Goal: Task Accomplishment & Management: Manage account settings

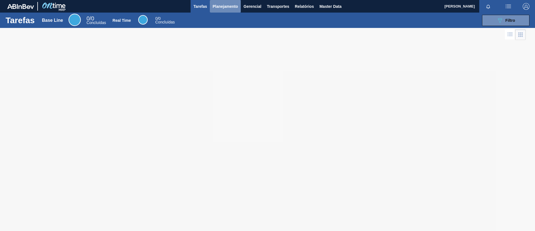
click at [227, 4] on span "Planejamento" at bounding box center [225, 6] width 25 height 7
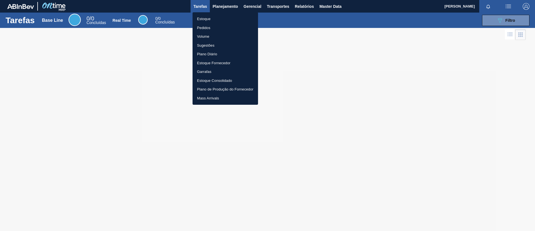
click at [228, 16] on li "Estoque" at bounding box center [226, 18] width 66 height 9
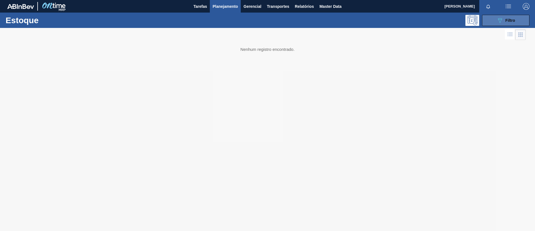
click at [518, 22] on button "089F7B8B-B2A5-4AFE-B5C0-19BA573D28AC Filtro" at bounding box center [505, 20] width 47 height 11
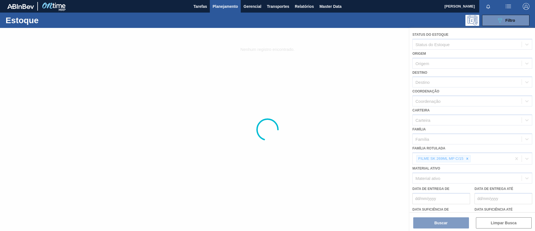
click at [469, 157] on div at bounding box center [267, 129] width 535 height 203
click at [465, 158] on div at bounding box center [267, 129] width 535 height 203
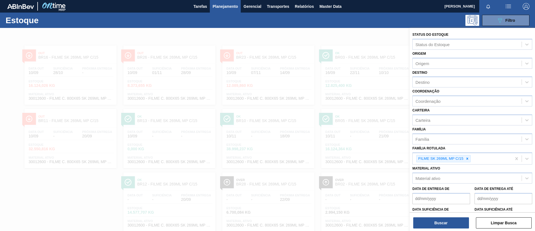
click at [465, 158] on div at bounding box center [467, 158] width 6 height 7
click at [465, 158] on div "Família Rotulada" at bounding box center [467, 158] width 109 height 8
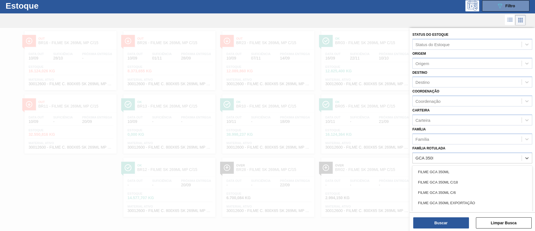
type Rotulada "GCA 350ML"
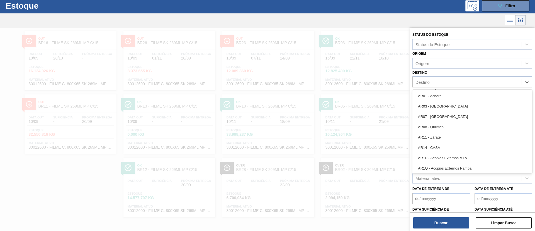
click at [459, 81] on div "Destino" at bounding box center [467, 82] width 109 height 8
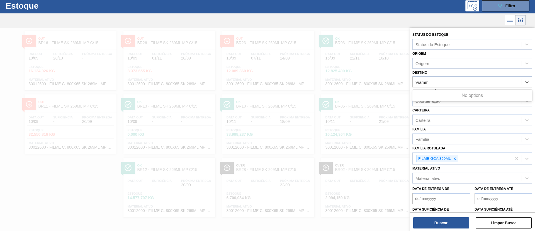
type input "Viam"
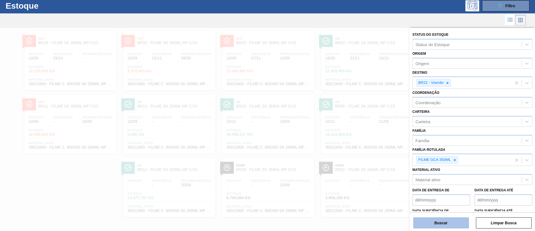
click at [442, 217] on button "Buscar" at bounding box center [441, 222] width 56 height 11
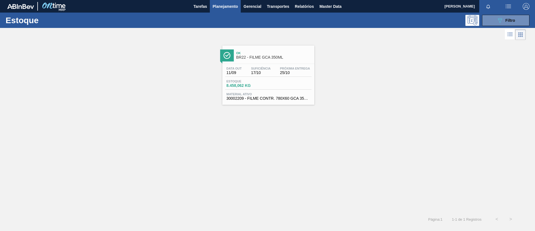
click at [294, 50] on div "Ok BR22 - FILME GCA 350ML" at bounding box center [273, 55] width 75 height 13
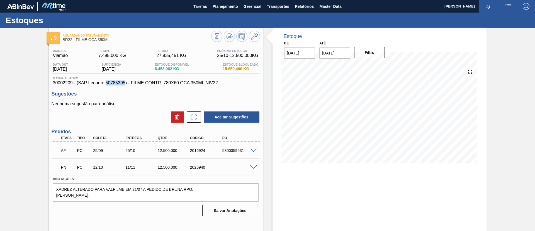
drag, startPoint x: 105, startPoint y: 81, endPoint x: 125, endPoint y: 83, distance: 19.3
click at [125, 83] on span "30002209 - (SAP Legado: 50785395) - FILME CONTR. 780X60 GCA 350ML NIV22" at bounding box center [156, 82] width 206 height 5
copy span "50785395"
drag, startPoint x: 132, startPoint y: 85, endPoint x: 217, endPoint y: 83, distance: 85.6
click at [217, 83] on span "30002209 - (SAP Legado: 50785395) - FILME CONTR. 780X60 GCA 350ML NIV22" at bounding box center [156, 82] width 206 height 5
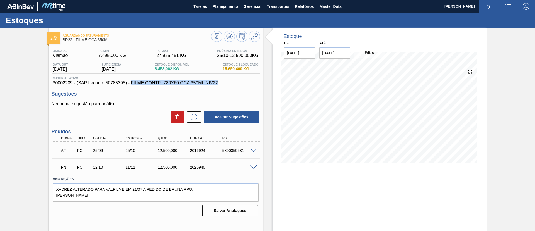
copy span "FILME CONTR. 780X60 GCA 350ML NIV22"
click at [14, 86] on div "Aguardando Faturamento BR22 - FILME GCA 350ML Unidade Viamão PE MIN 7.495,000 K…" at bounding box center [267, 134] width 535 height 212
drag, startPoint x: 106, startPoint y: 82, endPoint x: 200, endPoint y: 70, distance: 94.7
click at [125, 83] on span "30002209 - (SAP Legado: 50785395) - FILME CONTR. 780X60 GCA 350ML NIV22" at bounding box center [156, 82] width 206 height 5
copy span "50785395"
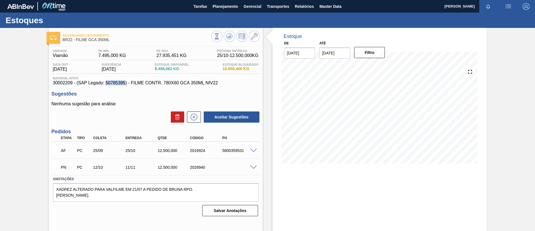
copy span "50785395"
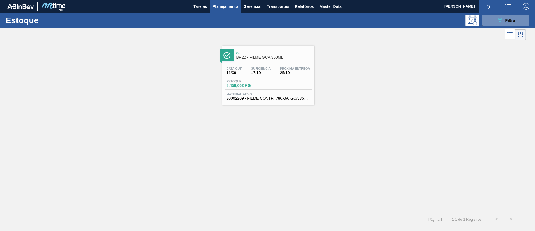
click at [251, 61] on div "Ok BR22 - FILME GCA 350ML" at bounding box center [273, 55] width 75 height 13
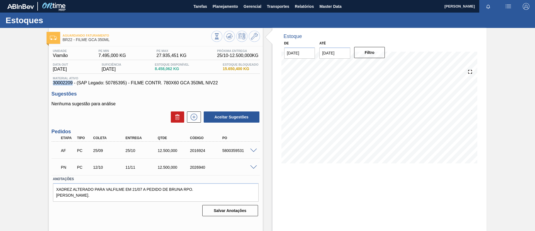
drag, startPoint x: 49, startPoint y: 83, endPoint x: 72, endPoint y: 84, distance: 23.2
click at [72, 84] on div "Unidade Viamão PE MIN 7.495,000 KG PE MAX 27.935,451 KG Próxima Entrega 25/10 -…" at bounding box center [156, 131] width 214 height 171
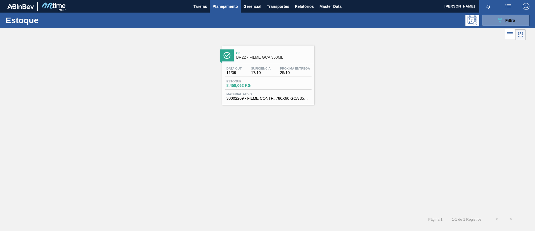
click at [267, 49] on div "Ok BR22 - FILME GCA 350ML" at bounding box center [273, 55] width 75 height 13
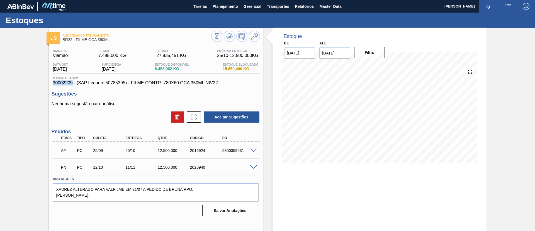
drag, startPoint x: 52, startPoint y: 80, endPoint x: 72, endPoint y: 81, distance: 20.1
click at [72, 81] on div "Material ativo 30002209 - (SAP Legado: 50785395) - FILME CONTR. 780X60 GCA 350M…" at bounding box center [156, 80] width 209 height 9
copy span "30002209"
drag, startPoint x: 116, startPoint y: 41, endPoint x: 63, endPoint y: 41, distance: 53.3
click at [63, 41] on span "BR22 - FILME GCA 350ML" at bounding box center [137, 40] width 149 height 4
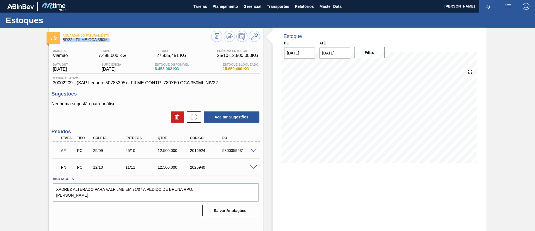
copy span "BR22 - FILME GCA 350ML"
click at [8, 81] on div "Aguardando Faturamento BR22 - FILME GCA 350ML Unidade Viamão PE MIN 7.495,000 K…" at bounding box center [267, 134] width 535 height 212
click at [223, 3] on span "Planejamento" at bounding box center [225, 6] width 25 height 7
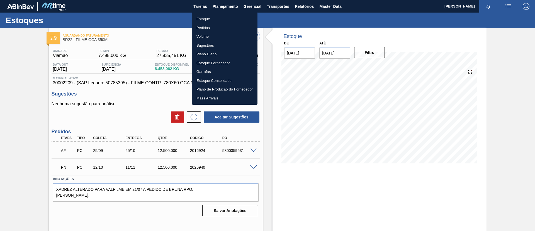
click at [345, 51] on div at bounding box center [267, 115] width 535 height 231
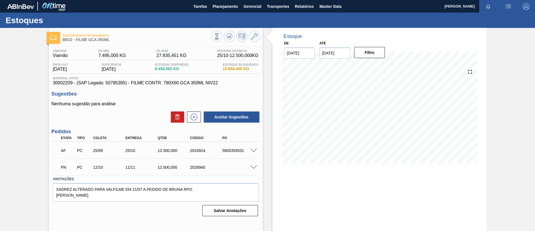
click at [335, 51] on input "[DATE]" at bounding box center [335, 52] width 31 height 11
click at [380, 66] on button "Next Month" at bounding box center [382, 66] width 4 height 4
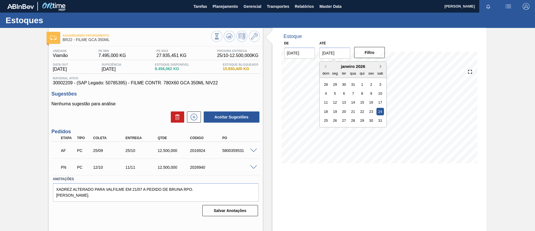
click at [380, 66] on button "Next Month" at bounding box center [382, 66] width 4 height 4
drag, startPoint x: 353, startPoint y: 113, endPoint x: 372, endPoint y: 52, distance: 63.9
click at [353, 112] on div "25" at bounding box center [354, 112] width 8 height 8
type input "[DATE]"
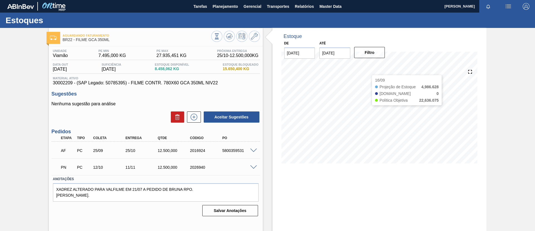
click at [374, 45] on div "De 10/09/2025 Até 25/02/2026 Filtro" at bounding box center [335, 48] width 112 height 19
click at [375, 49] on button "Filtro" at bounding box center [369, 52] width 31 height 11
drag, startPoint x: 375, startPoint y: 49, endPoint x: 343, endPoint y: 36, distance: 34.3
click at [343, 36] on div "Estoque" at bounding box center [313, 36] width 62 height 6
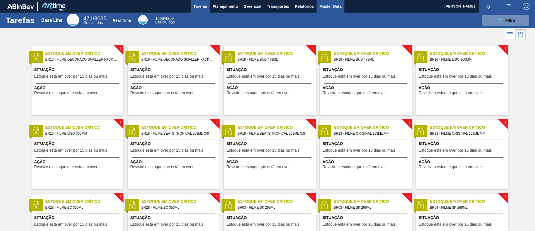
click at [330, 5] on span "Master Data" at bounding box center [331, 6] width 22 height 7
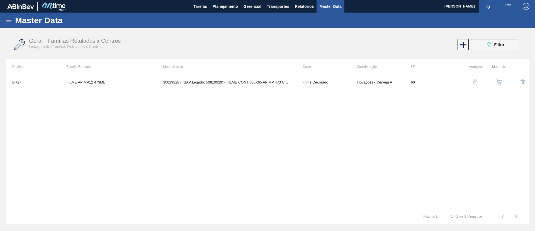
click at [5, 18] on div "Master Data" at bounding box center [267, 20] width 535 height 15
click at [8, 20] on icon at bounding box center [9, 20] width 7 height 7
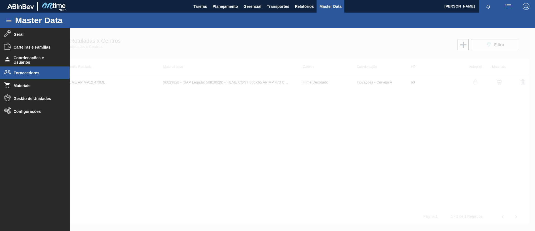
click at [39, 71] on span "Fornecedores" at bounding box center [37, 73] width 46 height 4
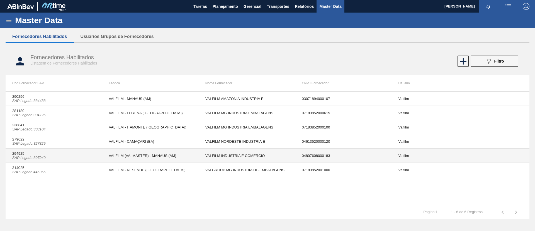
click at [133, 155] on td "VALFILM (VALMASTER) - MANAUS (AM)" at bounding box center [150, 155] width 96 height 14
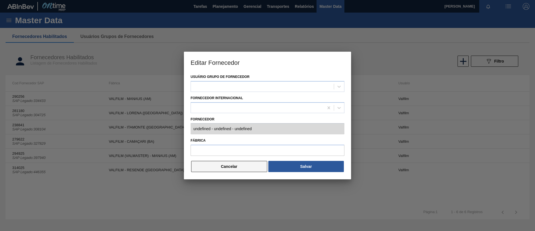
click at [247, 162] on button "Cancelar" at bounding box center [229, 166] width 76 height 11
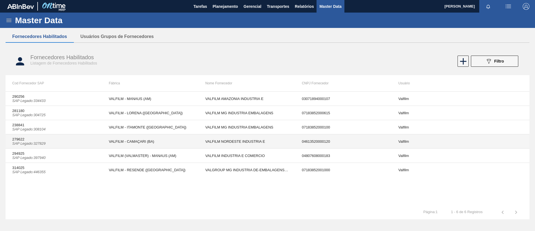
click at [161, 145] on td "VALFILM - CAMAÇARI (BA)" at bounding box center [150, 141] width 96 height 14
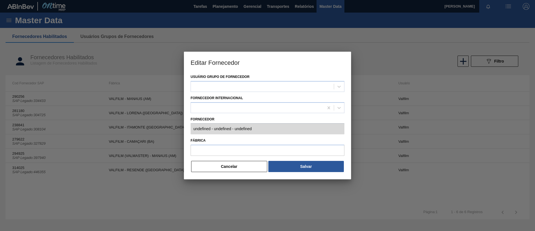
type input "279622 (SAP Legado: 327829) - VALFILM NORDESTE INDUSTRIA E - 04613520000120"
type input "VALFILM - CAMAÇARI (BA)"
click at [206, 130] on div "Usuário Grupo de Fornecedor Valfilm Fornecedor Internacional Fornecedor 279622 …" at bounding box center [267, 126] width 167 height 106
drag, startPoint x: 190, startPoint y: 127, endPoint x: 187, endPoint y: 128, distance: 3.4
click at [187, 128] on div "Usuário Grupo de Fornecedor Valfilm Fornecedor Internacional Fornecedor 279622 …" at bounding box center [267, 126] width 167 height 106
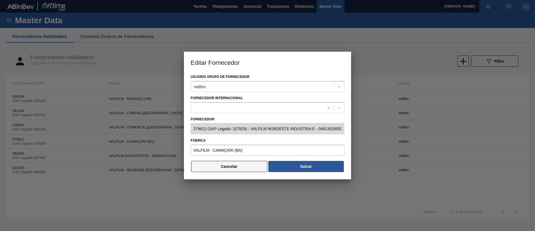
click at [238, 171] on button "Cancelar" at bounding box center [229, 166] width 76 height 11
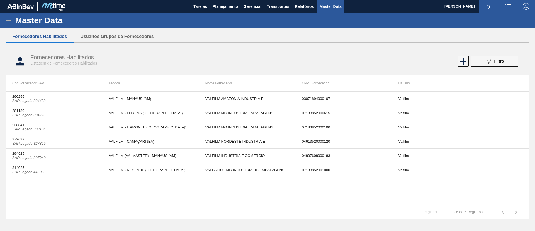
click at [255, 43] on div "Fornecedores Habilitados Usuários Grupos de Fornecedores Fornecedores Habilitad…" at bounding box center [268, 111] width 524 height 161
click at [226, 13] on div "Master Data" at bounding box center [267, 20] width 535 height 15
click at [219, 8] on span "Planejamento" at bounding box center [225, 6] width 25 height 7
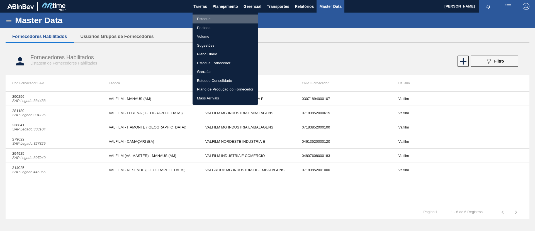
click at [218, 17] on li "Estoque" at bounding box center [226, 18] width 66 height 9
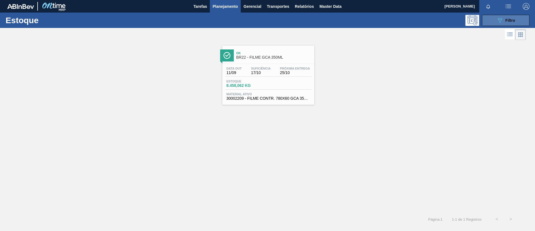
click at [513, 21] on span "Filtro" at bounding box center [511, 20] width 10 height 4
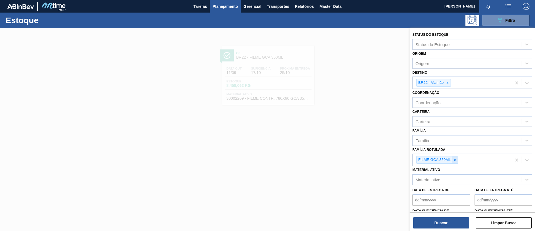
click at [458, 159] on div at bounding box center [455, 159] width 6 height 7
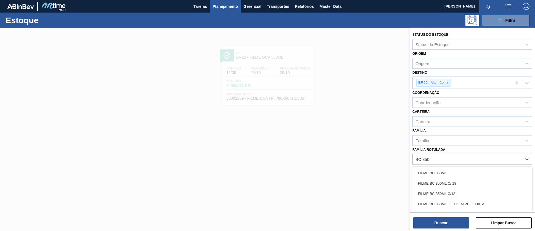
type Rotulada "BC 350ML"
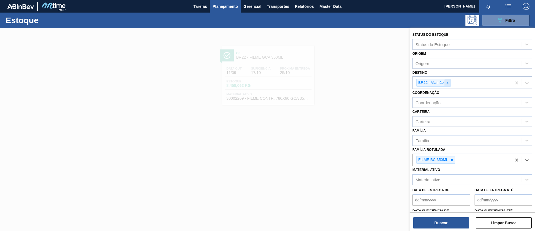
click at [447, 82] on icon at bounding box center [448, 83] width 4 height 4
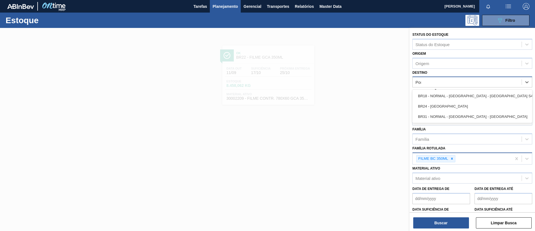
type input "Pont"
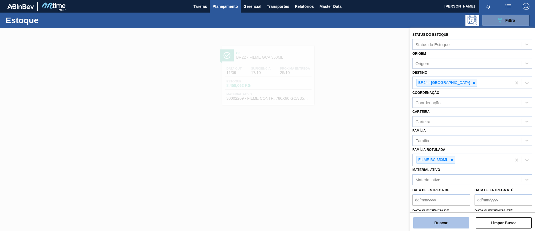
click at [459, 227] on button "Buscar" at bounding box center [441, 222] width 56 height 11
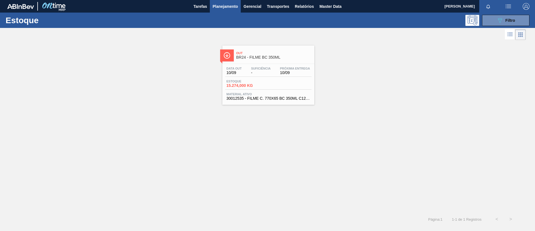
click at [267, 51] on div "Out BR24 - FILME BC 350ML" at bounding box center [273, 55] width 75 height 13
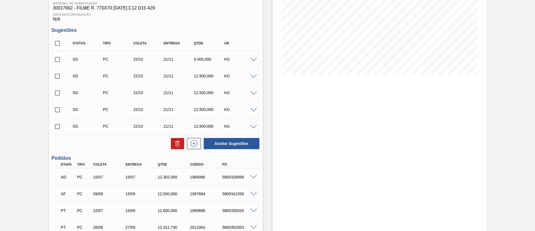
scroll to position [125, 0]
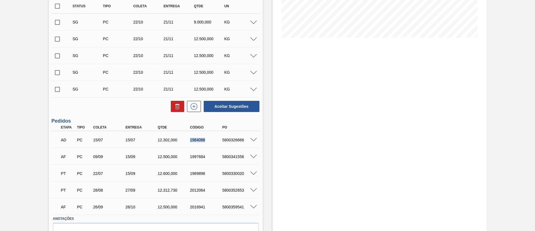
drag, startPoint x: 184, startPoint y: 140, endPoint x: 207, endPoint y: 141, distance: 22.6
click at [207, 141] on div "AD PC 15/07 15/07 12.302,000 1984066 5800326666" at bounding box center [154, 139] width 194 height 11
click at [207, 141] on div "1984066" at bounding box center [207, 139] width 36 height 4
click at [251, 140] on span at bounding box center [253, 140] width 7 height 4
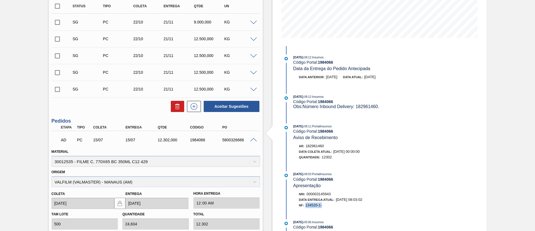
drag, startPoint x: 327, startPoint y: 203, endPoint x: 307, endPoint y: 207, distance: 21.1
click at [307, 207] on div "NF: 134520-1-" at bounding box center [362, 205] width 127 height 6
copy span "134520-1-"
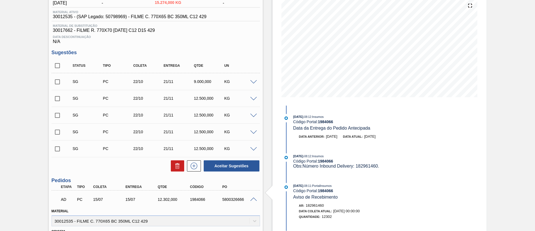
scroll to position [0, 0]
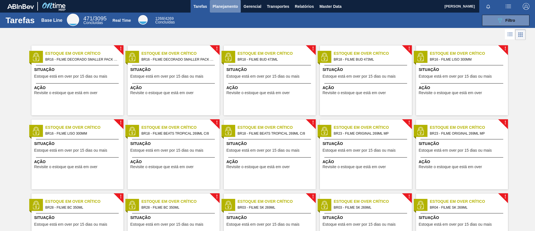
click at [226, 3] on span "Planejamento" at bounding box center [225, 6] width 25 height 7
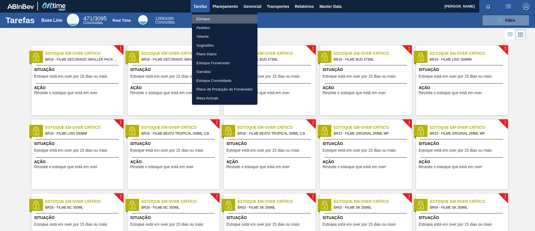
click at [227, 16] on li "Estoque" at bounding box center [225, 18] width 66 height 9
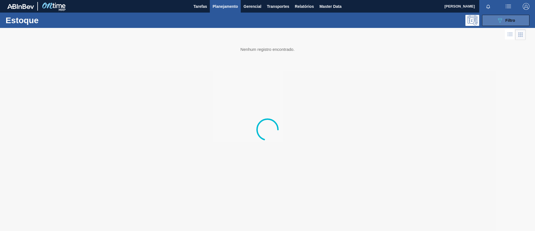
click at [496, 23] on button "089F7B8B-B2A5-4AFE-B5C0-19BA573D28AC Filtro" at bounding box center [505, 20] width 47 height 11
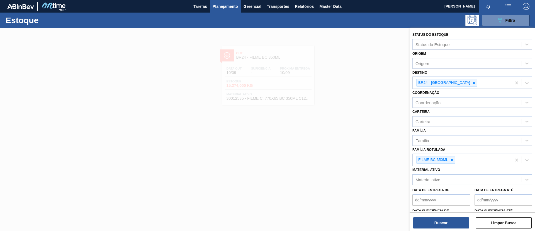
click at [453, 158] on icon at bounding box center [452, 160] width 4 height 4
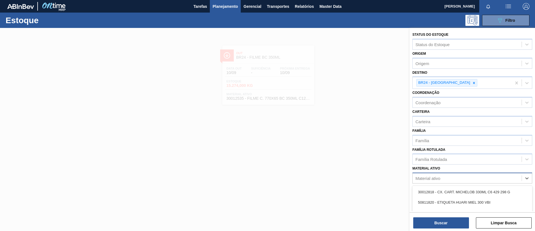
click at [454, 173] on div "Material ativo" at bounding box center [473, 177] width 120 height 11
paste ativo "30003014"
type ativo "30003014"
click at [453, 189] on div "30003014 - FILME CONT. LISO 420X45 MICRAS" at bounding box center [473, 192] width 120 height 10
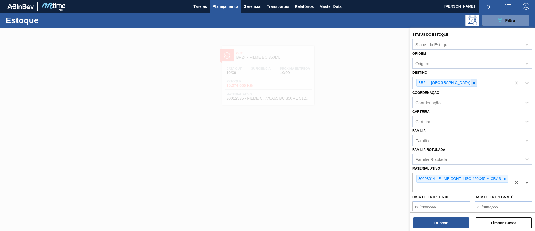
click at [472, 83] on icon at bounding box center [474, 83] width 4 height 4
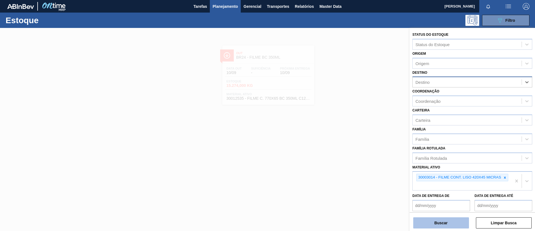
click at [448, 223] on button "Buscar" at bounding box center [441, 222] width 56 height 11
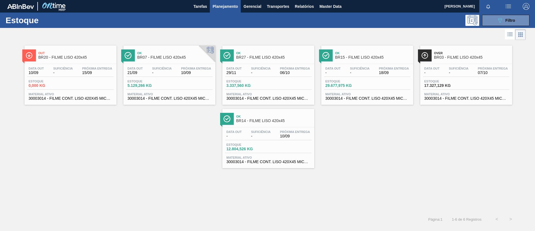
click at [299, 120] on span "BR14 - FILME LISO 420x45" at bounding box center [273, 120] width 75 height 4
click at [368, 62] on div "Ok BR15 - FILME LISO 420x45 Data out - Suficiência - Próxima Entrega 18/09 Esto…" at bounding box center [367, 74] width 92 height 59
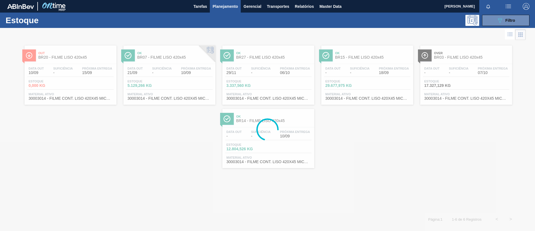
click at [246, 58] on div at bounding box center [267, 129] width 535 height 203
click at [247, 58] on div at bounding box center [267, 129] width 535 height 203
click at [259, 55] on div at bounding box center [267, 129] width 535 height 203
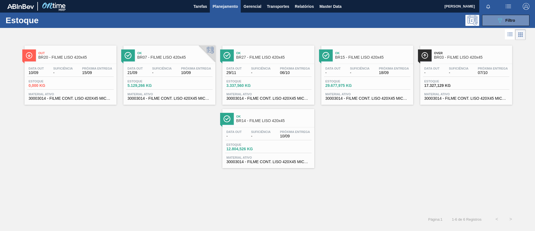
click at [259, 55] on div "Ok BR27 - FILME LISO 420x45" at bounding box center [273, 55] width 75 height 13
click at [179, 53] on span "Ok" at bounding box center [174, 52] width 75 height 3
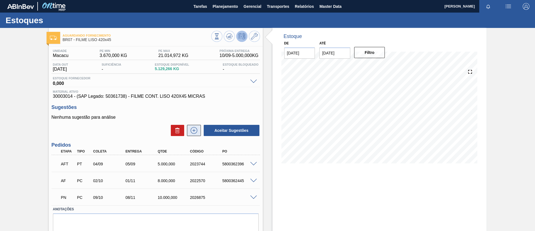
click at [193, 129] on icon at bounding box center [194, 130] width 9 height 7
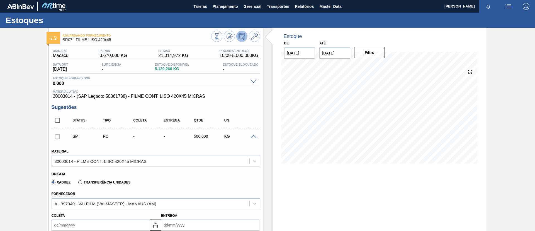
click at [109, 181] on label "Transferência Unidades" at bounding box center [104, 182] width 52 height 4
click at [78, 183] on input "Transferência Unidades" at bounding box center [78, 183] width 0 height 0
type input "0,063"
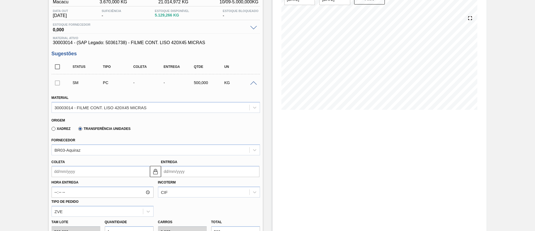
scroll to position [84, 0]
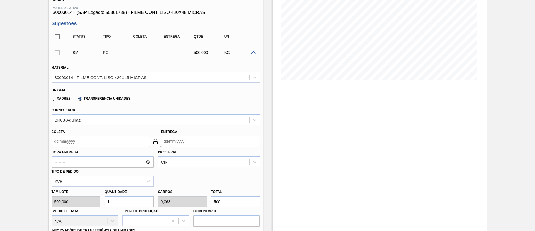
click at [57, 99] on label "Xadrez" at bounding box center [61, 98] width 19 height 4
click at [51, 100] on input "Xadrez" at bounding box center [51, 100] width 0 height 0
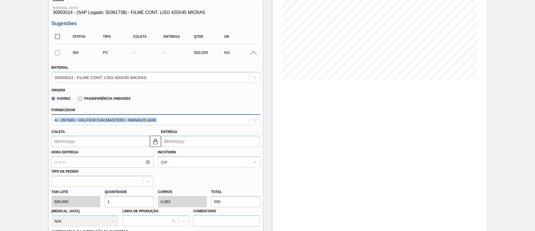
click at [77, 114] on div "Fornecedor A - 397940 - VALFILM (VALMASTER) - MANAUS (AM)" at bounding box center [156, 115] width 209 height 19
click at [81, 124] on div "A - 397940 - VALFILM (VALMASTER) - MANAUS (AM)" at bounding box center [156, 119] width 209 height 11
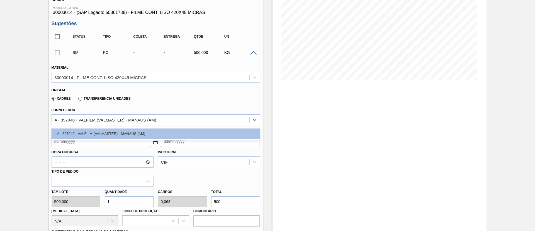
click at [126, 103] on div "Origem Xadrez Transferência Unidades" at bounding box center [155, 94] width 213 height 21
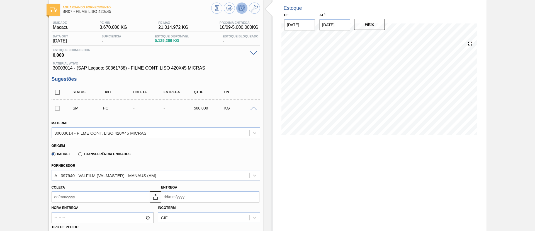
scroll to position [0, 0]
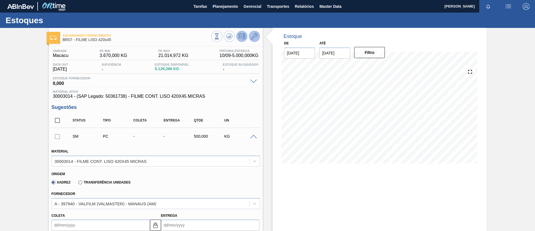
click at [254, 31] on button at bounding box center [254, 36] width 11 height 11
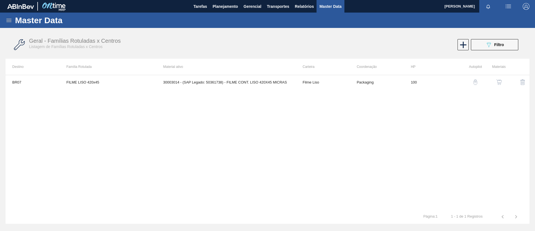
click at [501, 83] on img "button" at bounding box center [500, 82] width 6 height 6
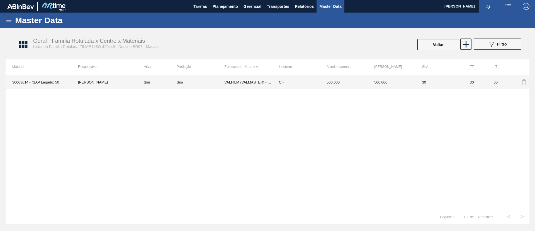
click at [112, 82] on td "[PERSON_NAME]" at bounding box center [104, 82] width 66 height 14
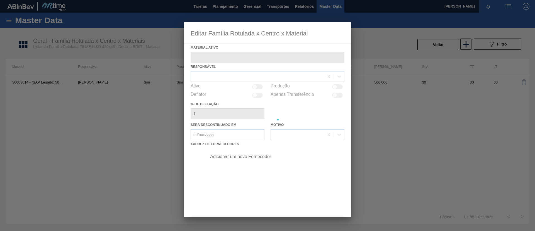
type ativo "30003014 - (SAP Legado: 50361738) - FILME CONT. LISO 420X45 MICRAS"
checkbox input "true"
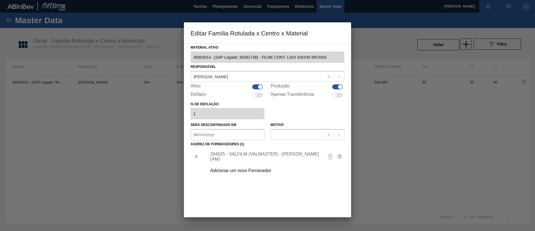
click at [256, 168] on div "Adicionar um novo Fornecedor" at bounding box center [264, 170] width 109 height 5
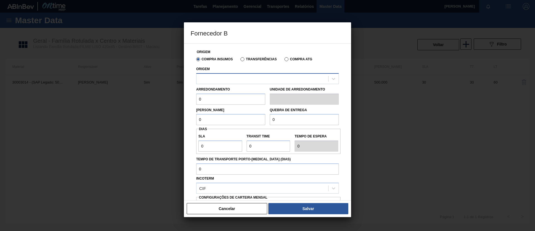
click at [249, 84] on div at bounding box center [267, 78] width 143 height 11
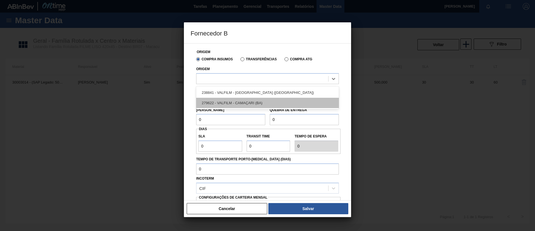
click at [258, 105] on div "279622 - VALFILM - CAMAÇARI (BA)" at bounding box center [267, 103] width 143 height 10
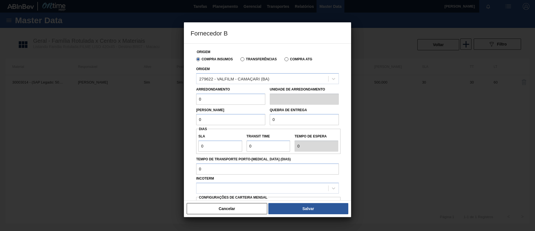
drag, startPoint x: 223, startPoint y: 99, endPoint x: 134, endPoint y: 98, distance: 88.7
click at [134, 98] on div "Fornecedor B Origem Compra Insumos Transferências Compra ATG Origem 279622 - VA…" at bounding box center [267, 115] width 535 height 231
type input "500"
drag, startPoint x: 205, startPoint y: 120, endPoint x: 160, endPoint y: 126, distance: 45.9
click at [160, 126] on div "Fornecedor B Origem Compra Insumos Transferências Compra ATG Origem 279622 - VA…" at bounding box center [267, 115] width 535 height 231
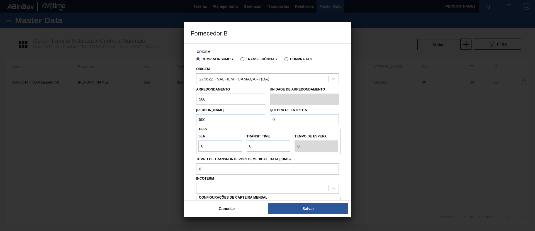
type input "500"
drag, startPoint x: 305, startPoint y: 113, endPoint x: 288, endPoint y: 118, distance: 17.9
click at [288, 118] on div "Quebra de entrega 0" at bounding box center [304, 115] width 69 height 19
drag, startPoint x: 291, startPoint y: 122, endPoint x: 243, endPoint y: 120, distance: 48.0
click at [243, 120] on div "Lote Mínimo 500 Quebra de entrega 0" at bounding box center [267, 115] width 147 height 21
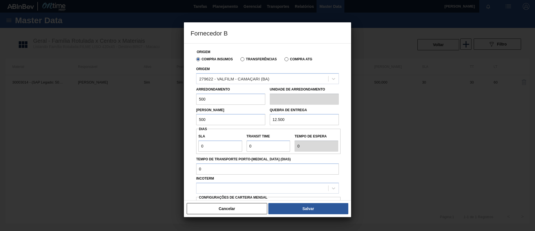
type input "12.500"
type input "3"
type input "30"
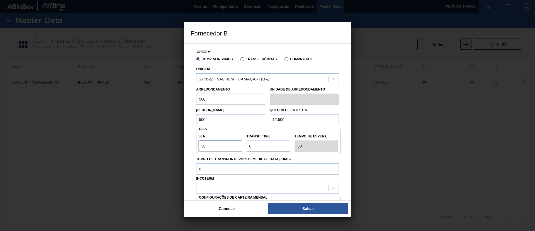
type input "30"
type input "3"
type input "33"
type input "30"
type input "60"
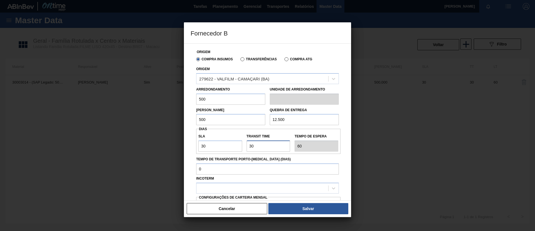
drag, startPoint x: 251, startPoint y: 144, endPoint x: 247, endPoint y: 143, distance: 3.9
click at [247, 143] on input "Transit Time" at bounding box center [269, 145] width 44 height 11
drag, startPoint x: 253, startPoint y: 143, endPoint x: 222, endPoint y: 147, distance: 30.9
click at [223, 144] on div "SLA 30 Transit Time Tempo de espera 60" at bounding box center [268, 141] width 144 height 21
type input "2"
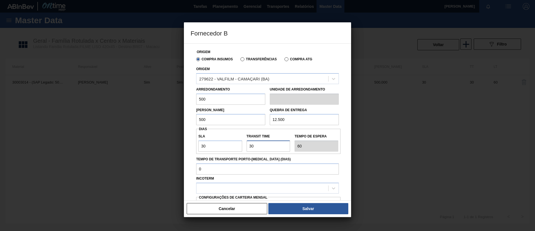
type input "32"
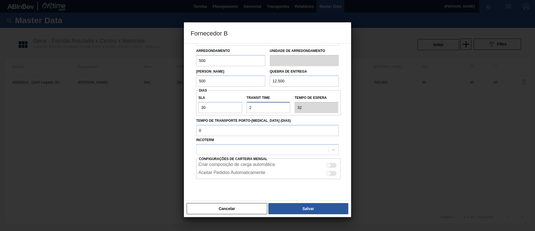
scroll to position [52, 0]
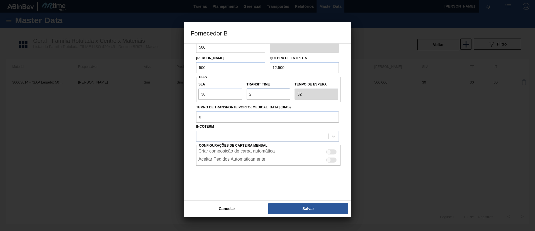
type input "2"
click at [235, 137] on div at bounding box center [263, 136] width 132 height 8
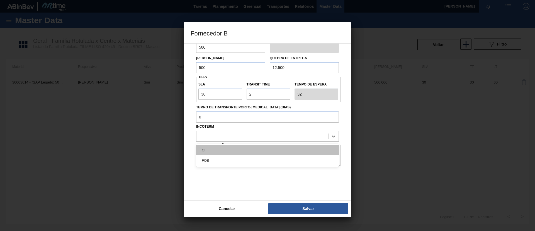
click at [233, 147] on div "CIF" at bounding box center [267, 150] width 143 height 10
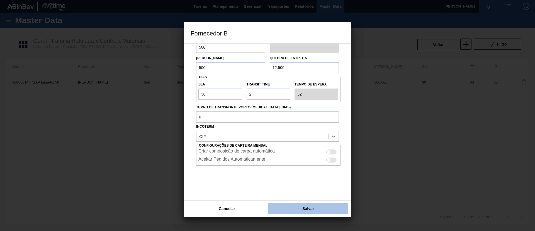
click at [295, 207] on button "Salvar" at bounding box center [308, 208] width 80 height 11
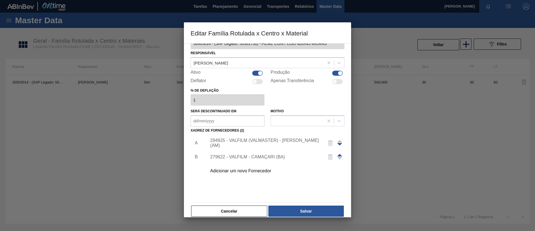
scroll to position [21, 0]
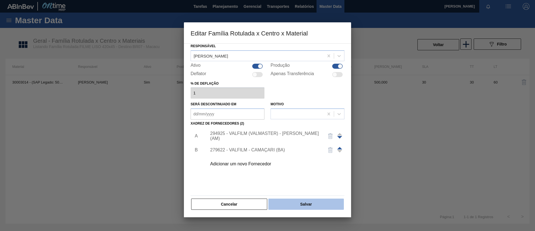
click at [313, 201] on button "Salvar" at bounding box center [306, 203] width 76 height 11
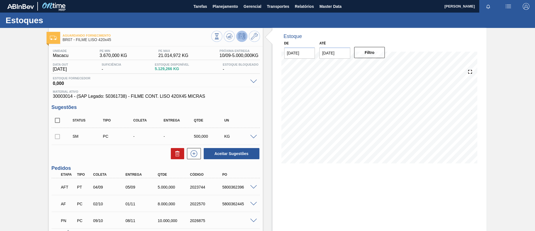
click at [254, 136] on span at bounding box center [253, 137] width 7 height 4
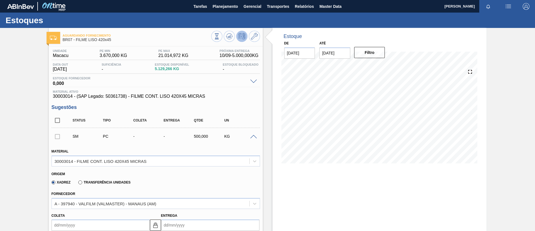
click at [253, 136] on span at bounding box center [253, 137] width 7 height 4
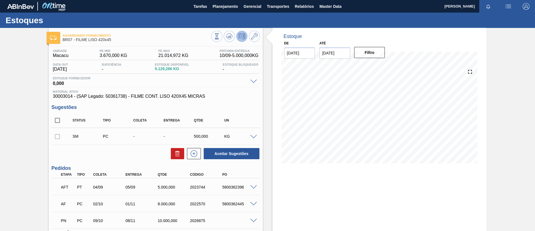
click at [253, 136] on span at bounding box center [253, 137] width 7 height 4
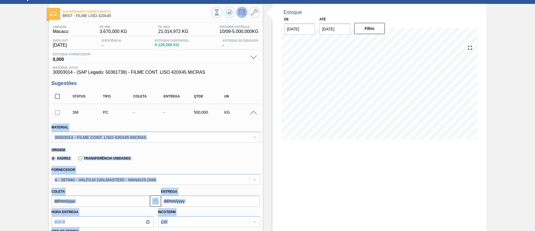
scroll to position [42, 0]
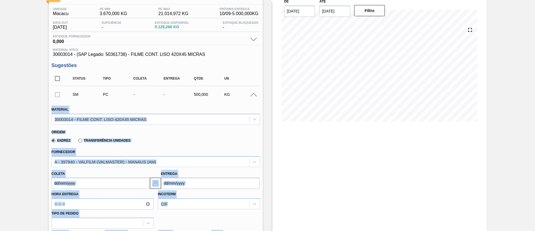
drag, startPoint x: 21, startPoint y: 148, endPoint x: 49, endPoint y: 162, distance: 31.8
click at [21, 147] on div "Aguardando Fornecimento BR07 - FILME LISO 420x45 Unidade Macacu PE MIN 3.670,00…" at bounding box center [267, 223] width 535 height 475
click at [97, 170] on div "Coleta" at bounding box center [101, 179] width 98 height 19
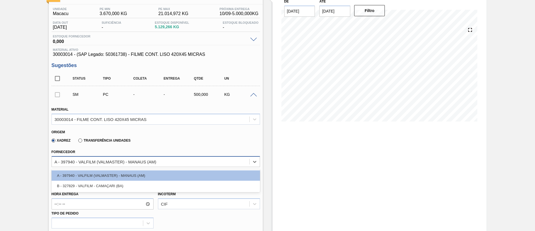
drag, startPoint x: 106, startPoint y: 161, endPoint x: 105, endPoint y: 165, distance: 4.2
click at [106, 161] on div "A - 397940 - VALFILM (VALMASTER) - MANAUS (AM)" at bounding box center [106, 161] width 102 height 5
click at [101, 182] on div "B - 327829 - VALFILM - CAMAÇARI (BA)" at bounding box center [156, 185] width 209 height 10
type input "0,04"
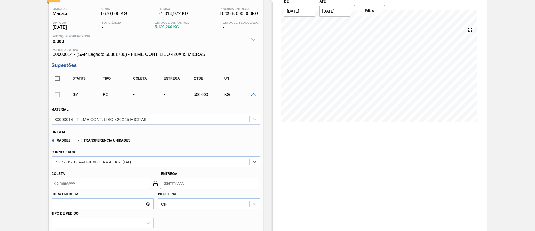
click at [131, 174] on div "Coleta" at bounding box center [101, 179] width 98 height 19
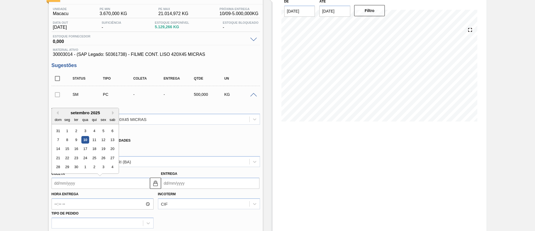
click at [136, 178] on input "Coleta" at bounding box center [101, 182] width 98 height 11
click at [66, 148] on div "15" at bounding box center [67, 149] width 8 height 8
type input "[DATE]"
type input "17/09/2025"
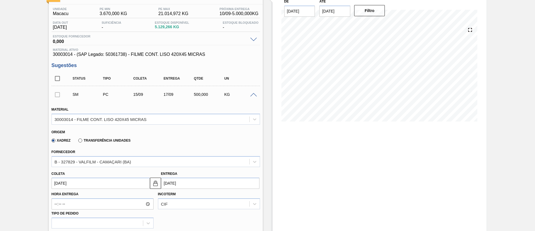
scroll to position [84, 0]
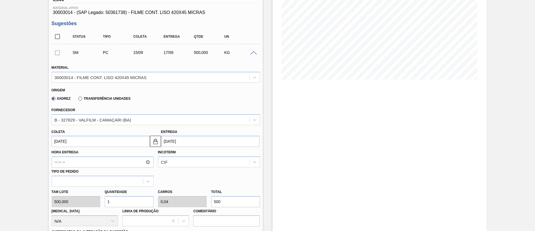
click at [171, 202] on div "Tam lote 500,000 Quantidade 1 Carros 0,04 Total 500 Doca N/A Linha de Produção …" at bounding box center [155, 206] width 213 height 40
paste input "622"
type input "1,244"
type input "0,05"
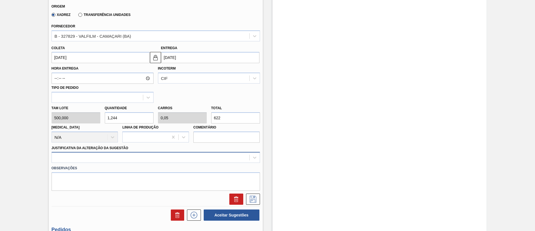
type input "622"
click at [93, 155] on div at bounding box center [156, 157] width 209 height 11
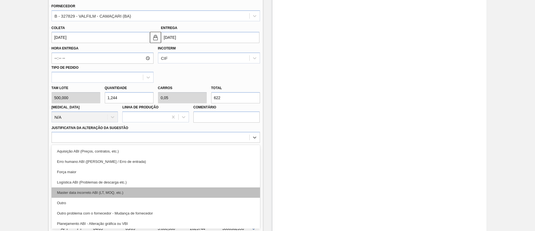
drag, startPoint x: 114, startPoint y: 208, endPoint x: 112, endPoint y: 188, distance: 20.7
click at [114, 207] on div "Aquisição ABI (Preços, contratos, etc.) Erro humano ABI (Cálculo / Erro de entr…" at bounding box center [156, 187] width 209 height 84
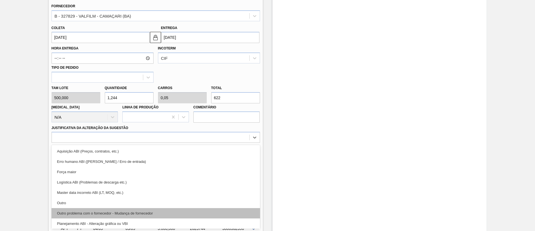
click at [142, 214] on div "Outro problema com o fornecedor - Mudança de fornecedor" at bounding box center [156, 213] width 209 height 10
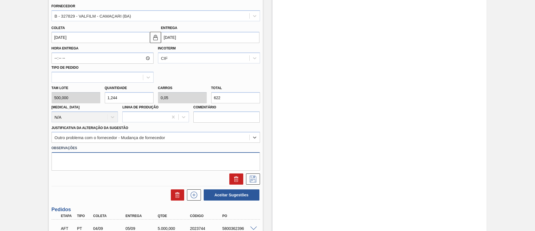
click at [91, 166] on textarea at bounding box center [156, 161] width 209 height 18
type textarea "Puxando saldo restante"
click at [255, 175] on button at bounding box center [253, 178] width 14 height 11
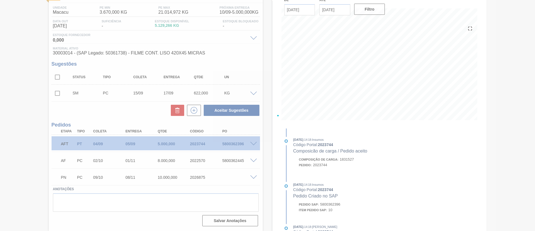
scroll to position [43, 0]
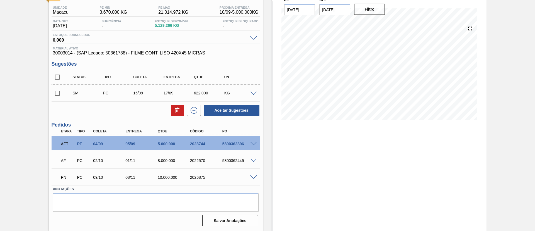
click at [55, 95] on input "checkbox" at bounding box center [58, 93] width 12 height 12
click at [222, 111] on button "Aceitar Sugestões" at bounding box center [232, 110] width 56 height 11
checkbox input "false"
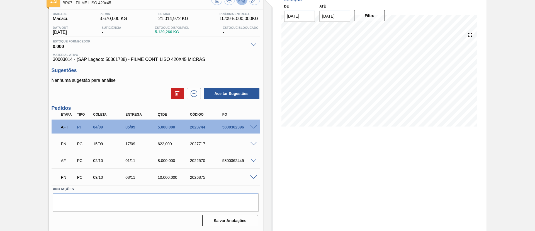
scroll to position [0, 0]
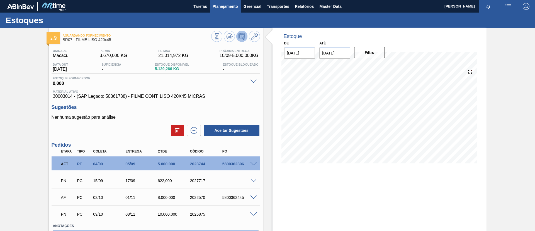
click at [238, 3] on button "Planejamento" at bounding box center [225, 6] width 31 height 13
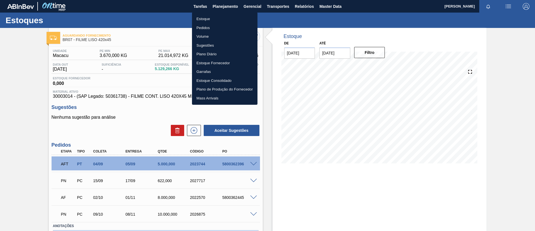
click at [231, 23] on li "Pedidos" at bounding box center [225, 27] width 66 height 9
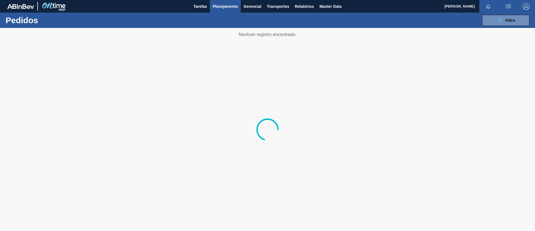
click at [231, 14] on div "089F7B8B-B2A5-4AFE-B5C0-19BA573D28AC Filtro Código Pedido Portal × 2026947 Códi…" at bounding box center [311, 20] width 444 height 17
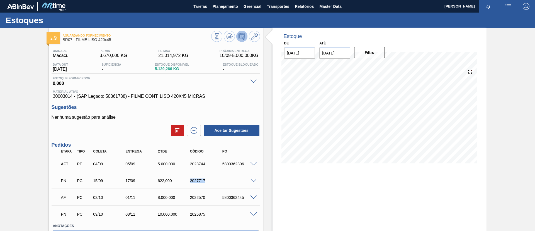
drag, startPoint x: 188, startPoint y: 182, endPoint x: 212, endPoint y: 182, distance: 23.1
click at [212, 182] on div "2027717" at bounding box center [207, 180] width 36 height 4
copy div "2027717"
click at [228, 6] on span "Planejamento" at bounding box center [225, 6] width 25 height 7
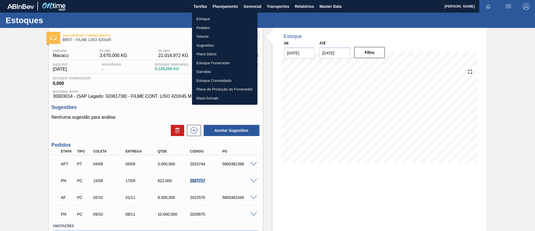
click at [220, 14] on li "Estoque" at bounding box center [225, 18] width 66 height 9
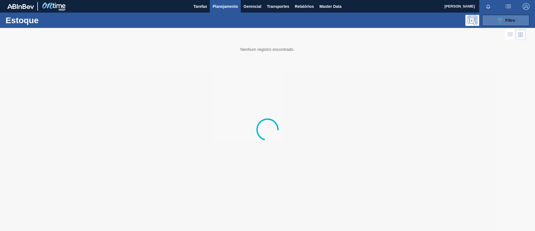
click at [496, 23] on button "089F7B8B-B2A5-4AFE-B5C0-19BA573D28AC Filtro" at bounding box center [505, 20] width 47 height 11
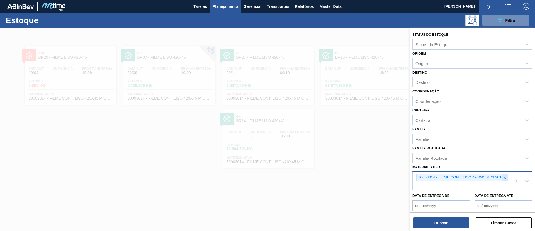
click at [507, 177] on icon at bounding box center [505, 177] width 4 height 4
paste ativo "30008614"
type ativo "30008614"
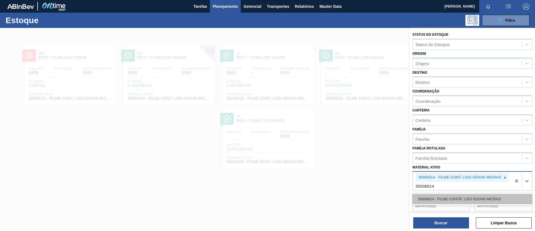
click at [447, 197] on div "30008614 - FILME CONTR. LISO 620X45 MICRAS" at bounding box center [473, 198] width 120 height 10
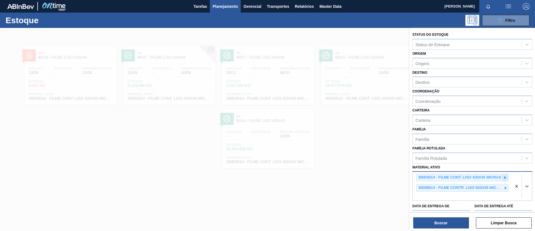
click at [505, 178] on icon at bounding box center [505, 177] width 2 height 2
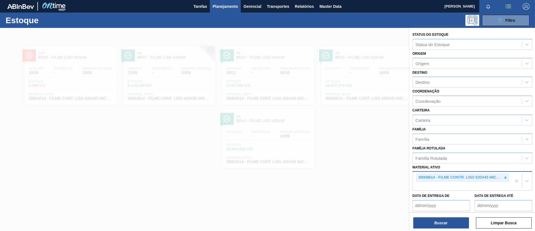
click at [453, 216] on div "Buscar Limpar Busca" at bounding box center [472, 220] width 125 height 16
click at [453, 220] on button "Buscar" at bounding box center [441, 222] width 56 height 11
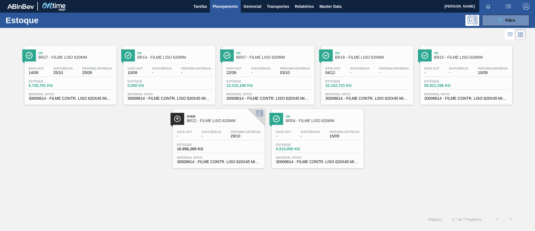
click at [303, 123] on div "Ok BR04 - FILME LISO 620MM" at bounding box center [323, 118] width 75 height 13
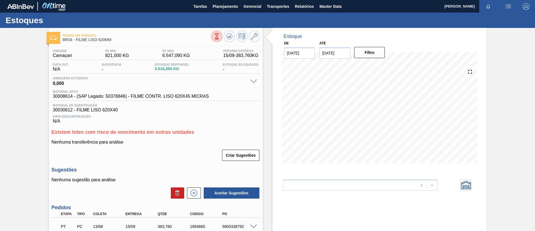
drag, startPoint x: 0, startPoint y: 116, endPoint x: 15, endPoint y: 1, distance: 116.1
click at [0, 112] on div "Pedido em Trânsito BR04 - FILME LISO 620MM Unidade Camaçari PE MIN 821,000 KG P…" at bounding box center [267, 170] width 535 height 285
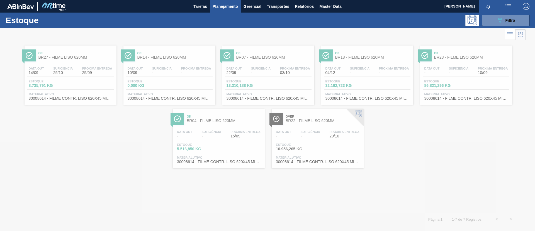
click at [127, 61] on div at bounding box center [267, 129] width 535 height 203
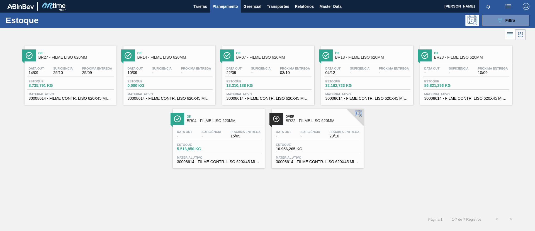
click at [160, 41] on link "Ok BR14 - FILME LISO 620MM Data out 10/09 Suficiência - Próxima Entrega - Estoq…" at bounding box center [168, 72] width 99 height 63
click at [85, 57] on span "BR27 - FILME LISO 620MM" at bounding box center [75, 57] width 75 height 4
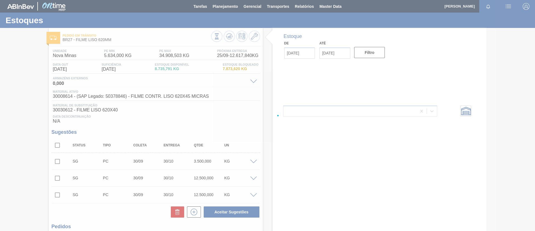
drag, startPoint x: 85, startPoint y: 57, endPoint x: 25, endPoint y: 60, distance: 60.0
click at [25, 60] on div at bounding box center [267, 115] width 535 height 231
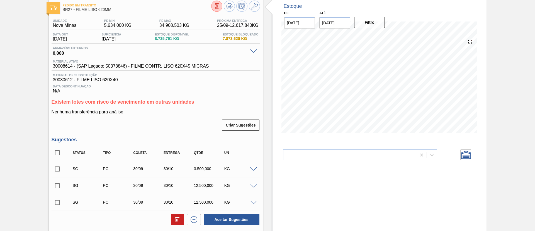
scroll to position [84, 0]
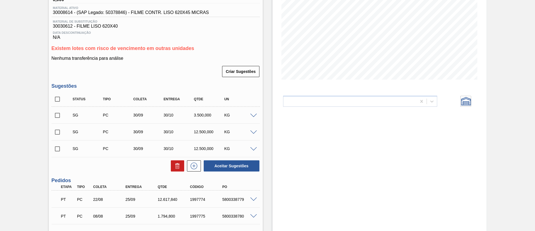
click at [57, 131] on input "checkbox" at bounding box center [58, 132] width 12 height 12
checkbox input "true"
click at [57, 141] on div "SG PC 30/09 30/10 12.500,000 KG" at bounding box center [156, 148] width 209 height 14
click at [56, 144] on input "checkbox" at bounding box center [58, 149] width 12 height 12
checkbox input "true"
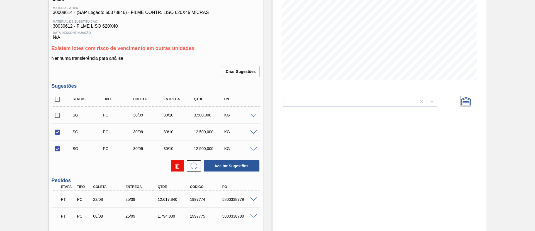
click at [181, 165] on button at bounding box center [177, 165] width 13 height 11
checkbox input "false"
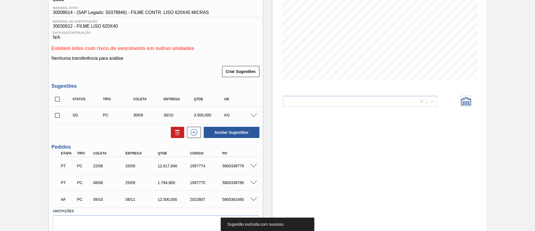
click at [257, 115] on div at bounding box center [254, 115] width 11 height 4
click at [255, 116] on span at bounding box center [253, 115] width 7 height 4
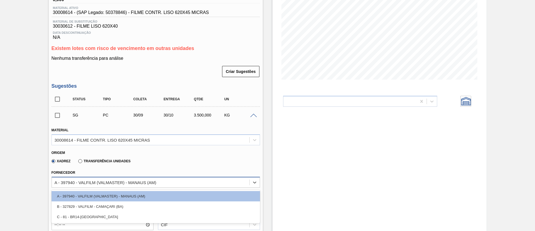
click at [112, 180] on div "A - 397940 - VALFILM (VALMASTER) - MANAUS (AM)" at bounding box center [106, 182] width 102 height 5
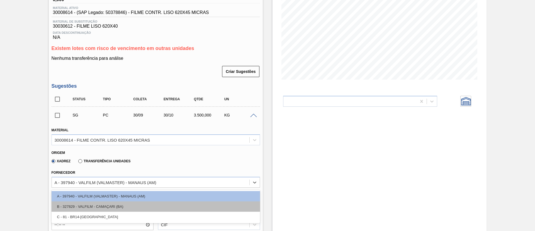
click at [115, 207] on div "B - 327829 - VALFILM - CAMAÇARI (BA)" at bounding box center [156, 206] width 209 height 10
type input "02/10/2025"
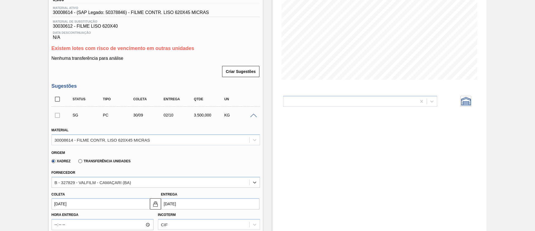
scroll to position [167, 0]
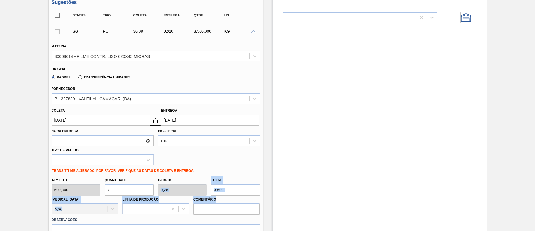
click at [162, 193] on div "Tam lote 500,000 Quantidade 7 Carros 0,28 Total 3.500 Doca N/A Linha de Produçã…" at bounding box center [155, 195] width 213 height 40
click at [236, 190] on input "3.500" at bounding box center [235, 189] width 49 height 11
drag, startPoint x: 243, startPoint y: 193, endPoint x: 233, endPoint y: 186, distance: 12.1
click at [233, 186] on input "3.500" at bounding box center [235, 189] width 49 height 11
drag, startPoint x: 218, startPoint y: 186, endPoint x: 179, endPoint y: 181, distance: 39.9
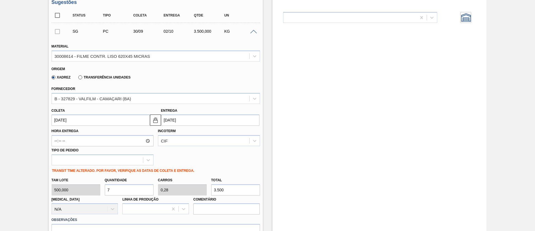
click at [179, 181] on div "Tam lote 500,000 Quantidade 7 Carros 0,28 Total 3.500 Doca N/A Linha de Produçã…" at bounding box center [155, 195] width 213 height 40
paste input "501"
type input "1,002"
type input "0,04"
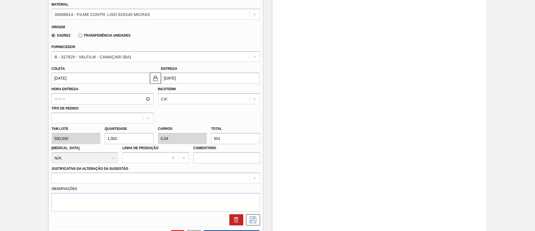
type input "501"
click at [156, 187] on label "Observações" at bounding box center [156, 189] width 209 height 8
click at [152, 177] on div at bounding box center [156, 177] width 209 height 11
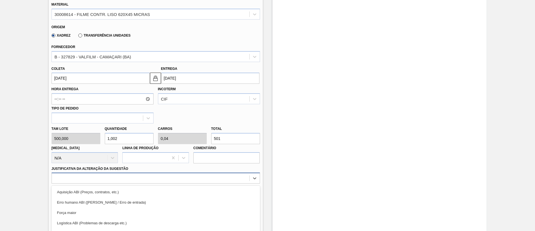
scroll to position [250, 0]
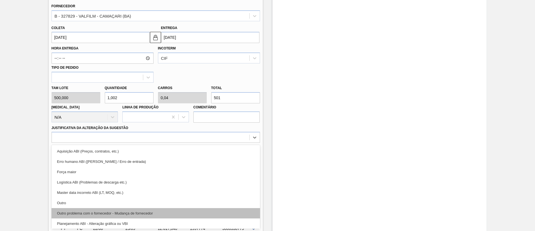
click at [136, 212] on div "Outro problema com o fornecedor - Mudança de fornecedor" at bounding box center [156, 213] width 209 height 10
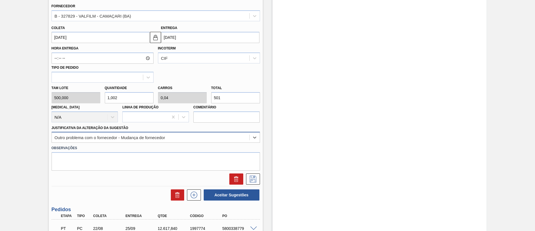
click at [170, 137] on div "Outro problema com o fornecedor - Mudança de fornecedor" at bounding box center [151, 137] width 198 height 8
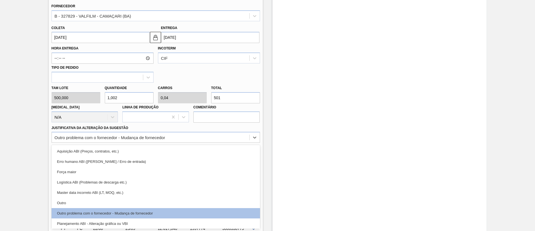
click at [0, 145] on div "Pedido em Trânsito BR27 - FILME LISO 620MM Unidade Nova Minas PE MIN 5.634,000 …" at bounding box center [267, 46] width 535 height 537
click at [142, 136] on div "Outro problema com o fornecedor - Mudança de fornecedor" at bounding box center [110, 137] width 111 height 5
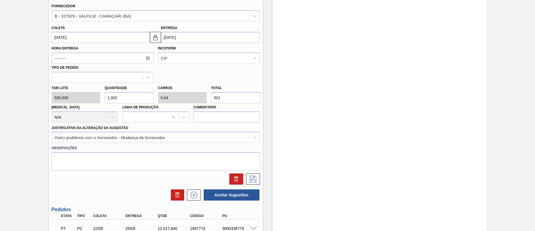
click at [16, 143] on div "Pedido em Trânsito BR27 - FILME LISO 620MM Unidade Nova Minas PE MIN 5.634,000 …" at bounding box center [267, 46] width 535 height 537
click at [251, 175] on button at bounding box center [253, 178] width 14 height 11
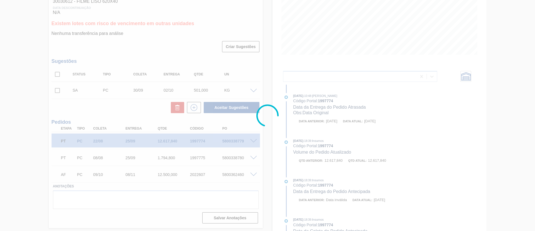
scroll to position [106, 0]
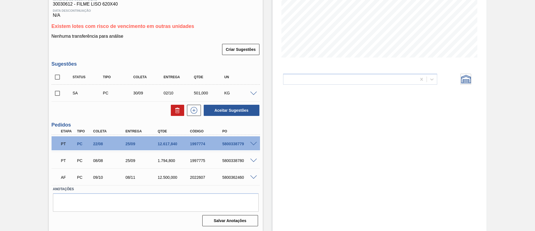
click at [61, 93] on input "checkbox" at bounding box center [58, 93] width 12 height 12
checkbox input "true"
click at [227, 107] on button "Aceitar Sugestões" at bounding box center [232, 110] width 56 height 11
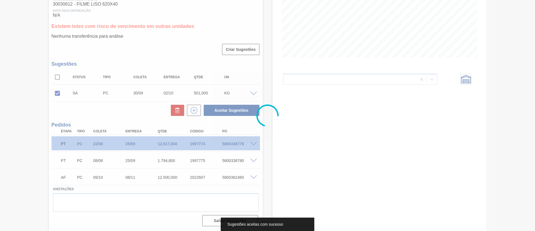
scroll to position [99, 0]
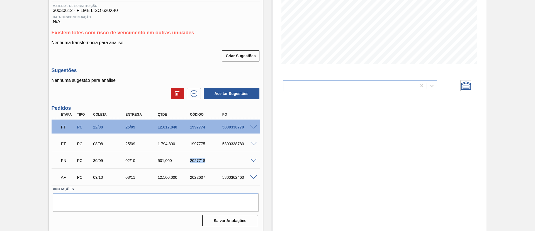
drag, startPoint x: 186, startPoint y: 163, endPoint x: 215, endPoint y: 162, distance: 28.7
click at [215, 162] on div "PN PC 30/09 02/10 501,000 2027718" at bounding box center [154, 159] width 194 height 11
copy div "2027718"
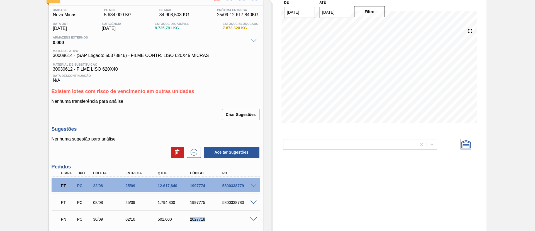
scroll to position [0, 0]
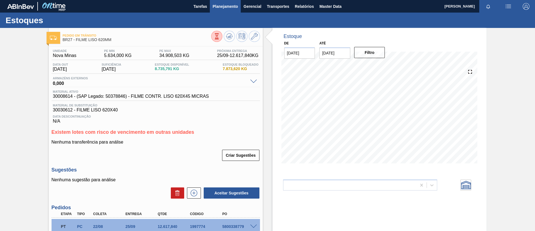
click at [226, 11] on button "Planejamento" at bounding box center [225, 6] width 31 height 13
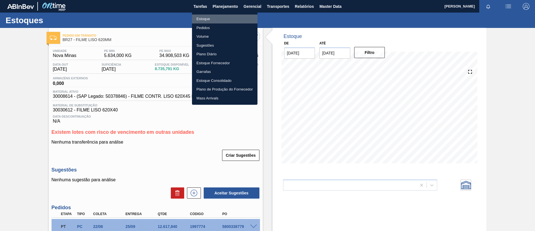
click at [224, 20] on li "Estoque" at bounding box center [225, 18] width 66 height 9
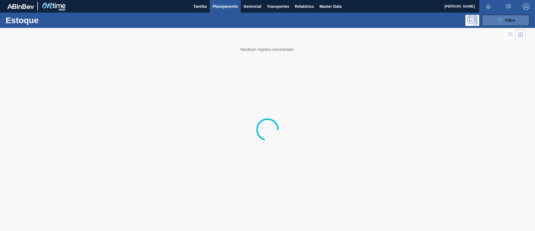
click at [522, 21] on button "089F7B8B-B2A5-4AFE-B5C0-19BA573D28AC Filtro" at bounding box center [505, 20] width 47 height 11
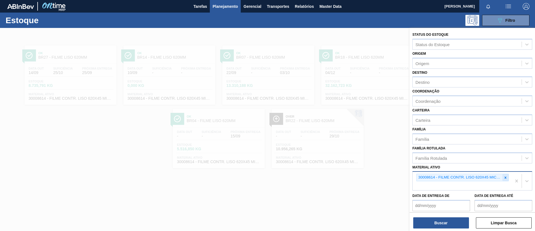
click at [505, 177] on icon at bounding box center [506, 177] width 4 height 4
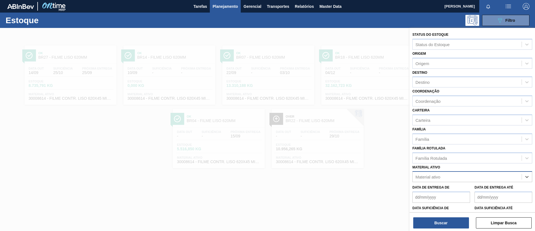
paste ativo "30002087"
type ativo "30002087"
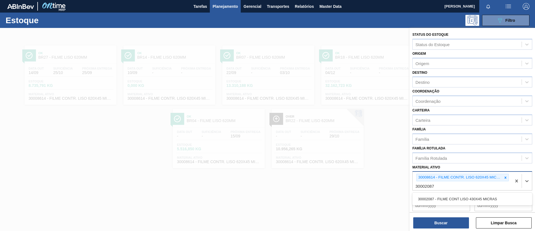
click at [471, 192] on div "30002087 - FILME CONT LISO 430X45 MICRAS" at bounding box center [473, 198] width 120 height 13
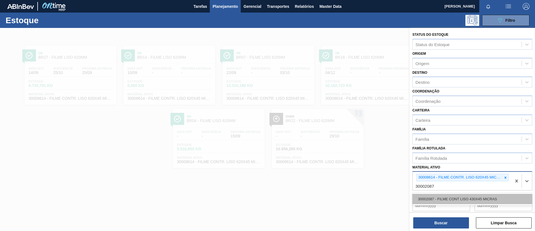
click at [472, 195] on div "30002087 - FILME CONT LISO 430X45 MICRAS" at bounding box center [473, 198] width 120 height 10
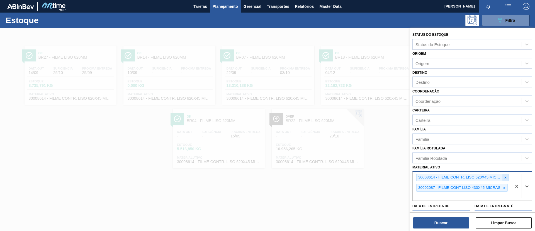
click at [504, 174] on div at bounding box center [506, 177] width 6 height 7
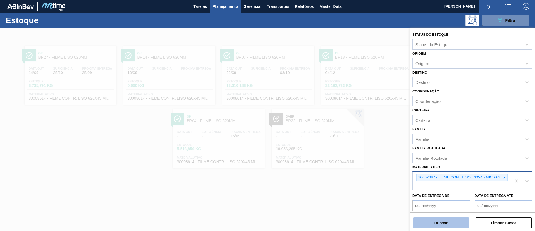
click at [446, 218] on button "Buscar" at bounding box center [441, 222] width 56 height 11
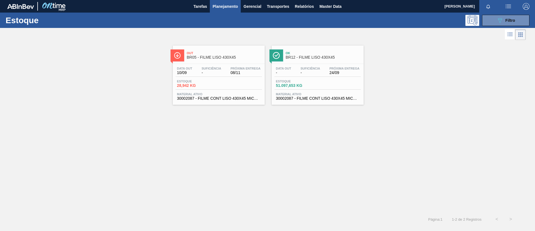
click at [251, 69] on span "Próxima Entrega" at bounding box center [246, 68] width 30 height 3
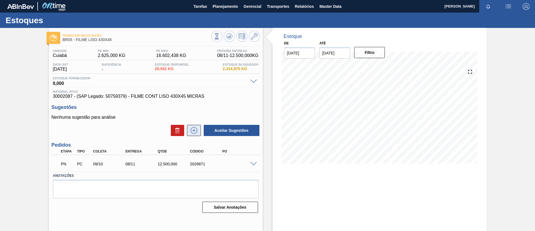
click at [193, 129] on icon at bounding box center [194, 130] width 9 height 7
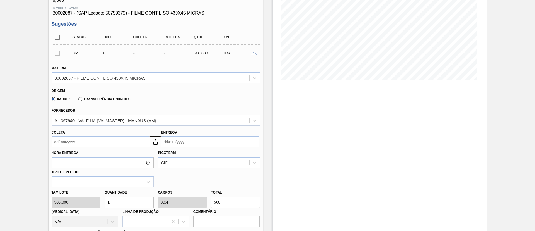
scroll to position [84, 0]
click at [85, 110] on div "Fornecedor A - 397940 - VALFILM (VALMASTER) - MANAUS (AM)" at bounding box center [156, 115] width 209 height 19
click at [91, 116] on div "A - 397940 - VALFILM (VALMASTER) - MANAUS (AM)" at bounding box center [151, 119] width 198 height 8
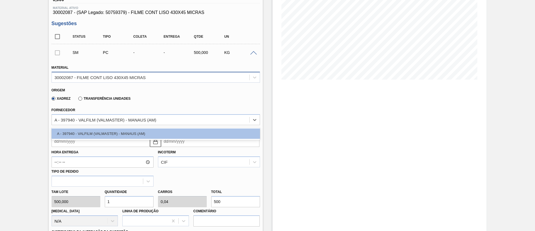
drag, startPoint x: 10, startPoint y: 111, endPoint x: 85, endPoint y: 74, distance: 83.9
click at [11, 110] on div "Pedido em Negociação BR05 - FILME LISO 430X45 Unidade Cuiabá PE MIN 2.625,000 K…" at bounding box center [267, 164] width 535 height 441
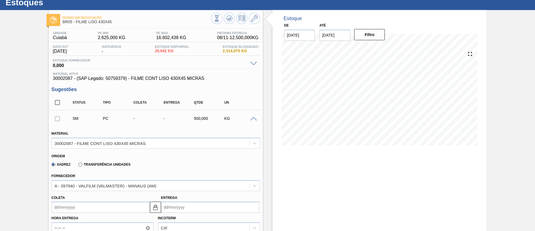
scroll to position [0, 0]
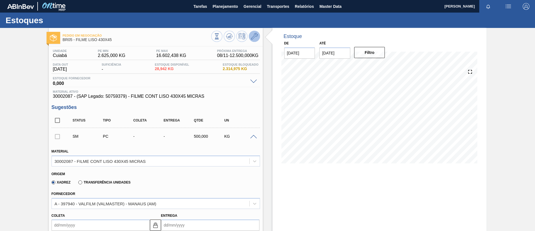
click at [253, 38] on icon at bounding box center [254, 36] width 7 height 7
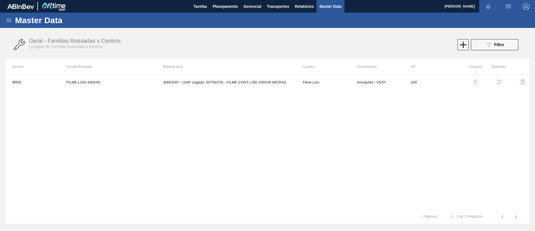
click at [500, 81] on img "button" at bounding box center [500, 82] width 6 height 6
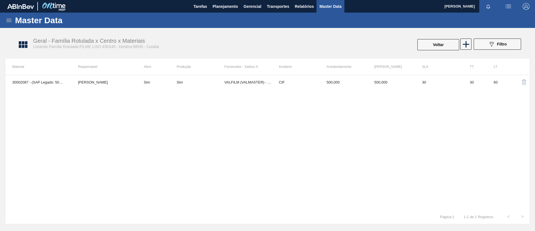
click at [206, 89] on div "30002087 - (SAP Legado: 50759379) - FILME CONT LISO 430X45 MICRAS Leandro de Pa…" at bounding box center [268, 142] width 524 height 135
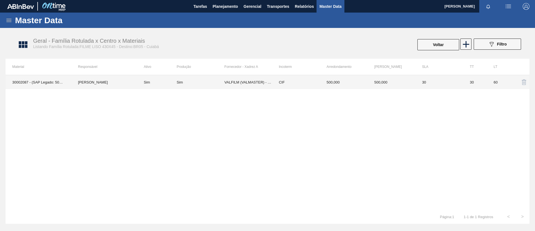
click at [207, 85] on td "Sim" at bounding box center [201, 82] width 48 height 14
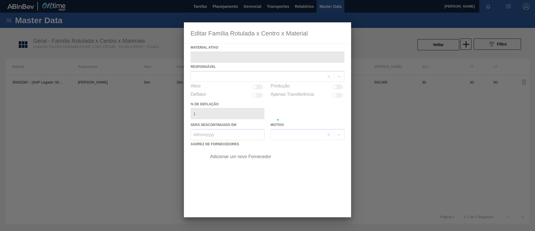
type ativo "30002087 - (SAP Legado: 50759379) - FILME CONT LISO 430X45 MICRAS"
checkbox input "true"
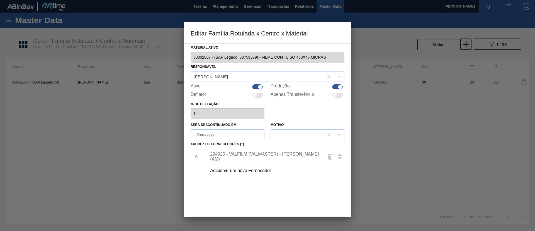
click at [248, 172] on div "Adicionar um novo Fornecedor" at bounding box center [264, 170] width 109 height 5
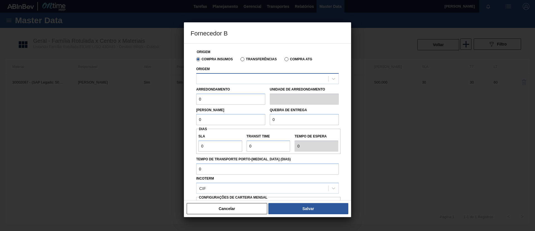
click at [265, 79] on div at bounding box center [263, 78] width 132 height 8
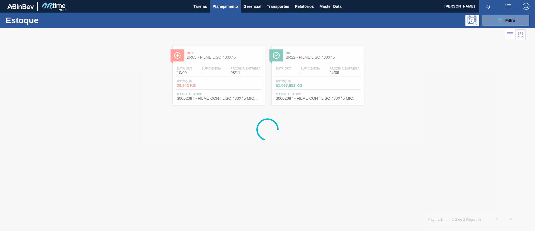
click at [318, 58] on div at bounding box center [267, 129] width 535 height 203
click at [318, 58] on span "BR12 - FILME LISO 430X45" at bounding box center [323, 57] width 75 height 4
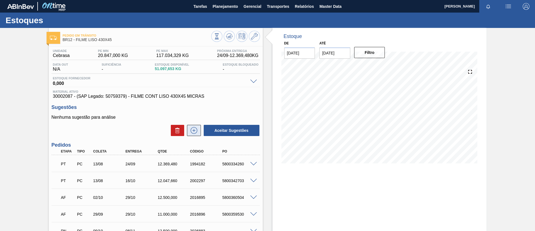
click at [192, 130] on icon at bounding box center [194, 130] width 9 height 7
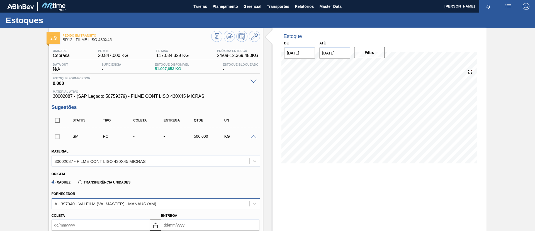
click at [107, 200] on div "A - 397940 - VALFILM (VALMASTER) - MANAUS (AM)" at bounding box center [151, 203] width 198 height 8
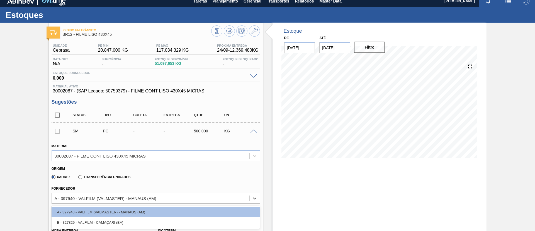
drag, startPoint x: 119, startPoint y: 217, endPoint x: 118, endPoint y: 212, distance: 5.1
click at [120, 217] on div "B - 327829 - VALFILM - CAMAÇARI (BA)" at bounding box center [156, 222] width 209 height 10
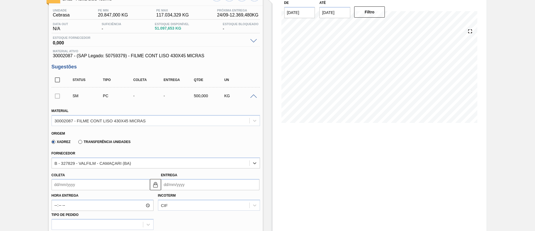
scroll to position [89, 0]
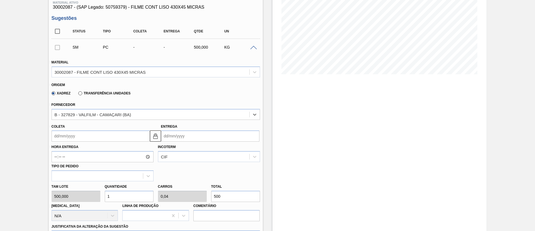
click at [92, 144] on label "Hora Entrega" at bounding box center [103, 147] width 102 height 8
click at [92, 151] on input "Hora Entrega" at bounding box center [103, 156] width 102 height 11
click at [91, 136] on input "Coleta" at bounding box center [101, 135] width 98 height 11
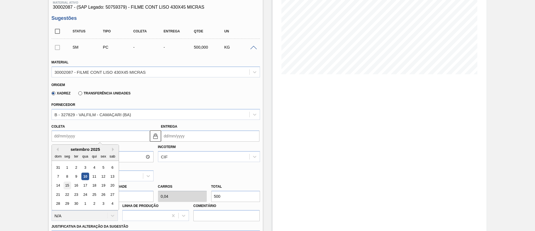
click at [64, 183] on div "15" at bounding box center [67, 186] width 8 height 8
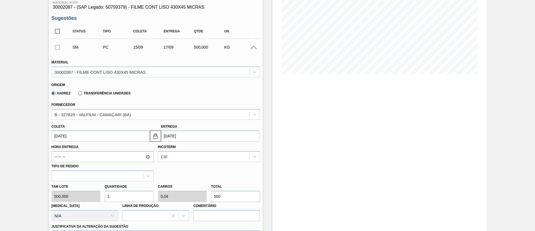
type input "[DATE]"
type input "17/09/2025"
drag, startPoint x: 230, startPoint y: 198, endPoint x: 180, endPoint y: 183, distance: 52.4
click at [179, 189] on div "Tam lote 500,000 Quantidade 1 Carros 0,04 Total 500 Doca N/A Linha de Produção …" at bounding box center [155, 201] width 213 height 40
paste input "449"
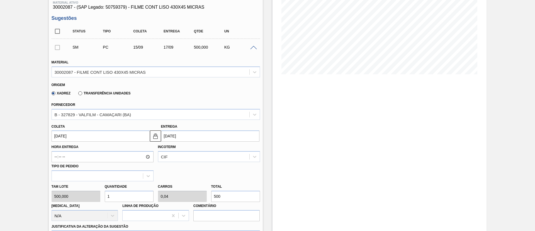
type input "0,898"
type input "0,036"
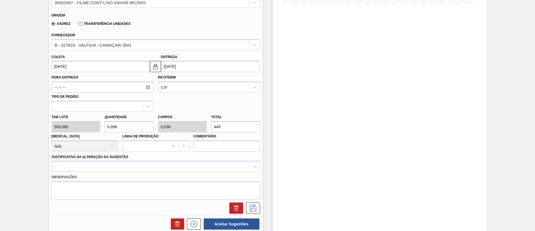
scroll to position [214, 0]
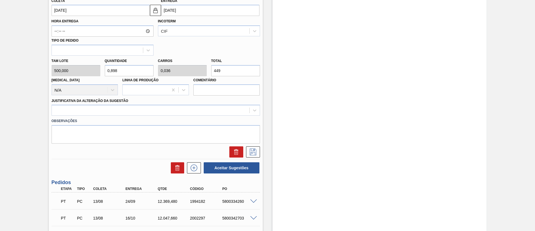
type input "449"
click at [108, 120] on label "Observações" at bounding box center [156, 121] width 209 height 8
click at [107, 114] on div at bounding box center [151, 110] width 198 height 8
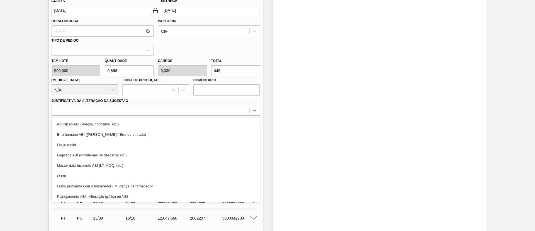
drag, startPoint x: 113, startPoint y: 183, endPoint x: 140, endPoint y: 174, distance: 28.3
click at [114, 183] on div "Outro problema com o fornecedor - Mudança de fornecedor" at bounding box center [156, 186] width 209 height 10
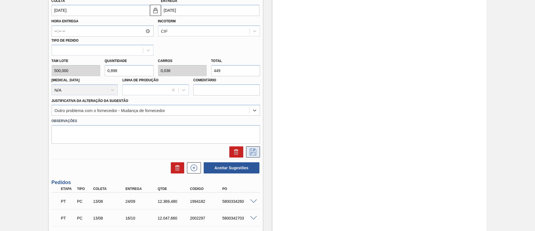
click at [253, 152] on icon at bounding box center [253, 151] width 9 height 7
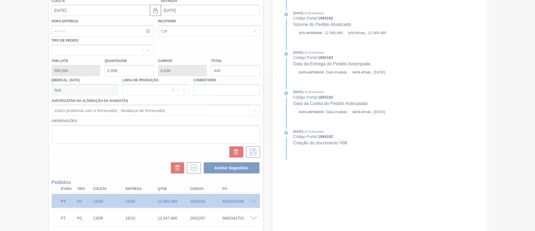
scroll to position [93, 0]
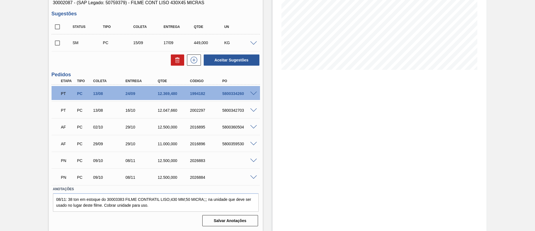
click at [252, 44] on span at bounding box center [253, 43] width 7 height 4
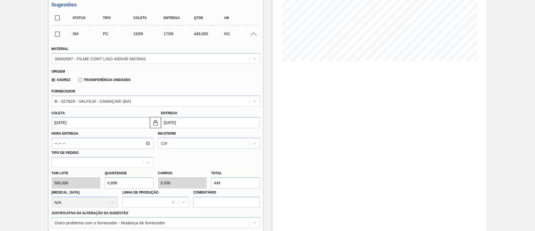
click at [253, 34] on span at bounding box center [253, 34] width 7 height 4
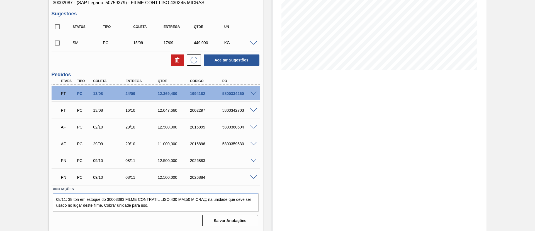
click at [56, 41] on input "checkbox" at bounding box center [58, 43] width 12 height 12
click at [250, 59] on button "Aceitar Sugestões" at bounding box center [232, 59] width 56 height 11
checkbox input "false"
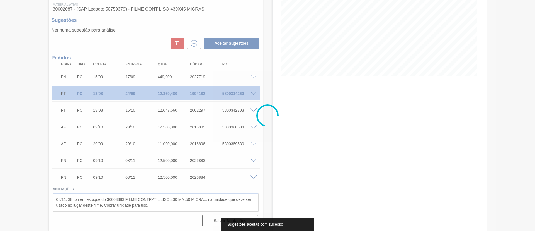
scroll to position [87, 0]
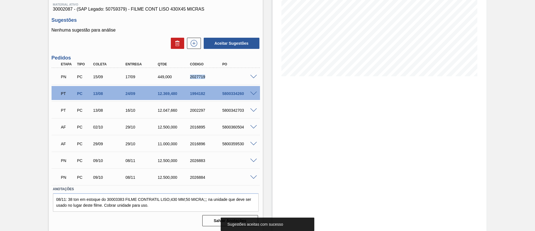
drag, startPoint x: 187, startPoint y: 75, endPoint x: 218, endPoint y: 81, distance: 31.9
click at [218, 81] on div "PN PC 15/09 17/09 449,000 2027719" at bounding box center [154, 76] width 194 height 11
copy div "2027719"
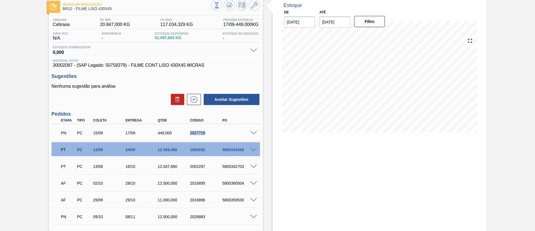
scroll to position [0, 0]
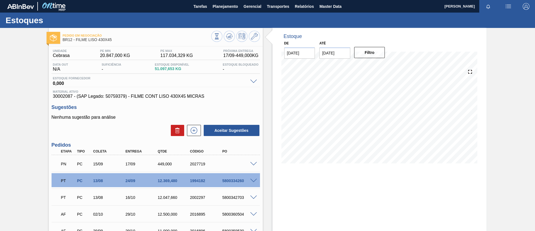
click at [54, 113] on div "Sugestões Nenhuma sugestão para análise Aceitar Sugestões" at bounding box center [156, 120] width 209 height 32
click at [231, 8] on span "Planejamento" at bounding box center [225, 6] width 25 height 7
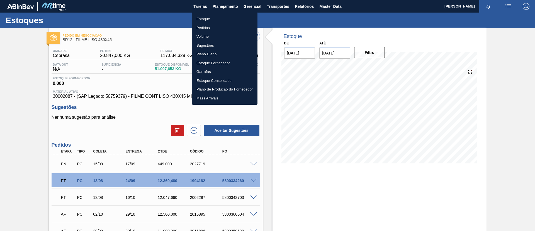
click at [222, 14] on ul "Estoque Pedidos Volume Sugestões Plano Diário Estoque Fornecedor Garrafas Estoq…" at bounding box center [225, 58] width 66 height 92
click at [216, 14] on ul "Estoque Pedidos Volume Sugestões Plano Diário Estoque Fornecedor Garrafas Estoq…" at bounding box center [225, 58] width 66 height 92
click at [219, 18] on li "Estoque" at bounding box center [225, 18] width 66 height 9
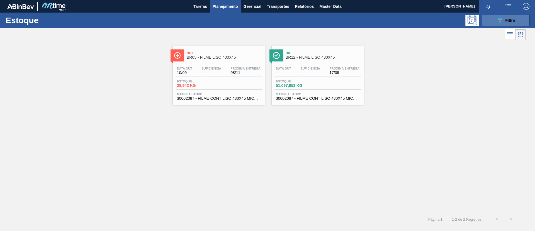
click at [491, 22] on button "089F7B8B-B2A5-4AFE-B5C0-19BA573D28AC Filtro" at bounding box center [505, 20] width 47 height 11
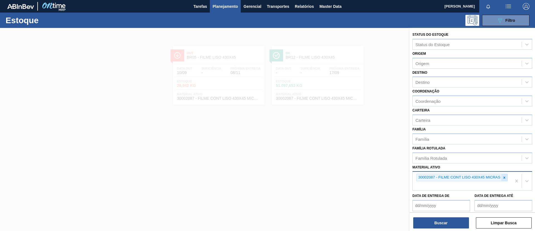
click at [505, 178] on icon at bounding box center [505, 177] width 2 height 2
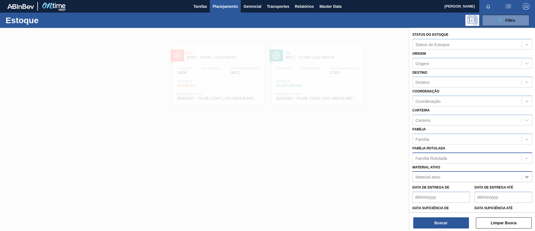
click at [473, 159] on div "Família Rotulada" at bounding box center [467, 158] width 109 height 8
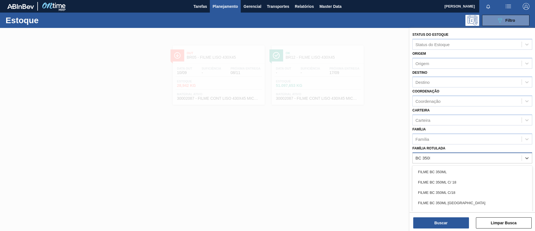
type Rotulada "BC 350ML"
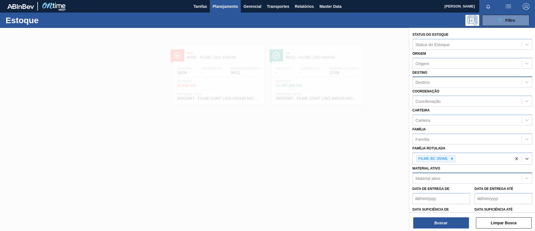
click at [453, 84] on div "Destino" at bounding box center [467, 82] width 109 height 8
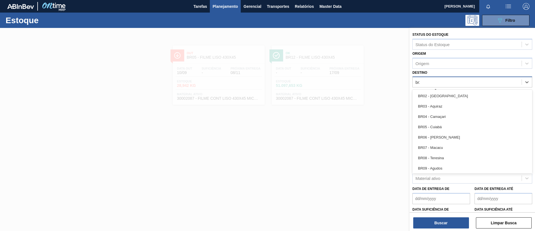
type input "br24"
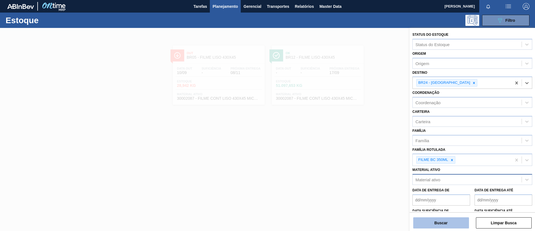
click at [452, 217] on button "Buscar" at bounding box center [441, 222] width 56 height 11
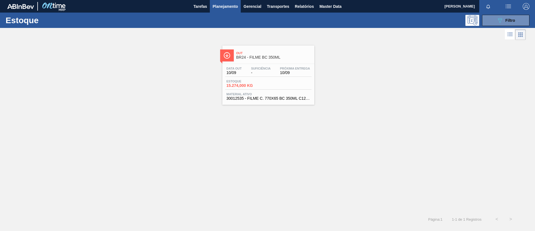
click at [274, 49] on div "Out BR24 - FILME BC 350ML" at bounding box center [273, 55] width 75 height 13
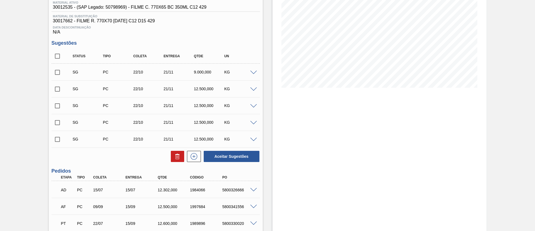
scroll to position [125, 0]
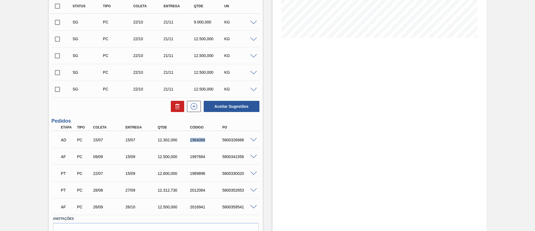
drag, startPoint x: 189, startPoint y: 141, endPoint x: 208, endPoint y: 143, distance: 19.3
click at [208, 144] on div "AD PC 15/07 15/07 12.302,000 1984066 5800326666" at bounding box center [154, 139] width 194 height 11
copy div "1984066"
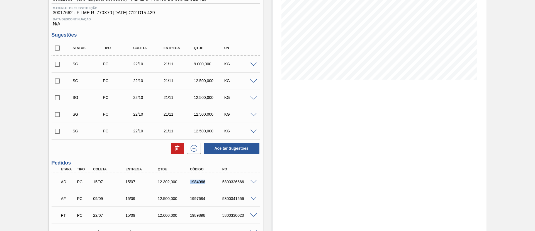
scroll to position [0, 0]
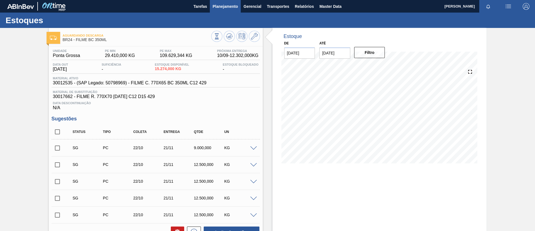
click at [214, 8] on span "Planejamento" at bounding box center [225, 6] width 25 height 7
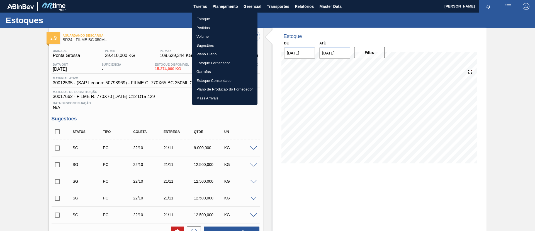
click at [214, 15] on li "Estoque" at bounding box center [225, 18] width 66 height 9
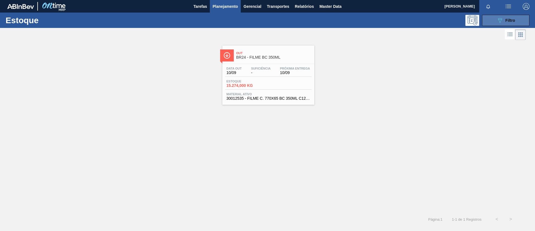
click at [520, 25] on button "089F7B8B-B2A5-4AFE-B5C0-19BA573D28AC Filtro" at bounding box center [505, 20] width 47 height 11
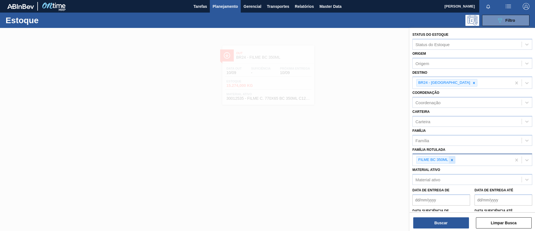
click at [451, 160] on icon at bounding box center [452, 160] width 4 height 4
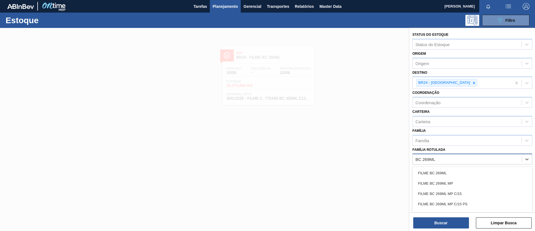
type Rotulada "BC 269ML MP"
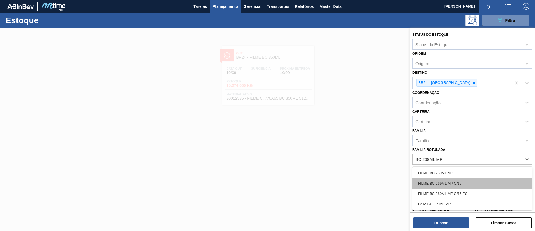
click at [441, 178] on div "FILME BC 269ML MP C/15" at bounding box center [473, 183] width 120 height 10
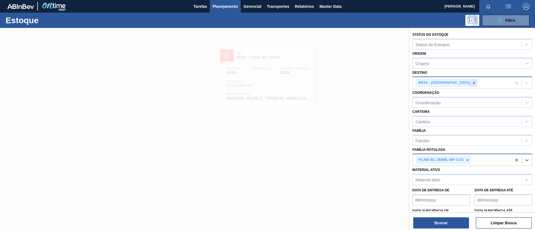
click at [471, 79] on div at bounding box center [474, 82] width 6 height 7
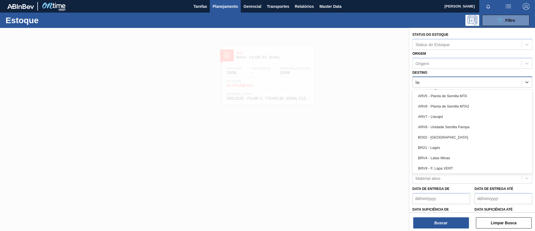
type input "lage"
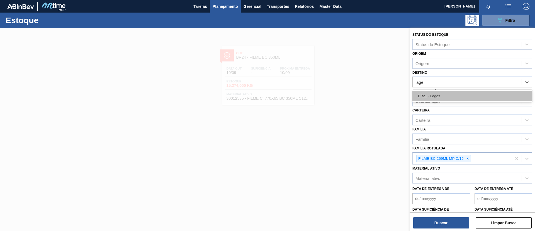
click at [462, 99] on div "BR21 - Lages" at bounding box center [473, 96] width 120 height 10
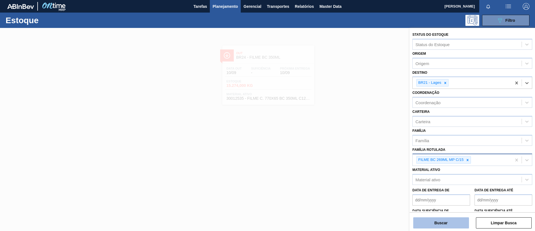
click at [436, 222] on button "Buscar" at bounding box center [441, 222] width 56 height 11
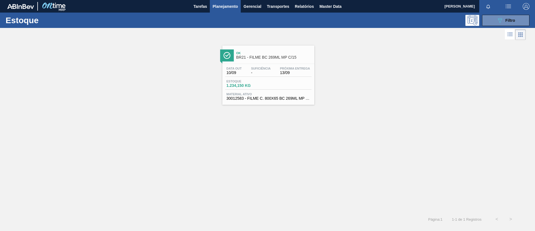
click at [287, 89] on div "Estoque 1.234,150 KG" at bounding box center [268, 84] width 86 height 10
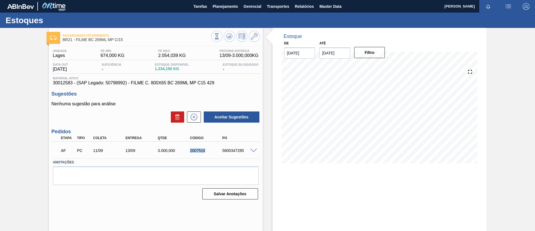
drag, startPoint x: 193, startPoint y: 151, endPoint x: 235, endPoint y: 160, distance: 43.7
click at [209, 154] on div "AF PC 11/09 13/09 3.000,000 2007510 5800347285" at bounding box center [154, 149] width 194 height 11
copy div "2007510"
click at [255, 150] on span at bounding box center [253, 150] width 7 height 4
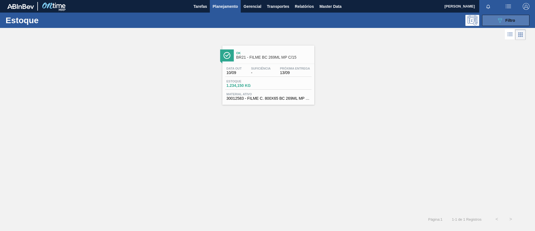
click at [492, 25] on button "089F7B8B-B2A5-4AFE-B5C0-19BA573D28AC Filtro" at bounding box center [505, 20] width 47 height 11
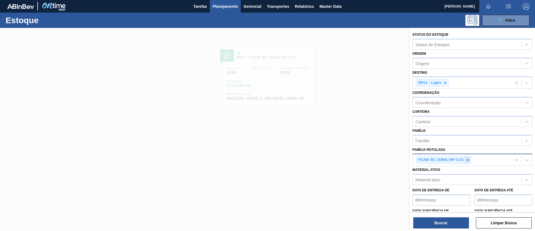
click at [468, 158] on icon at bounding box center [468, 160] width 4 height 4
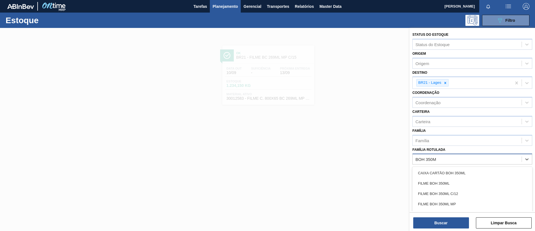
type Rotulada "BOH 350ML"
drag, startPoint x: 435, startPoint y: 182, endPoint x: 430, endPoint y: 141, distance: 41.2
click at [435, 181] on div "FILME BOH 350ML" at bounding box center [473, 183] width 120 height 10
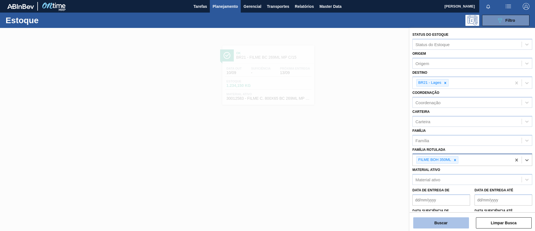
click at [438, 226] on button "Buscar" at bounding box center [441, 222] width 56 height 11
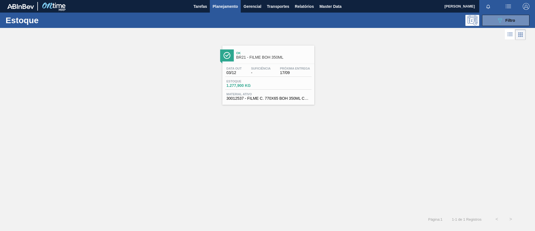
click at [256, 62] on div "Ok BR21 - FILME BOH 350ML Data out 03/12 Suficiência - Próxima Entrega 17/09 Es…" at bounding box center [268, 74] width 92 height 59
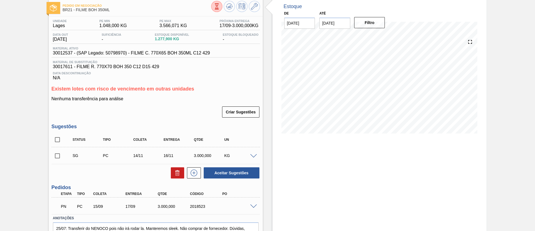
scroll to position [59, 0]
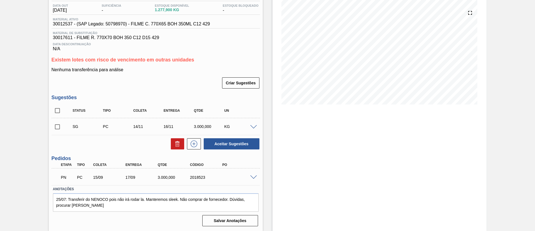
click at [251, 175] on div at bounding box center [254, 177] width 11 height 4
click at [253, 173] on div "PN PC 15/09 17/09 3.000,000 2018523" at bounding box center [156, 177] width 209 height 14
click at [254, 175] on span at bounding box center [253, 177] width 7 height 4
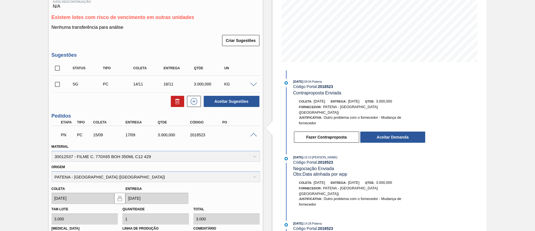
scroll to position [125, 0]
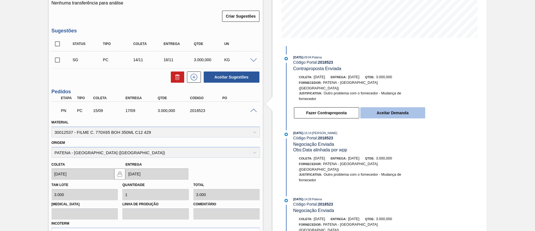
click at [387, 107] on button "Aceitar Demanda" at bounding box center [392, 112] width 65 height 11
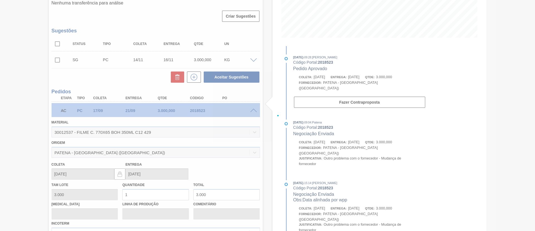
type input "17/09/2025"
type input "21/09/2025"
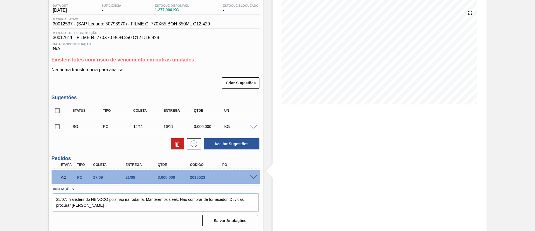
scroll to position [59, 0]
click at [254, 176] on span at bounding box center [253, 177] width 7 height 4
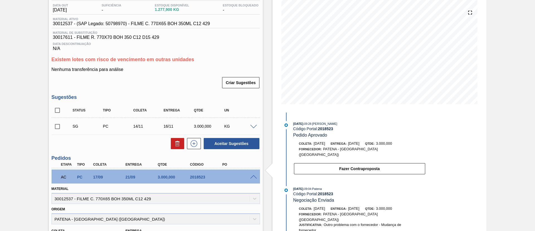
scroll to position [0, 0]
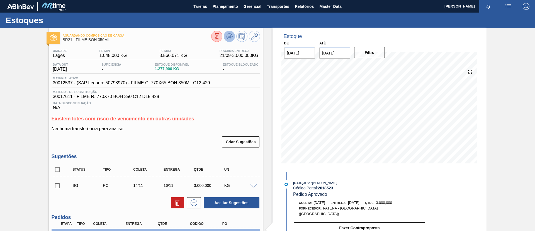
click at [231, 36] on icon at bounding box center [229, 36] width 7 height 7
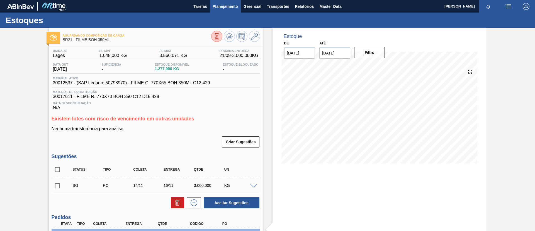
click at [224, 3] on button "Planejamento" at bounding box center [225, 6] width 31 height 13
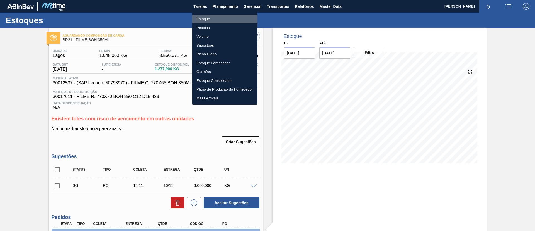
click at [221, 15] on li "Estoque" at bounding box center [225, 18] width 66 height 9
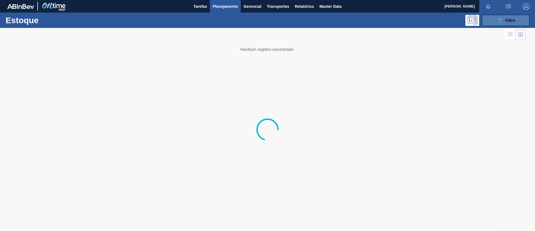
click at [513, 18] on span "Filtro" at bounding box center [511, 20] width 10 height 4
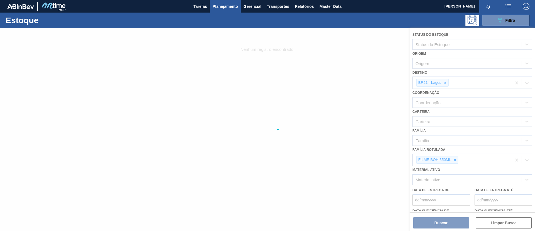
click at [454, 162] on div at bounding box center [267, 129] width 535 height 203
click at [454, 159] on div at bounding box center [267, 129] width 535 height 203
click at [456, 159] on div at bounding box center [267, 129] width 535 height 203
click at [457, 159] on div at bounding box center [267, 129] width 535 height 203
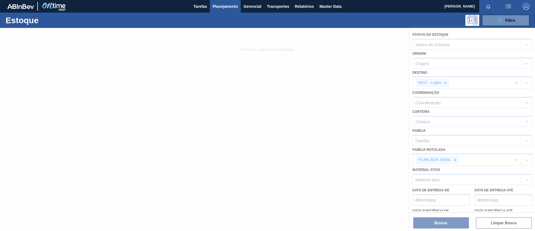
click at [456, 161] on div at bounding box center [267, 129] width 535 height 203
click at [455, 161] on div at bounding box center [267, 129] width 535 height 203
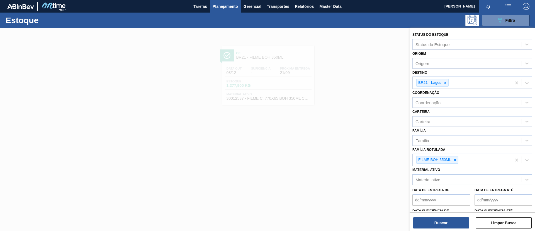
click at [455, 161] on icon at bounding box center [455, 160] width 4 height 4
type Rotulada "BC 350ML MP"
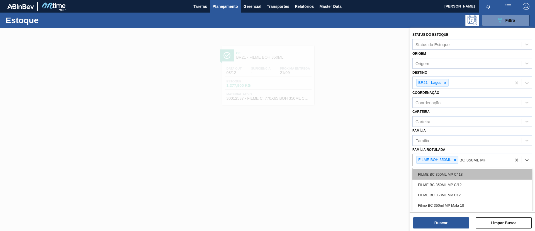
click at [466, 171] on div "FILME BC 350ML MP C/ 18" at bounding box center [473, 174] width 120 height 10
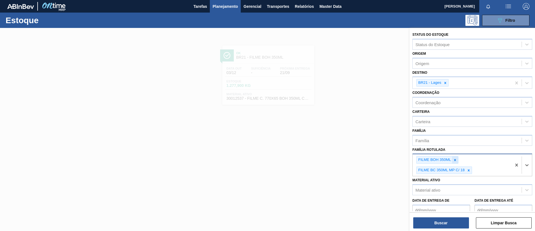
click at [454, 159] on icon at bounding box center [455, 160] width 4 height 4
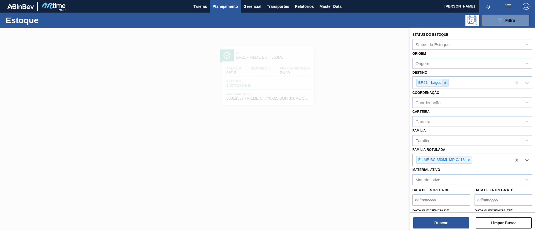
click at [446, 83] on icon at bounding box center [446, 83] width 4 height 4
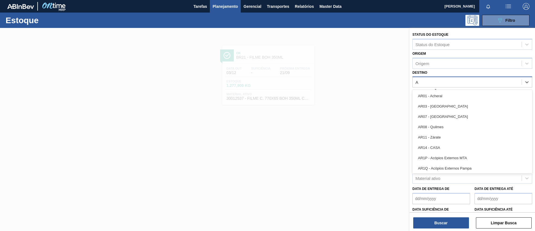
type input "Ag"
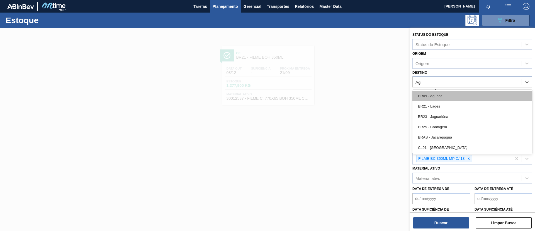
drag, startPoint x: 445, startPoint y: 94, endPoint x: 470, endPoint y: 224, distance: 132.6
click at [445, 94] on div "BR09 - Agudos" at bounding box center [473, 96] width 120 height 10
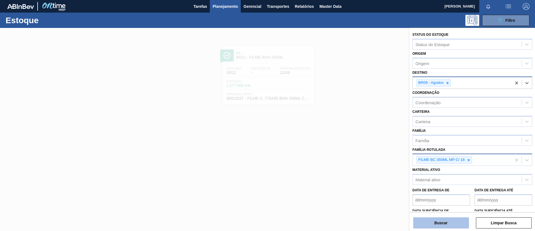
click at [452, 224] on button "Buscar" at bounding box center [441, 222] width 56 height 11
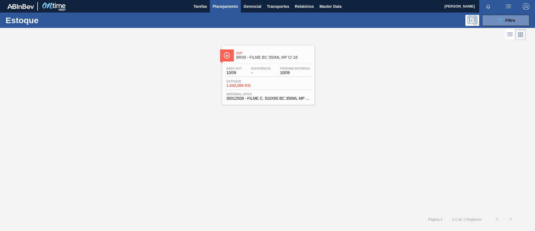
click at [275, 69] on div "Data out 10/09 Suficiência - Próxima Entrega 10/09" at bounding box center [268, 72] width 86 height 10
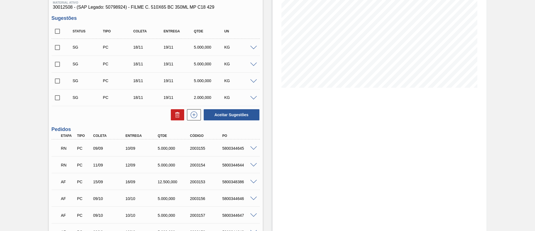
scroll to position [84, 0]
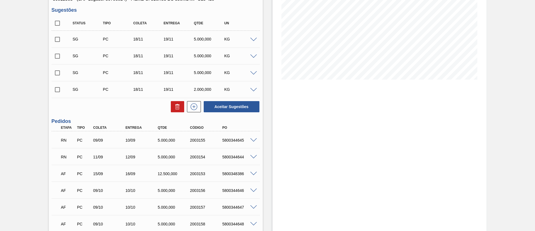
click at [251, 174] on span at bounding box center [253, 173] width 7 height 4
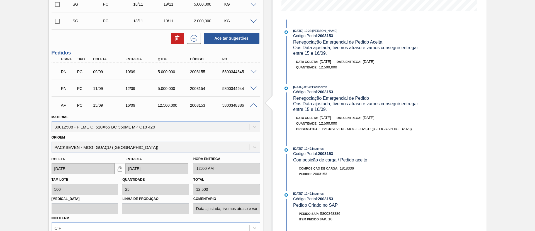
scroll to position [159, 0]
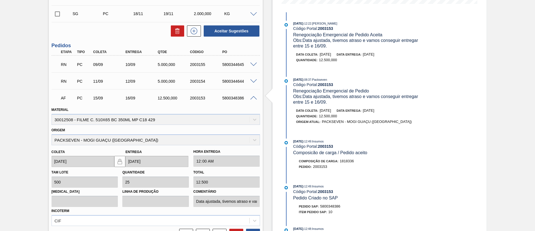
click at [192, 81] on div "2003154" at bounding box center [207, 81] width 36 height 4
drag, startPoint x: 189, startPoint y: 83, endPoint x: 209, endPoint y: 83, distance: 19.5
click at [209, 83] on div "RN PC 11/09 12/09 5.000,000 2003154 5800344644" at bounding box center [154, 80] width 194 height 11
copy div "2003154"
drag, startPoint x: 191, startPoint y: 66, endPoint x: 208, endPoint y: 65, distance: 17.1
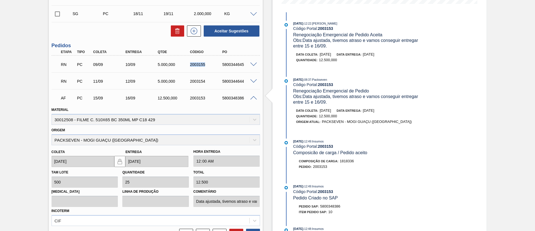
click at [208, 65] on div "2003155" at bounding box center [207, 64] width 36 height 4
copy div "2003155"
drag, startPoint x: 193, startPoint y: 96, endPoint x: 207, endPoint y: 96, distance: 13.7
click at [207, 96] on div "AF PC 15/09 16/09 12.500,000 2003153 5800348386" at bounding box center [154, 97] width 194 height 11
copy div "2003153"
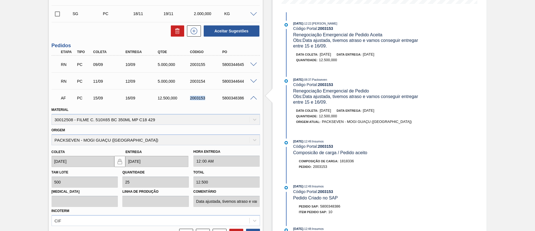
click at [190, 101] on div "AF PC 15/09 16/09 12.500,000 2003153 5800348386" at bounding box center [154, 97] width 194 height 11
click at [253, 98] on span at bounding box center [253, 98] width 7 height 4
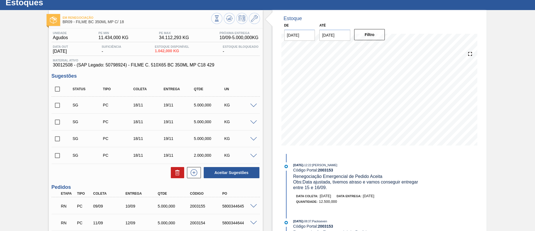
scroll to position [0, 0]
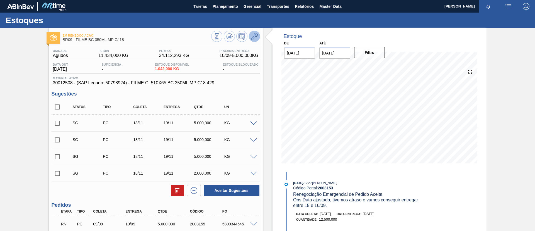
click at [256, 38] on icon at bounding box center [254, 36] width 7 height 7
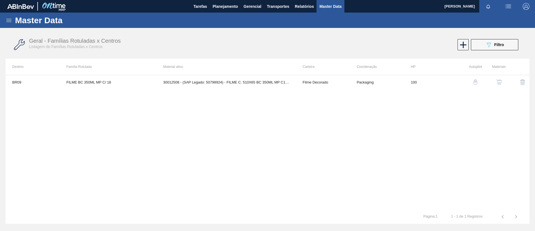
click at [504, 81] on button "button" at bounding box center [499, 81] width 13 height 13
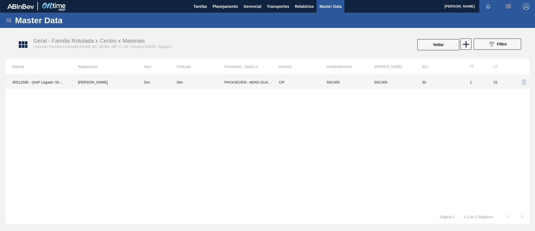
click at [173, 77] on td "Sim" at bounding box center [157, 82] width 40 height 14
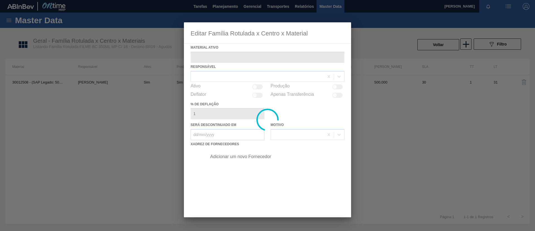
type ativo "30012508 - (SAP Legado: 50798924) - FILME C. 510X65 BC 350ML MP C18 429"
checkbox input "true"
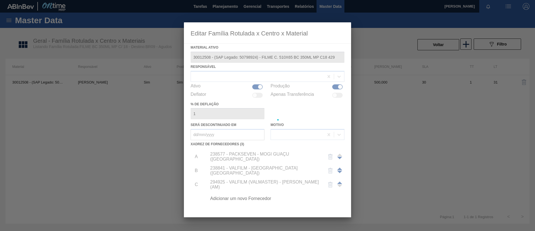
click at [262, 196] on div at bounding box center [267, 119] width 167 height 195
click at [262, 197] on div at bounding box center [267, 119] width 167 height 195
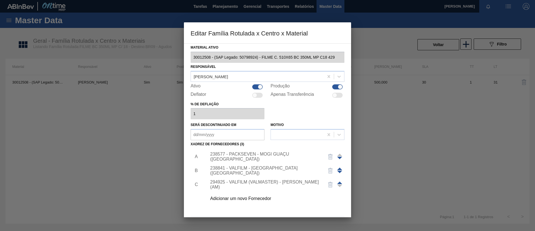
click at [266, 199] on div "Adicionar um novo Fornecedor" at bounding box center [264, 198] width 109 height 5
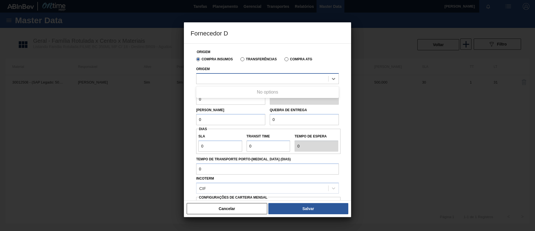
click at [243, 82] on div at bounding box center [263, 78] width 132 height 8
click at [247, 212] on button "Cancelar" at bounding box center [227, 208] width 81 height 11
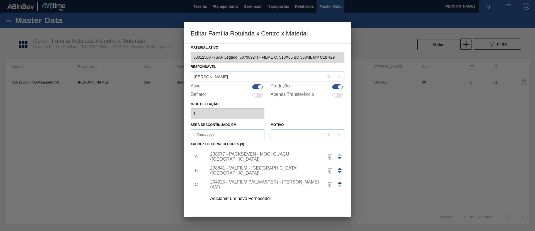
scroll to position [21, 0]
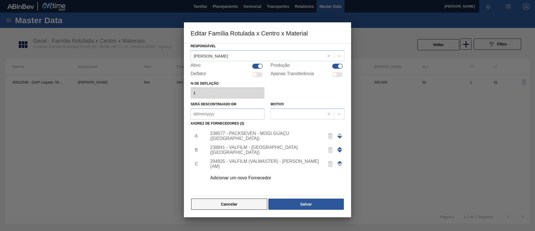
click at [249, 206] on button "Cancelar" at bounding box center [229, 203] width 76 height 11
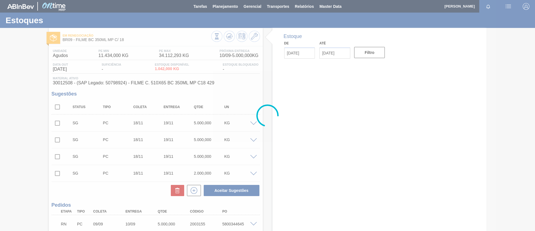
click at [240, 126] on div at bounding box center [267, 115] width 535 height 231
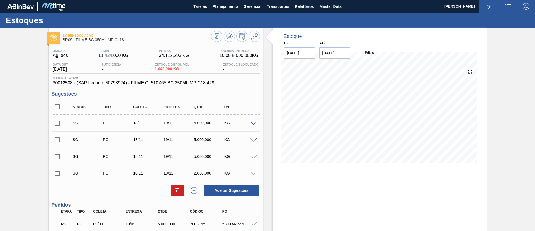
drag, startPoint x: 204, startPoint y: 143, endPoint x: 6, endPoint y: 132, distance: 198.8
click at [6, 132] on div "Em renegociação BR09 - FILME BC 350ML MP C/ 18 Unidade Agudos PE MIN 11.434,000…" at bounding box center [267, 228] width 535 height 400
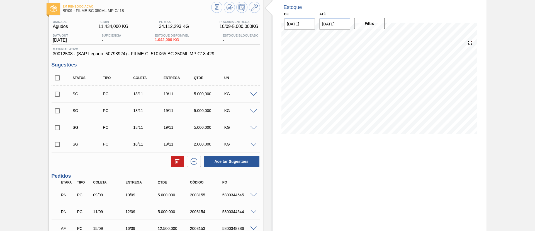
scroll to position [42, 0]
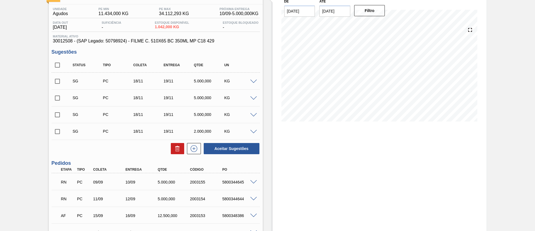
click at [253, 82] on span at bounding box center [253, 81] width 7 height 4
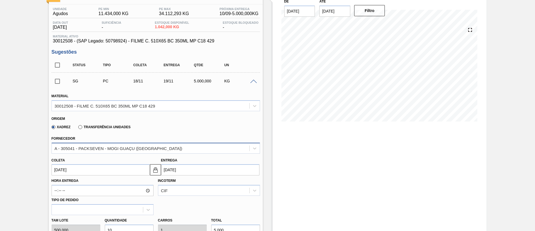
click at [143, 143] on div "A - 305041 - PACKSEVEN - MOGI GUAÇU ([GEOGRAPHIC_DATA])" at bounding box center [156, 147] width 209 height 11
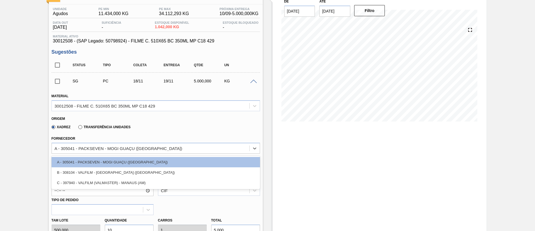
click at [207, 140] on div "Fornecedor option A - 305041 - PACKSEVEN - MOGI GUAÇU (SP) focused, 1 of 3. 3 r…" at bounding box center [156, 143] width 209 height 19
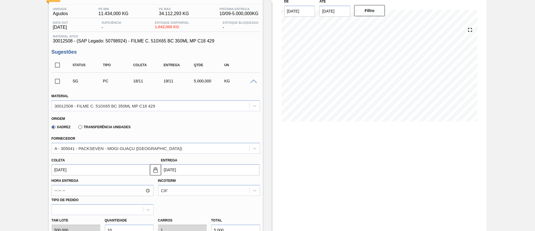
click at [253, 81] on span at bounding box center [253, 81] width 7 height 4
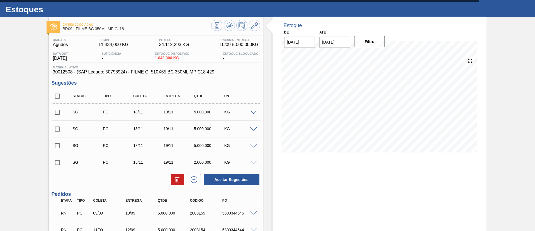
scroll to position [0, 0]
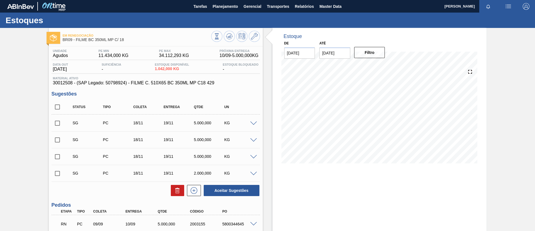
click at [248, 31] on div at bounding box center [235, 37] width 49 height 13
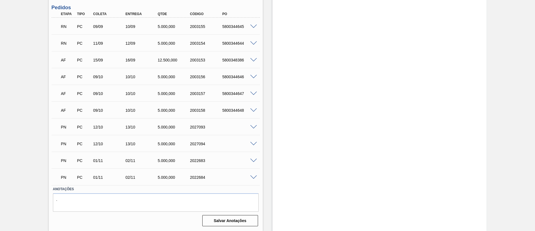
scroll to position [30, 0]
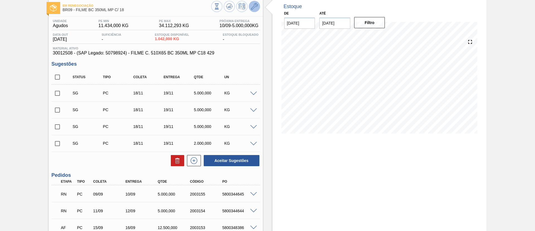
click at [255, 9] on icon at bounding box center [254, 6] width 7 height 7
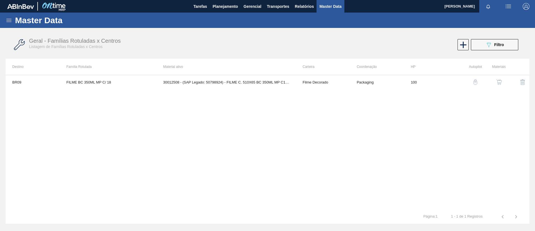
click at [500, 81] on img "button" at bounding box center [500, 82] width 6 height 6
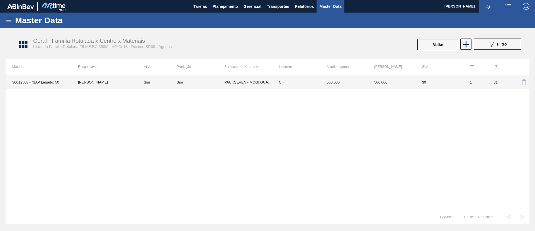
click at [192, 81] on div "Sim" at bounding box center [201, 82] width 48 height 4
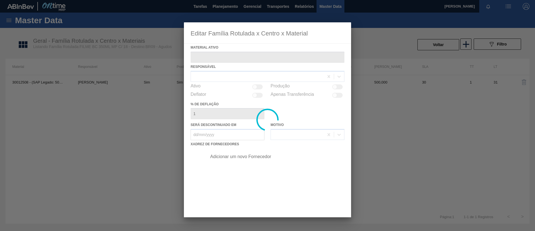
type ativo "30012508 - (SAP Legado: 50798924) - FILME C. 510X65 BC 350ML MP C18 429"
checkbox input "true"
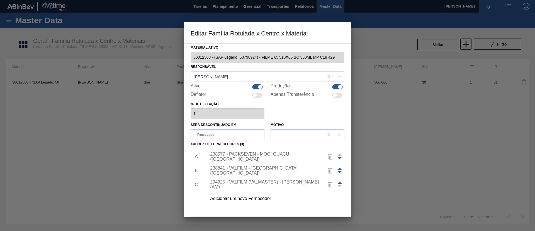
click at [240, 181] on div "294925 - VALFILM (VALMASTER) - [PERSON_NAME] (AM)" at bounding box center [274, 184] width 141 height 14
click at [243, 182] on div "294925 - VALFILM (VALMASTER) - [PERSON_NAME] (AM)" at bounding box center [264, 184] width 109 height 10
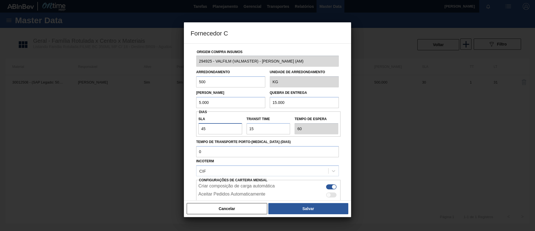
drag, startPoint x: 223, startPoint y: 127, endPoint x: 195, endPoint y: 128, distance: 27.9
click at [195, 128] on div "Origem Compra Insumos 294925 - VALFILM (VALMASTER) - MANAUS (AM) Arredondamento…" at bounding box center [268, 135] width 154 height 185
type input "3"
type input "18"
type input "30"
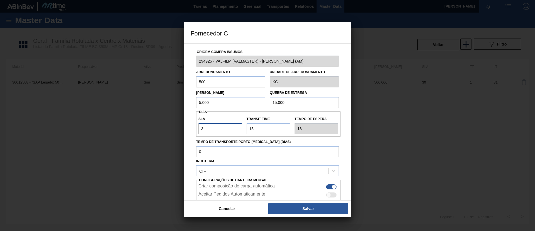
type input "45"
type input "30"
drag, startPoint x: 259, startPoint y: 127, endPoint x: 220, endPoint y: 132, distance: 39.9
click at [220, 132] on div "SLA 30 Transit Time Tempo de espera 45" at bounding box center [268, 123] width 144 height 21
type input "3"
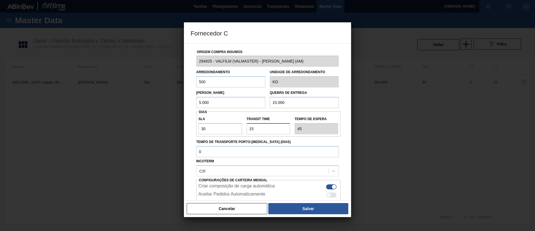
type input "33"
type input "30"
type input "60"
type input "30"
drag, startPoint x: 279, startPoint y: 102, endPoint x: 275, endPoint y: 102, distance: 4.2
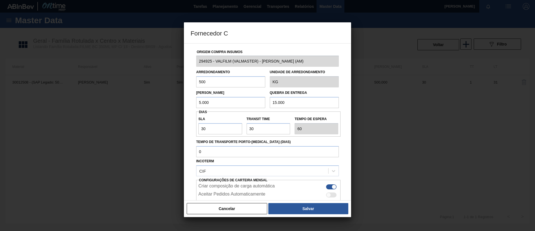
click at [275, 102] on input "15.000" at bounding box center [304, 102] width 69 height 11
drag, startPoint x: 296, startPoint y: 101, endPoint x: 184, endPoint y: 106, distance: 112.7
click at [184, 106] on div "Fornecedor C Origem Compra Insumos 294925 - VALFILM (VALMASTER) - MANAUS (AM) A…" at bounding box center [267, 115] width 535 height 231
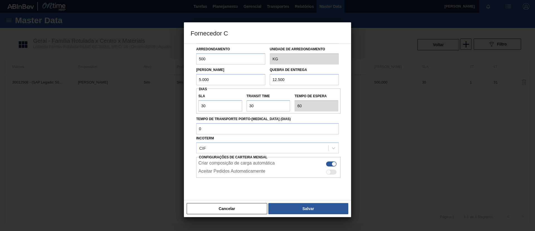
scroll to position [35, 0]
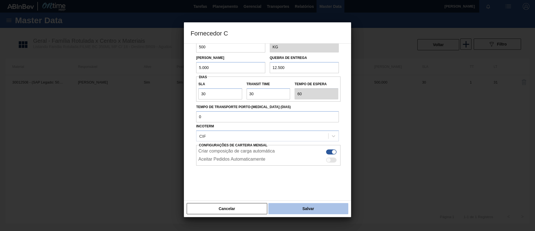
type input "12.500"
click at [289, 203] on button "Salvar" at bounding box center [308, 208] width 80 height 11
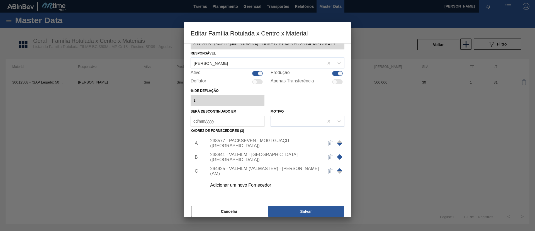
scroll to position [21, 0]
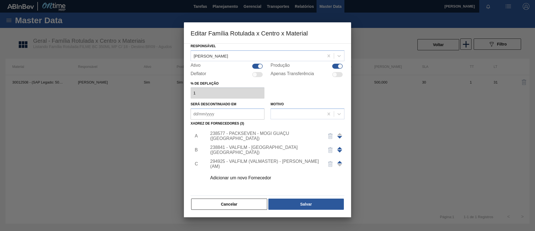
click at [340, 160] on div at bounding box center [339, 163] width 5 height 13
click at [341, 161] on span at bounding box center [339, 162] width 5 height 3
click at [339, 147] on span at bounding box center [339, 148] width 5 height 3
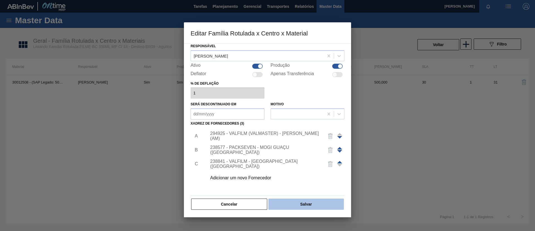
click at [323, 206] on button "Salvar" at bounding box center [306, 203] width 76 height 11
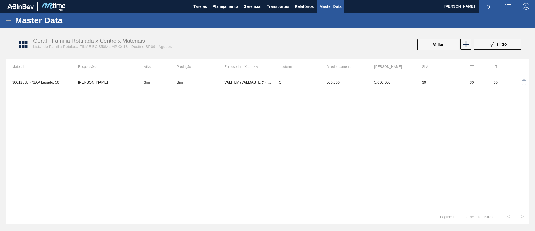
drag, startPoint x: 230, startPoint y: 9, endPoint x: 224, endPoint y: 28, distance: 19.3
click at [229, 10] on button "Planejamento" at bounding box center [225, 6] width 31 height 13
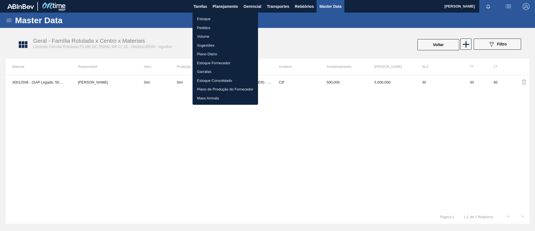
click at [224, 28] on li "Pedidos" at bounding box center [226, 27] width 66 height 9
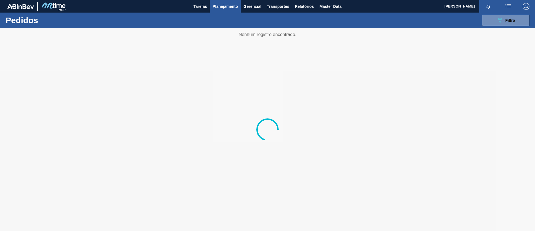
click at [224, 12] on button "Planejamento" at bounding box center [225, 6] width 31 height 13
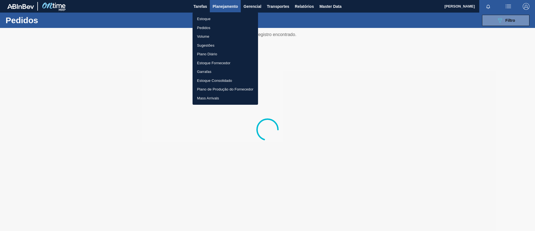
drag, startPoint x: 224, startPoint y: 13, endPoint x: 225, endPoint y: 16, distance: 2.8
click at [224, 14] on ul "Estoque Pedidos Volume Sugestões Plano Diário Estoque Fornecedor Garrafas Estoq…" at bounding box center [226, 58] width 66 height 92
click at [225, 17] on li "Estoque" at bounding box center [226, 18] width 66 height 9
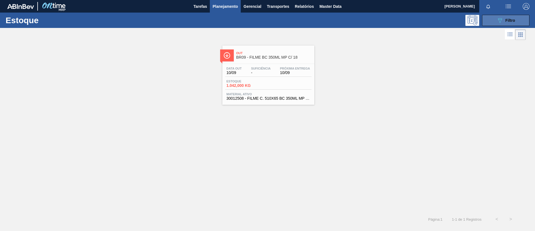
click at [512, 21] on span "Filtro" at bounding box center [511, 20] width 10 height 4
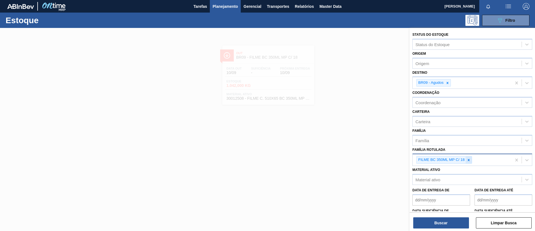
click at [470, 159] on icon at bounding box center [469, 160] width 4 height 4
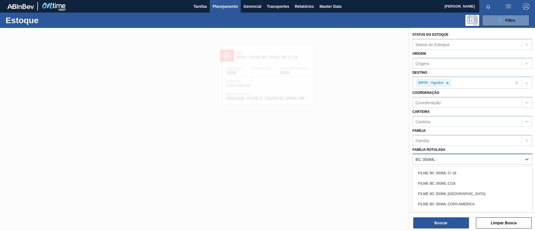
type Rotulada "BC 350ML MP"
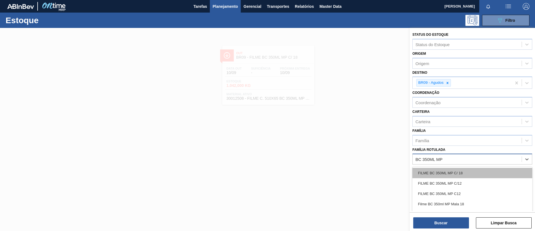
click at [471, 168] on div "FILME BC 350ML MP C/ 18" at bounding box center [473, 173] width 120 height 10
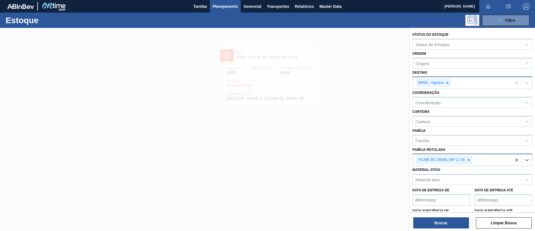
click at [447, 78] on div "BR09 - Agudos" at bounding box center [462, 82] width 99 height 11
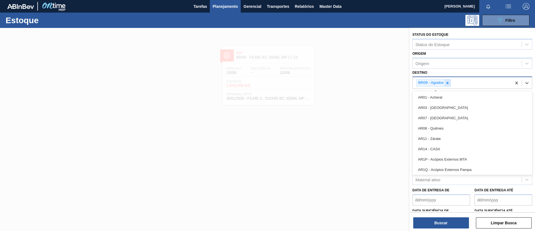
click at [447, 83] on icon at bounding box center [448, 83] width 4 height 4
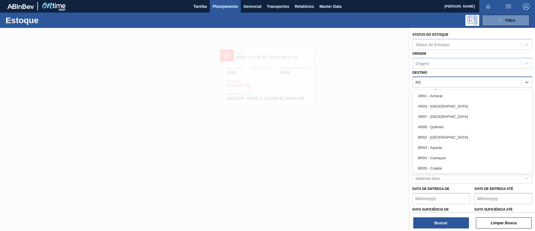
type input "R"
type input "BR07"
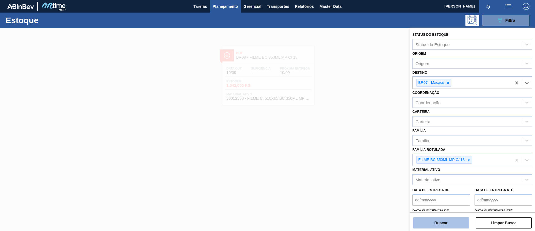
click at [441, 220] on button "Buscar" at bounding box center [441, 222] width 56 height 11
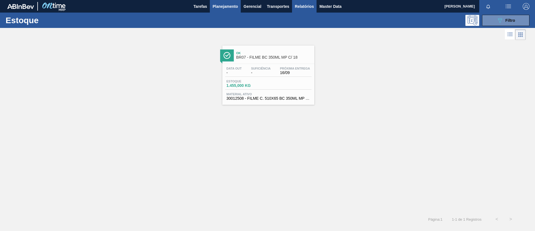
click at [315, 6] on button "Relatórios" at bounding box center [304, 6] width 25 height 13
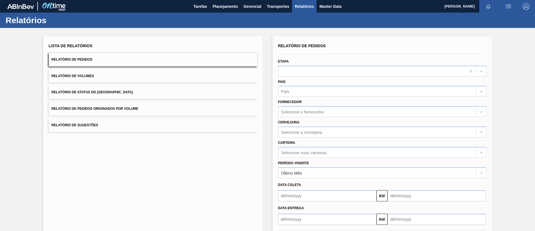
click at [123, 72] on button "Relatório de Volumes" at bounding box center [153, 76] width 209 height 14
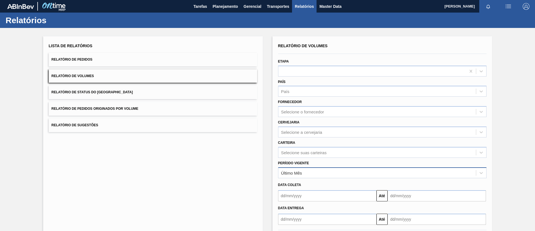
click at [311, 174] on div "Último Mês" at bounding box center [378, 172] width 198 height 8
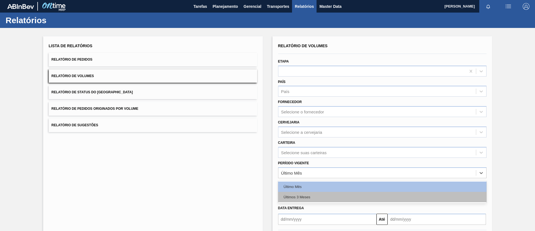
click at [311, 192] on div "Últimos 3 Meses" at bounding box center [382, 197] width 209 height 10
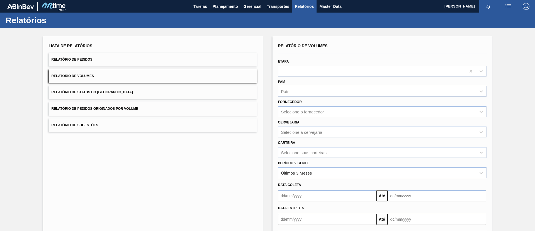
click at [315, 119] on div "Cervejaria Selecione a cervejaria" at bounding box center [382, 127] width 209 height 19
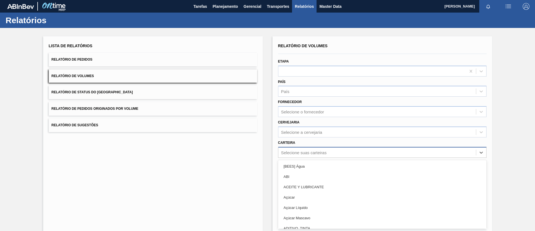
scroll to position [15, 0]
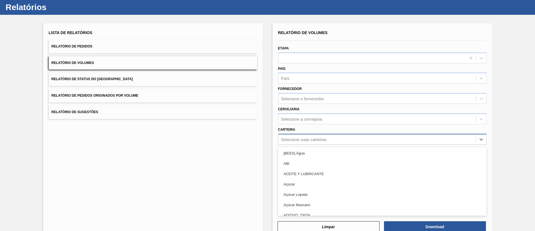
click at [307, 144] on div "option [BEES] Água focused, 1 of 101. 101 results available. Use Up and Down to…" at bounding box center [382, 139] width 209 height 11
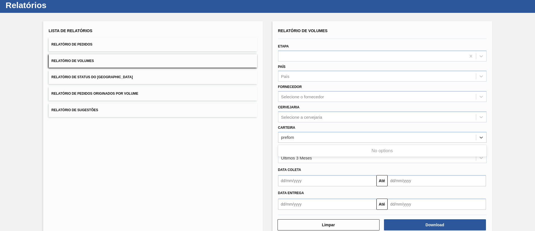
type input "prefo"
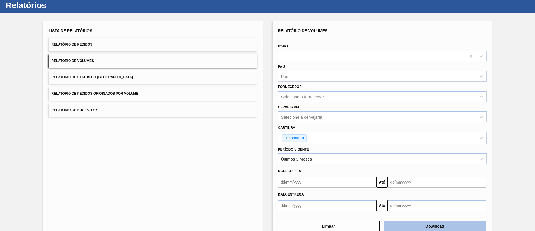
click at [429, 222] on button "Download" at bounding box center [435, 225] width 102 height 11
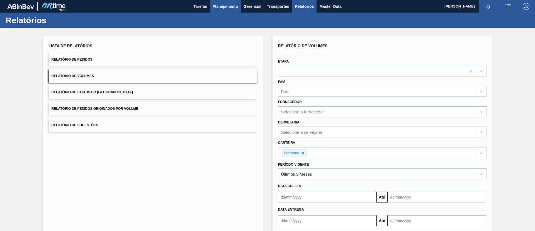
click at [230, 11] on button "Planejamento" at bounding box center [225, 6] width 31 height 13
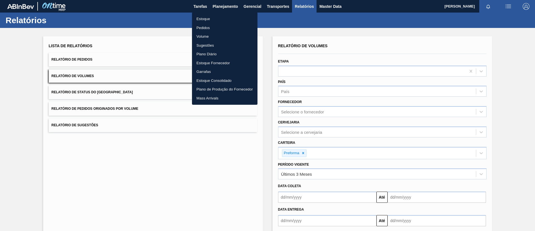
click at [230, 17] on li "Estoque" at bounding box center [225, 18] width 66 height 9
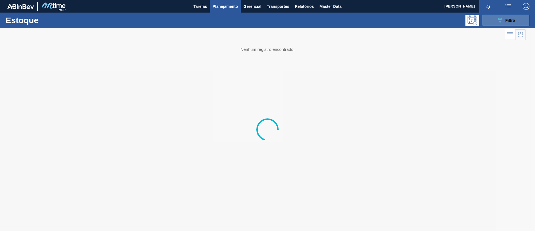
click at [512, 18] on span "Filtro" at bounding box center [511, 20] width 10 height 4
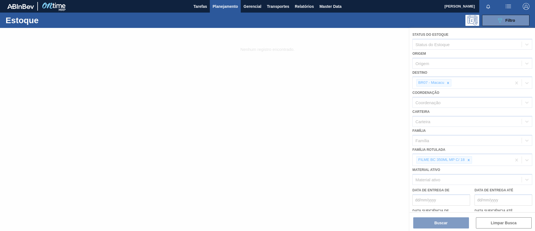
click at [465, 159] on div at bounding box center [267, 129] width 535 height 203
click at [385, 91] on div at bounding box center [267, 129] width 535 height 203
drag, startPoint x: 303, startPoint y: 67, endPoint x: 276, endPoint y: 62, distance: 27.6
click at [303, 67] on div at bounding box center [267, 129] width 535 height 203
click at [267, 56] on div at bounding box center [267, 129] width 535 height 203
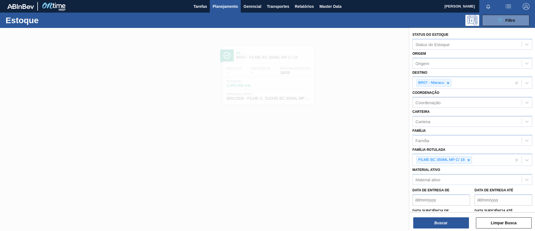
click at [263, 57] on div at bounding box center [267, 143] width 535 height 231
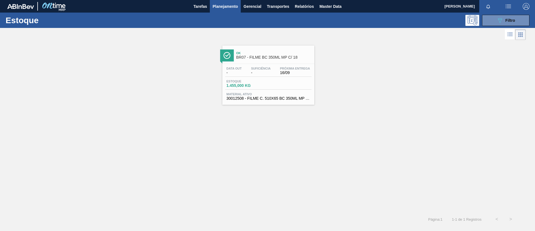
click at [263, 54] on span "Ok" at bounding box center [273, 52] width 75 height 3
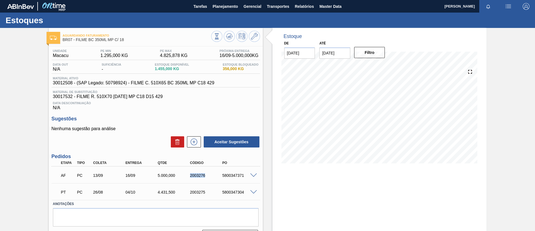
drag, startPoint x: 190, startPoint y: 175, endPoint x: 214, endPoint y: 173, distance: 23.8
click at [213, 173] on div "2003276" at bounding box center [207, 175] width 36 height 4
copy div "2003276"
click at [256, 175] on span at bounding box center [253, 175] width 7 height 4
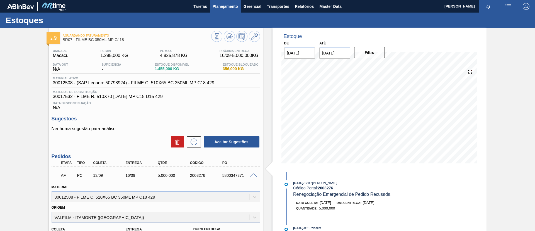
click at [217, 6] on span "Planejamento" at bounding box center [225, 6] width 25 height 7
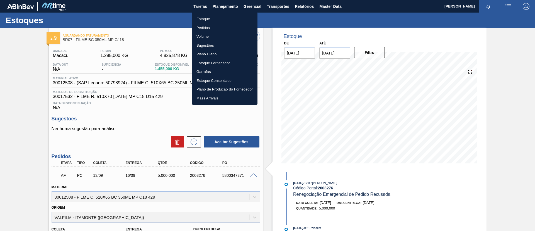
click at [202, 27] on li "Pedidos" at bounding box center [225, 27] width 66 height 9
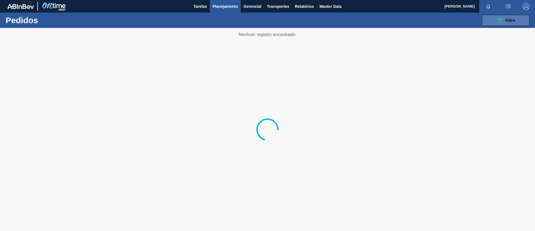
click at [509, 21] on span "Filtro" at bounding box center [511, 20] width 10 height 4
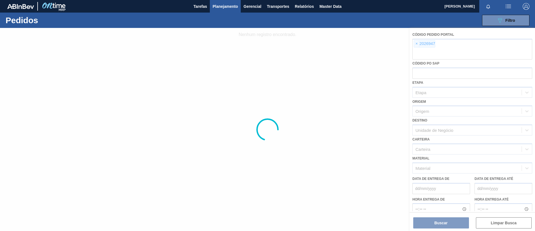
click at [416, 45] on div at bounding box center [267, 129] width 535 height 203
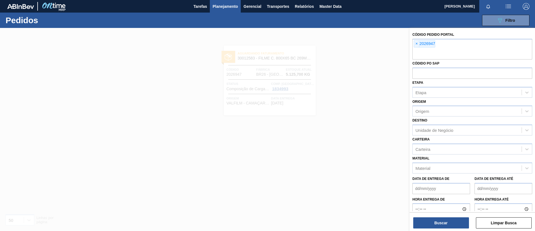
click at [416, 45] on span "×" at bounding box center [416, 43] width 5 height 7
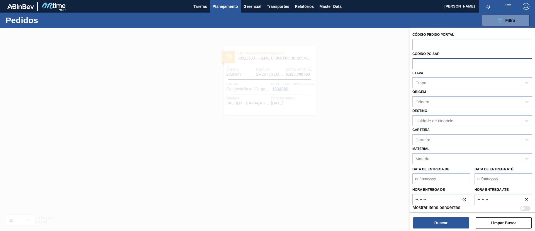
paste input "2027023"
type input "2027023"
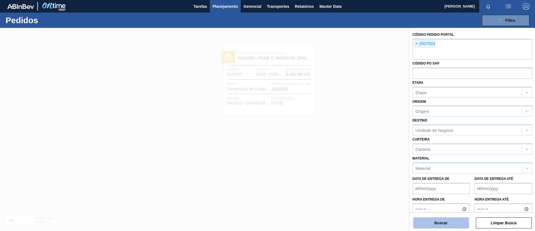
click at [447, 218] on button "Buscar" at bounding box center [441, 222] width 56 height 11
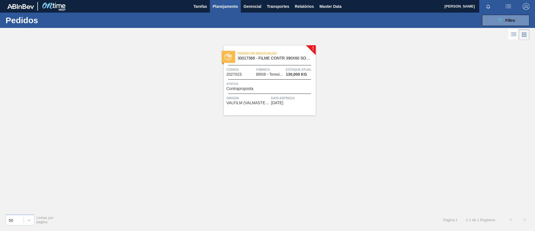
drag, startPoint x: 357, startPoint y: 128, endPoint x: 254, endPoint y: 138, distance: 103.4
click at [253, 138] on div "! Pedido em Negociação 30017368 - FILME CONTR 390X60 SODA LT350 429 Código 2027…" at bounding box center [267, 125] width 535 height 168
click at [287, 62] on div "Pedido em Negociação 30017368 - FILME CONTR 390X60 SODA LT350 429" at bounding box center [270, 56] width 92 height 13
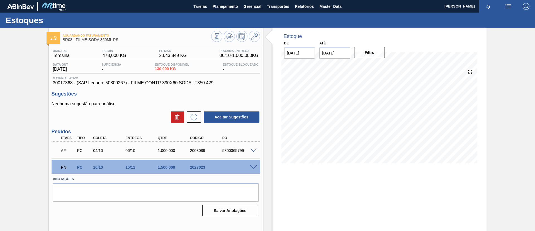
click at [253, 165] on span at bounding box center [253, 167] width 7 height 4
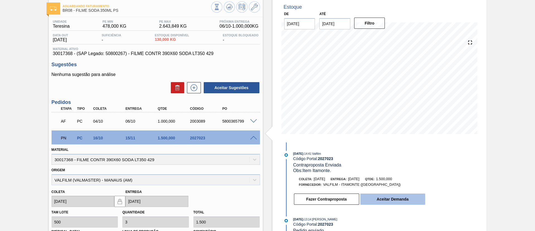
scroll to position [42, 0]
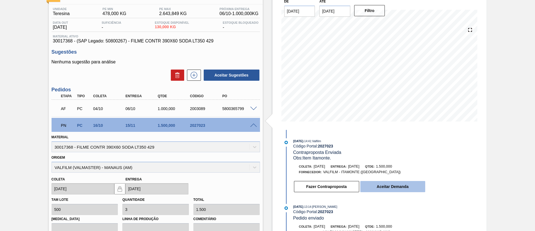
click at [404, 182] on button "Aceitar Demanda" at bounding box center [392, 186] width 65 height 11
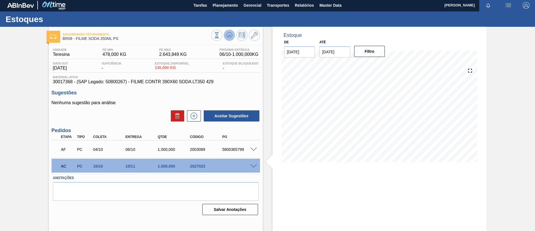
scroll to position [0, 0]
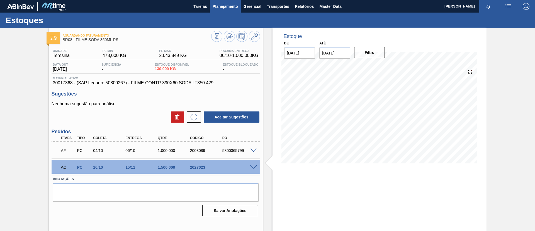
click at [225, 7] on span "Planejamento" at bounding box center [225, 6] width 25 height 7
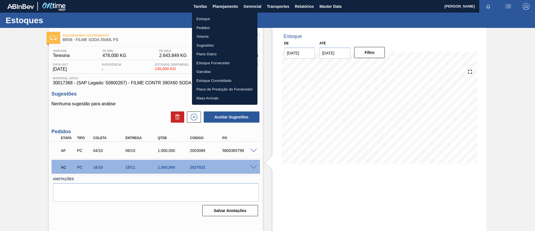
click at [222, 29] on li "Pedidos" at bounding box center [225, 27] width 66 height 9
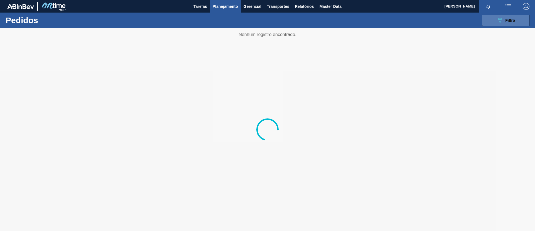
click at [504, 17] on div "089F7B8B-B2A5-4AFE-B5C0-19BA573D28AC Filtro" at bounding box center [506, 20] width 19 height 7
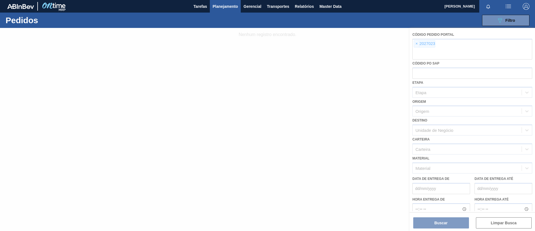
click at [415, 45] on div at bounding box center [267, 129] width 535 height 203
click at [417, 45] on div at bounding box center [267, 129] width 535 height 203
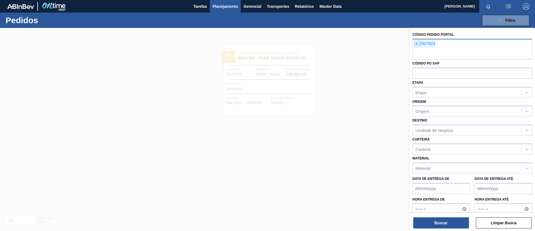
click at [415, 43] on span "×" at bounding box center [416, 43] width 5 height 7
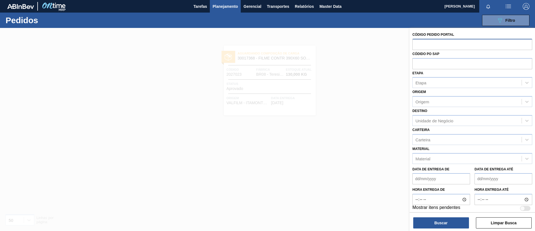
paste input "text"
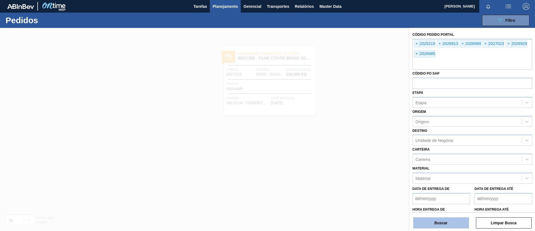
click at [432, 224] on button "Buscar" at bounding box center [441, 222] width 56 height 11
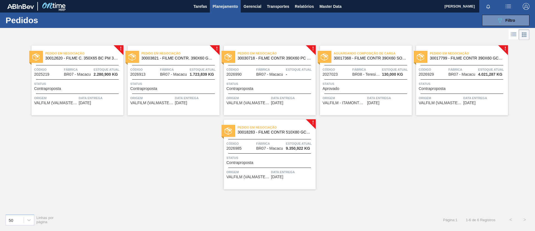
click at [72, 61] on div "Pedido em Negociação 30012620 - FILME C. 350X65 BC PM 350ML SLK C12 429" at bounding box center [78, 56] width 92 height 13
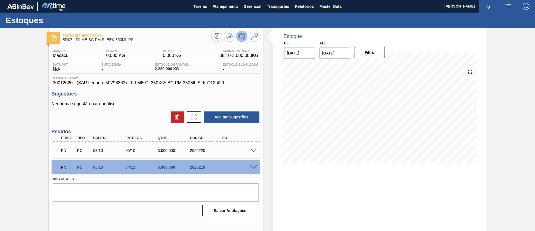
click at [254, 151] on span at bounding box center [253, 150] width 7 height 4
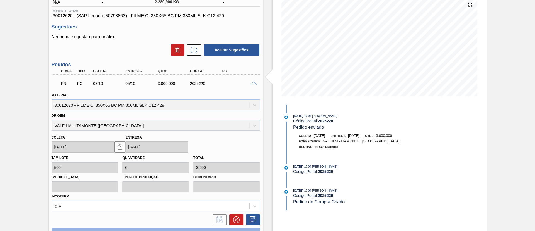
scroll to position [125, 0]
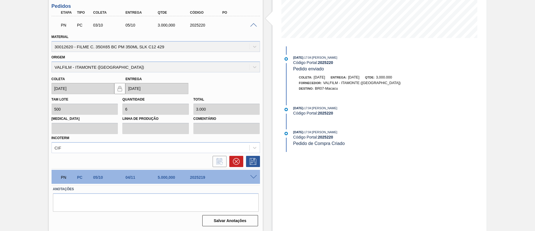
click at [255, 178] on span at bounding box center [253, 177] width 7 height 4
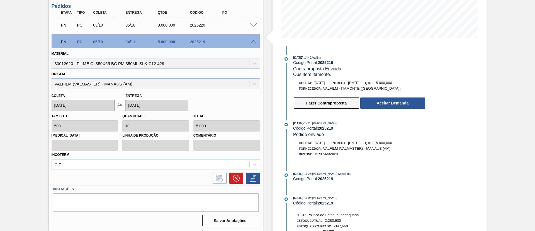
click at [340, 104] on button "Fazer Contraproposta" at bounding box center [326, 102] width 65 height 11
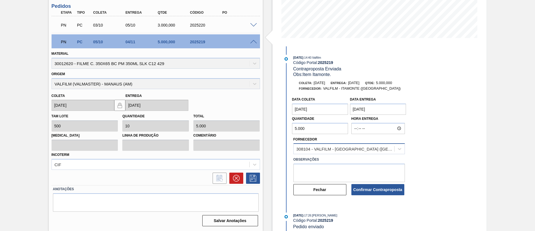
click at [326, 145] on div "308104 - VALFILM - ITAMONTE (MG)" at bounding box center [344, 149] width 101 height 8
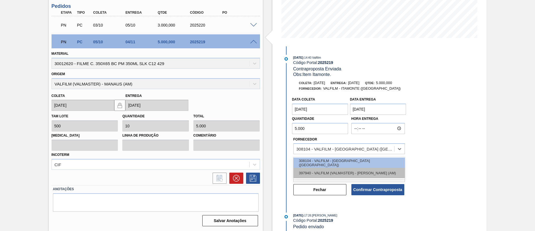
click at [324, 168] on div "397940 - VALFILM (VALMASTER) - MANAUS (AM)" at bounding box center [350, 173] width 112 height 10
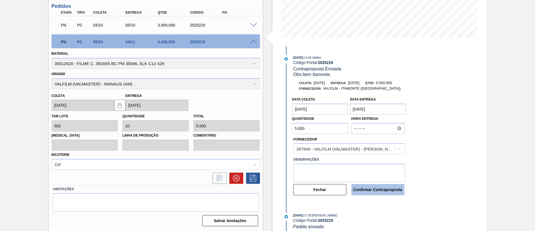
click at [376, 191] on button "Confirmar Contraproposta" at bounding box center [378, 189] width 53 height 11
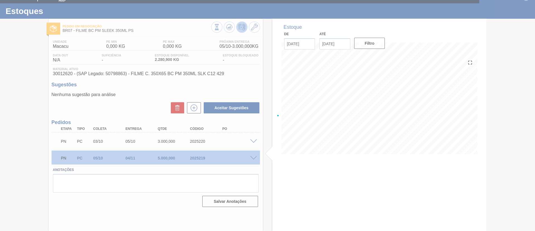
scroll to position [9, 0]
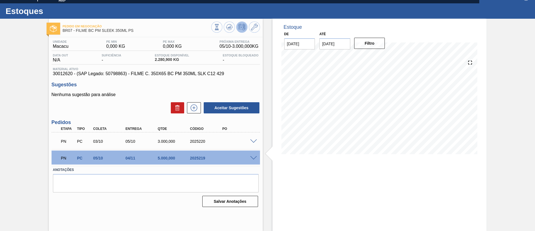
click at [256, 157] on span at bounding box center [253, 158] width 7 height 4
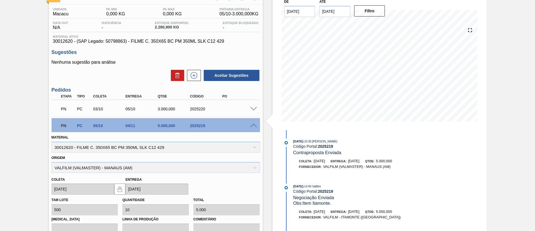
click at [255, 124] on span at bounding box center [253, 126] width 7 height 4
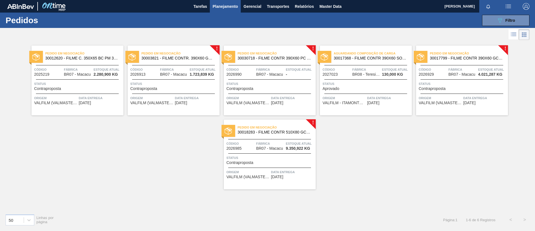
click at [200, 58] on span "30003821 - FILME CONTR. 390X60 GCA 350ML NIV22" at bounding box center [179, 58] width 74 height 4
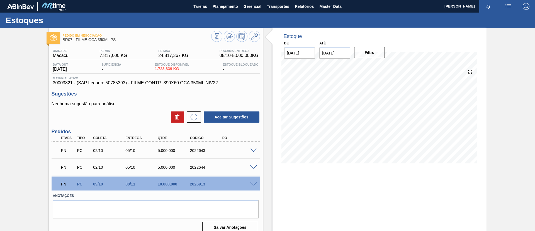
click at [251, 182] on span at bounding box center [253, 184] width 7 height 4
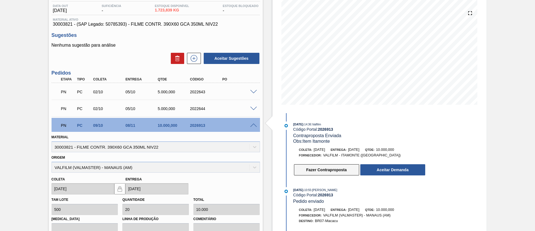
scroll to position [84, 0]
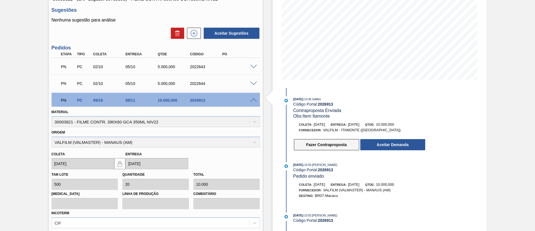
click at [341, 146] on button "Fazer Contraproposta" at bounding box center [326, 144] width 65 height 11
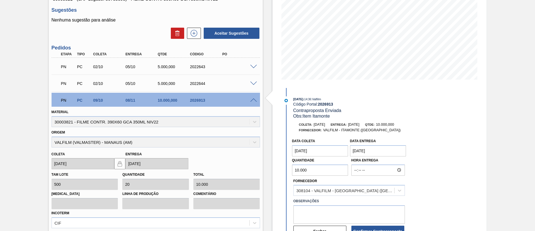
scroll to position [42, 0]
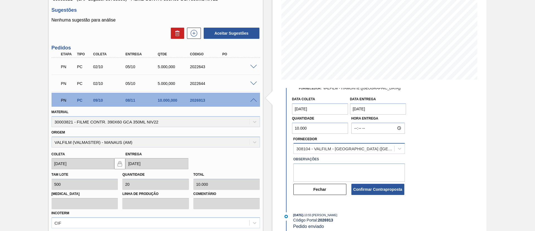
click at [345, 150] on div "308104 - VALFILM - ITAMONTE (MG)" at bounding box center [346, 148] width 98 height 5
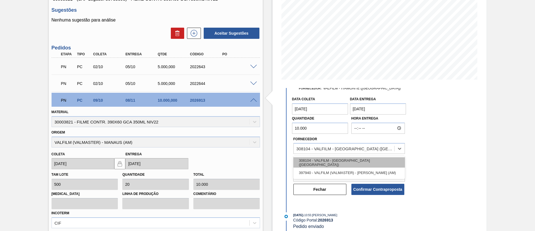
click at [330, 166] on div "308104 - VALFILM - ITAMONTE (MG)" at bounding box center [350, 162] width 112 height 10
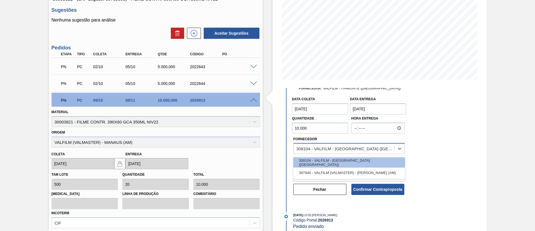
click at [337, 152] on div "308104 - VALFILM - ITAMONTE (MG)" at bounding box center [344, 148] width 101 height 8
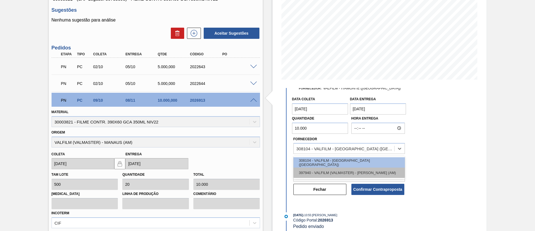
click at [329, 171] on div "397940 - VALFILM (VALMASTER) - MANAUS (AM)" at bounding box center [350, 172] width 112 height 10
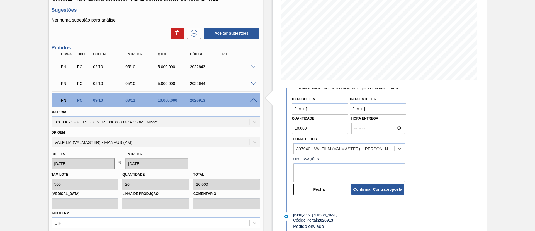
drag, startPoint x: 372, startPoint y: 187, endPoint x: 364, endPoint y: 170, distance: 18.6
click at [372, 187] on button "Confirmar Contraproposta" at bounding box center [378, 188] width 53 height 11
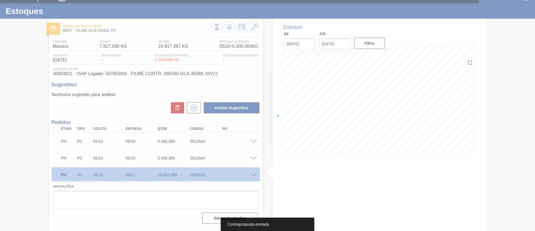
scroll to position [9, 0]
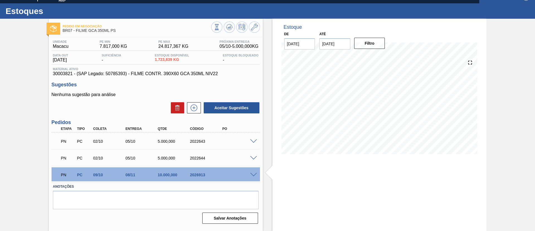
click at [263, 158] on div "Estoque De 10/09/2025 Até 25/02/2026 Filtro" at bounding box center [375, 125] width 224 height 212
click at [253, 158] on span at bounding box center [253, 158] width 7 height 4
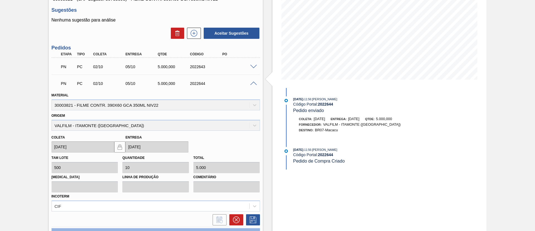
click at [255, 85] on div "PN PC 02/10 05/10 5.000,000 2022644" at bounding box center [156, 83] width 209 height 14
click at [253, 83] on span at bounding box center [253, 83] width 7 height 4
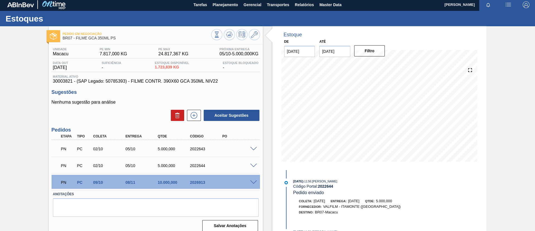
scroll to position [0, 0]
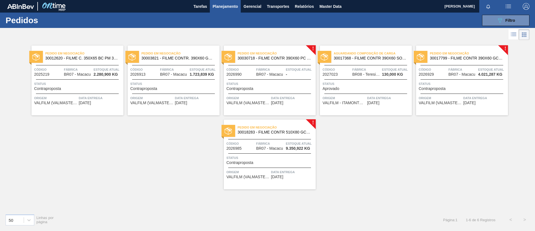
click at [291, 60] on span "30030718 - FILME CONTR 390X60 PC BLACK 350ML NIV24" at bounding box center [275, 58] width 74 height 4
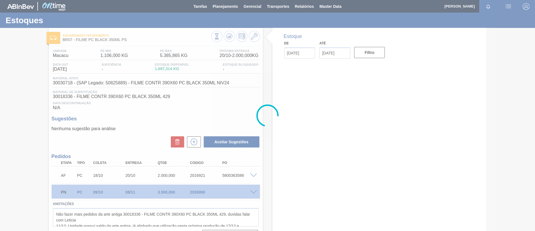
drag, startPoint x: 289, startPoint y: 77, endPoint x: 130, endPoint y: 74, distance: 159.2
click at [130, 74] on div at bounding box center [267, 115] width 535 height 231
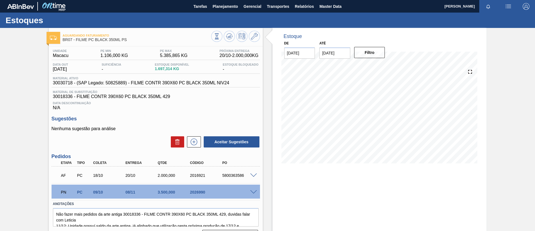
click at [259, 191] on div at bounding box center [254, 191] width 11 height 4
click at [256, 192] on span at bounding box center [253, 192] width 7 height 4
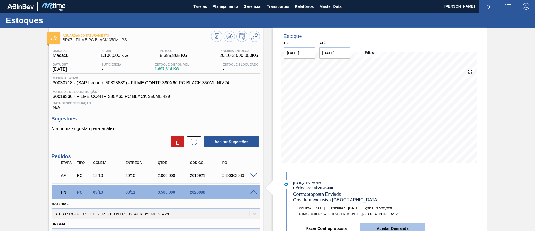
scroll to position [42, 0]
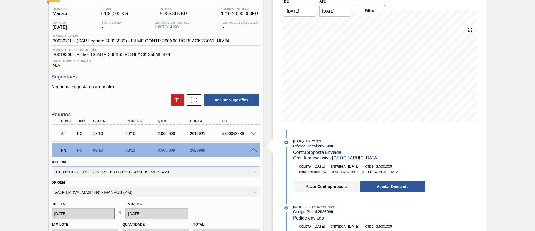
click at [331, 188] on button "Fazer Contraproposta" at bounding box center [326, 186] width 65 height 11
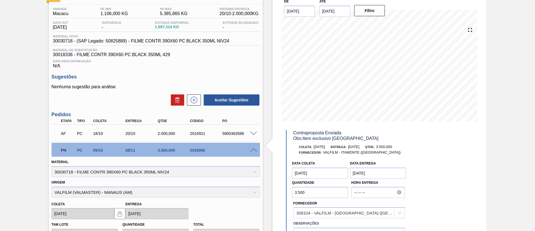
scroll to position [30, 0]
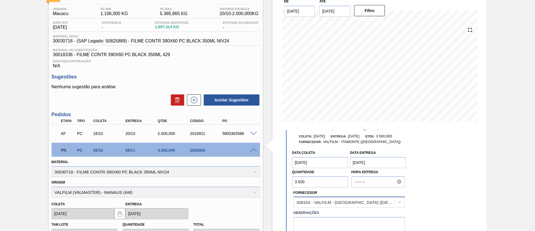
click at [340, 202] on div "308104 - VALFILM - ITAMONTE (MG)" at bounding box center [350, 201] width 112 height 11
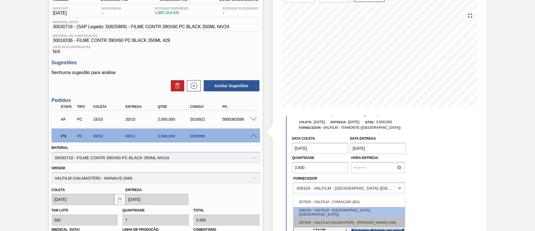
click at [355, 225] on div "397940 - VALFILM (VALMASTER) - MANAUS (AM)" at bounding box center [350, 222] width 112 height 10
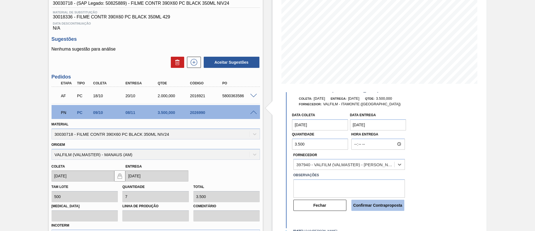
scroll to position [98, 0]
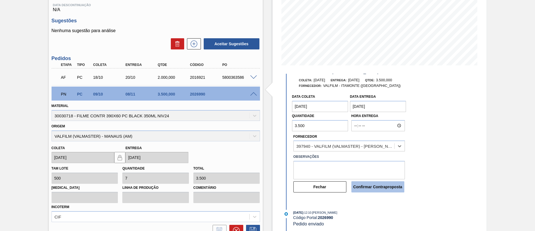
click at [388, 190] on button "Confirmar Contraproposta" at bounding box center [378, 186] width 53 height 11
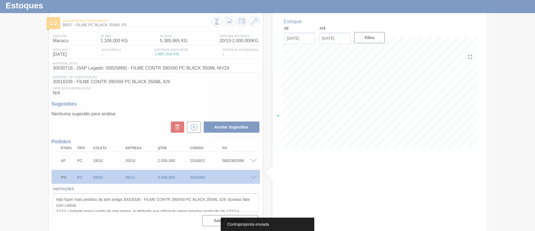
scroll to position [15, 0]
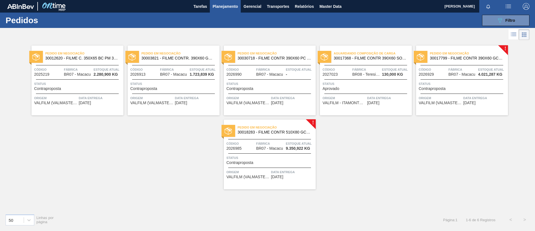
click at [474, 60] on span "30017799 - FILME CONTR 390X60 GCA ZERO 350ML NIV22" at bounding box center [467, 58] width 74 height 4
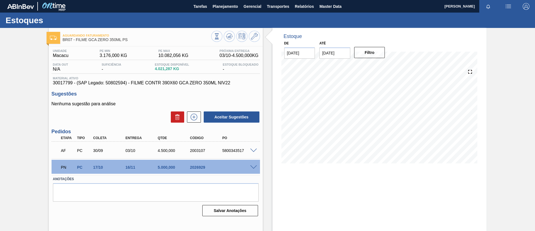
click at [253, 167] on span at bounding box center [253, 167] width 7 height 4
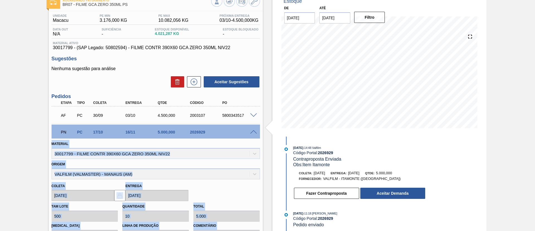
scroll to position [84, 0]
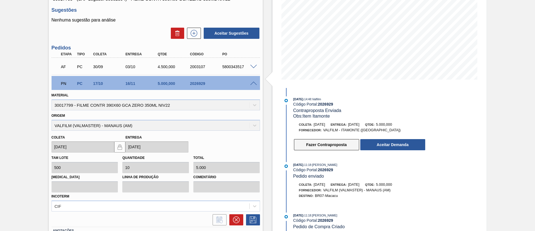
click at [332, 145] on button "Fazer Contraproposta" at bounding box center [326, 144] width 65 height 11
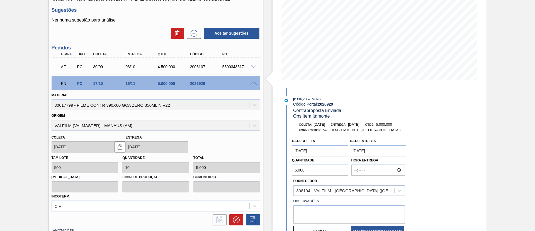
click at [328, 191] on div "308104 - VALFILM - ITAMONTE (MG)" at bounding box center [346, 190] width 98 height 5
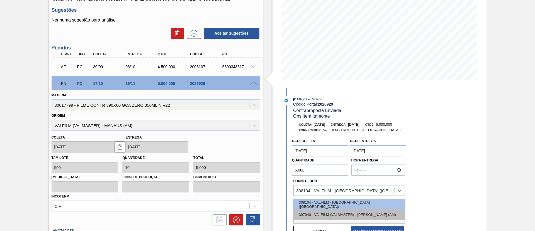
click at [335, 213] on div "397940 - VALFILM (VALMASTER) - MANAUS (AM)" at bounding box center [350, 214] width 112 height 10
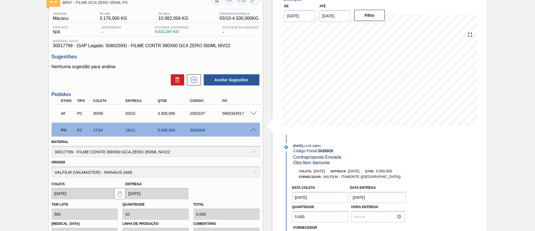
scroll to position [125, 0]
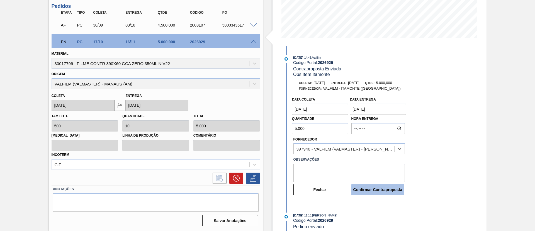
click at [379, 188] on button "Confirmar Contraproposta" at bounding box center [378, 189] width 53 height 11
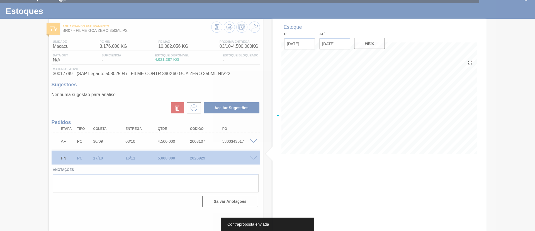
scroll to position [9, 0]
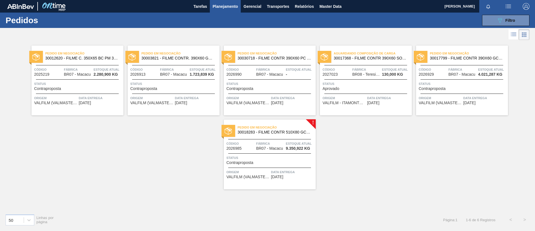
click at [294, 129] on span "Pedido em Negociação" at bounding box center [277, 127] width 78 height 6
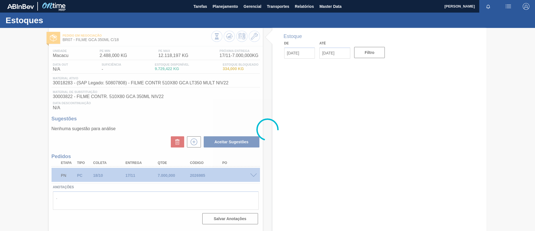
click at [253, 176] on div at bounding box center [267, 129] width 535 height 203
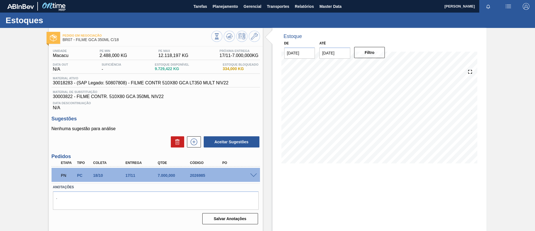
click at [254, 175] on span at bounding box center [253, 175] width 7 height 4
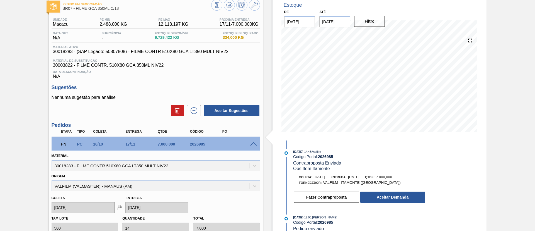
scroll to position [84, 0]
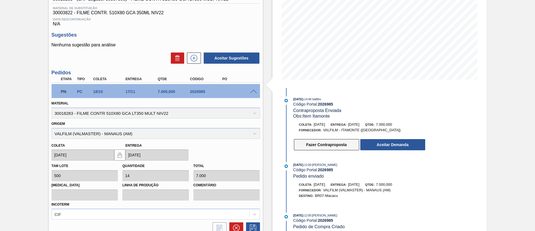
click at [337, 146] on button "Fazer Contraproposta" at bounding box center [326, 144] width 65 height 11
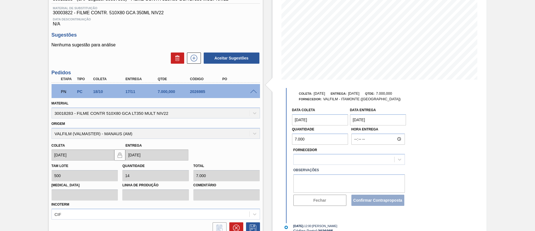
scroll to position [42, 0]
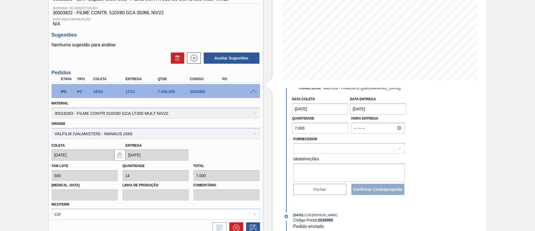
drag, startPoint x: 341, startPoint y: 136, endPoint x: 342, endPoint y: 141, distance: 4.6
click at [341, 137] on div "Fornecedor" at bounding box center [350, 144] width 112 height 19
click at [342, 141] on div "Fornecedor" at bounding box center [350, 144] width 112 height 19
drag, startPoint x: 343, startPoint y: 144, endPoint x: 338, endPoint y: 146, distance: 5.6
click at [343, 144] on div at bounding box center [350, 148] width 112 height 11
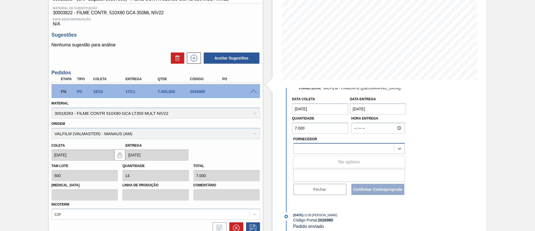
click at [343, 150] on div at bounding box center [344, 148] width 101 height 8
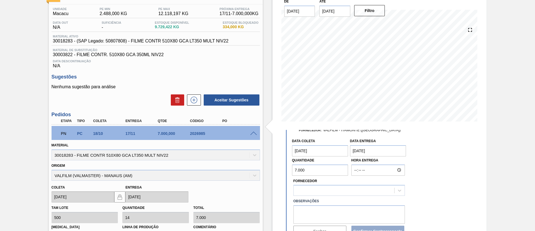
click at [252, 129] on div "PN PC 18/10 17/11 7.000,000 2026985" at bounding box center [156, 133] width 209 height 14
click at [251, 132] on span at bounding box center [253, 133] width 7 height 4
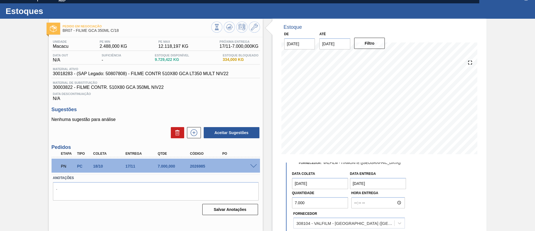
scroll to position [9, 0]
click at [258, 20] on div "Pedido em Negociação BR07 - FILME GCA 350ML C/18" at bounding box center [156, 26] width 214 height 15
click at [259, 26] on button at bounding box center [254, 26] width 11 height 11
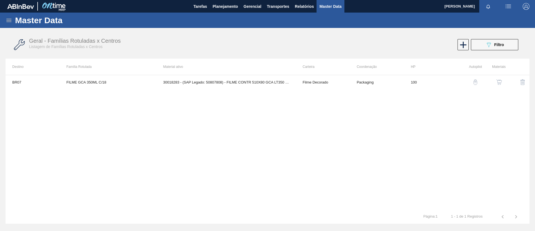
click at [498, 81] on img "button" at bounding box center [500, 82] width 6 height 6
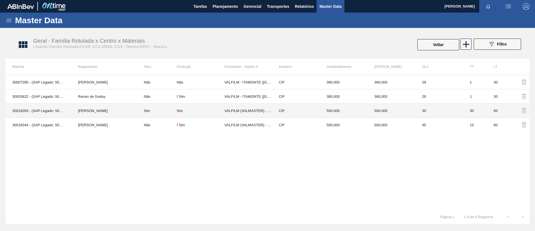
click at [200, 110] on div "Sim" at bounding box center [201, 110] width 48 height 4
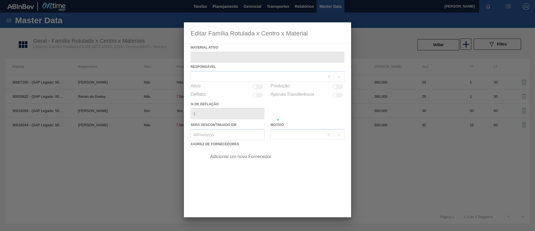
type ativo "30018283 - (SAP Legado: 50807808) - FILME CONTR 510X80 GCA LT350 MULT NIV22"
checkbox input "true"
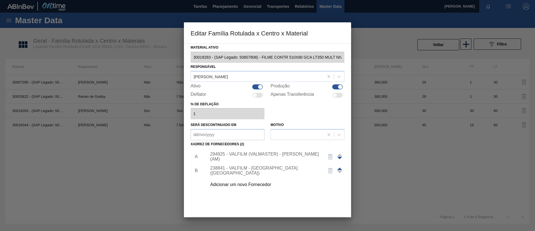
click at [279, 153] on div "294925 - VALFILM (VALMASTER) - MANAUS (AM)" at bounding box center [274, 156] width 141 height 14
click at [281, 157] on div "294925 - VALFILM (VALMASTER) - MANAUS (AM)" at bounding box center [264, 156] width 109 height 10
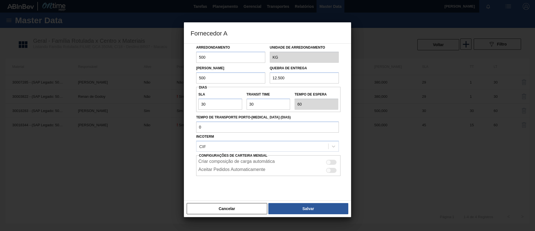
scroll to position [35, 0]
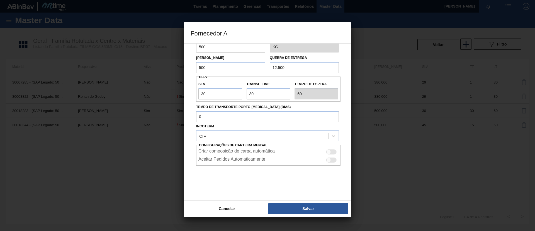
click at [244, 201] on div "Cancelar Salvar" at bounding box center [267, 208] width 167 height 17
click at [247, 206] on button "Cancelar" at bounding box center [227, 208] width 81 height 11
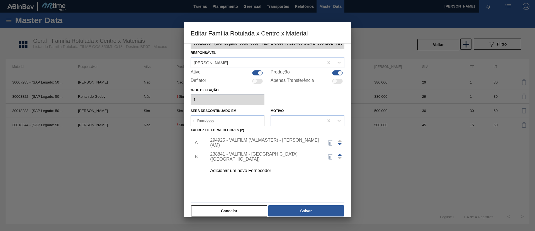
scroll to position [21, 0]
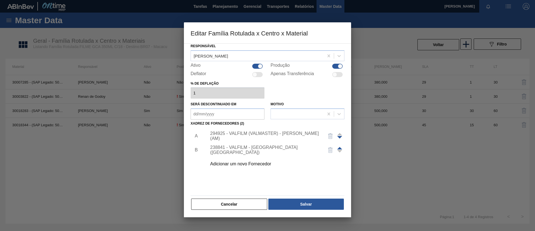
click at [246, 201] on button "Cancelar" at bounding box center [229, 203] width 76 height 11
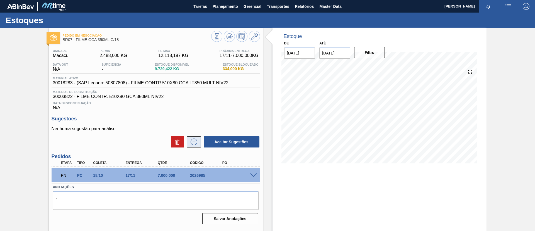
click at [194, 142] on icon at bounding box center [194, 141] width 0 height 3
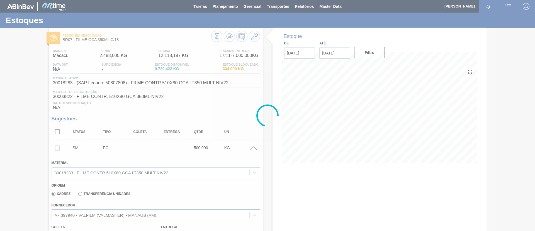
scroll to position [17, 0]
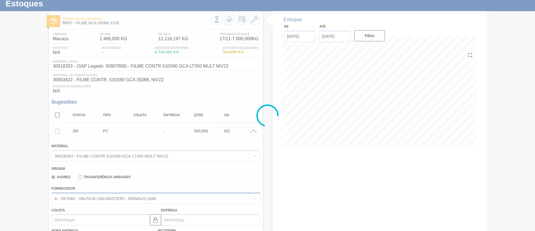
click at [145, 203] on div "A - 397940 - VALFILM (VALMASTER) - MANAUS (AM)" at bounding box center [156, 197] width 209 height 11
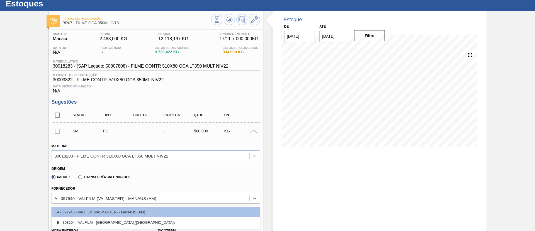
click at [257, 129] on div at bounding box center [254, 131] width 11 height 4
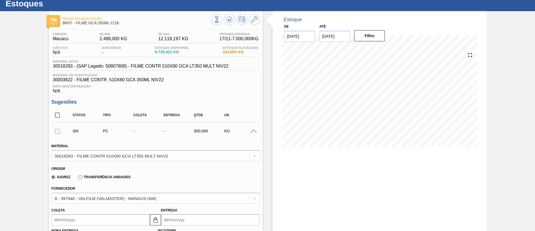
click at [254, 131] on span at bounding box center [253, 131] width 7 height 4
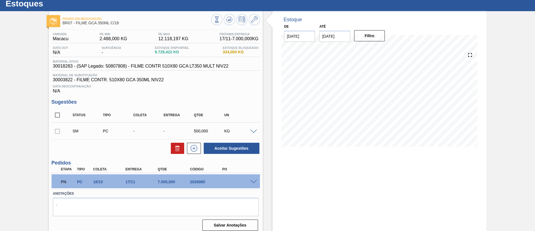
click at [252, 181] on span at bounding box center [253, 182] width 7 height 4
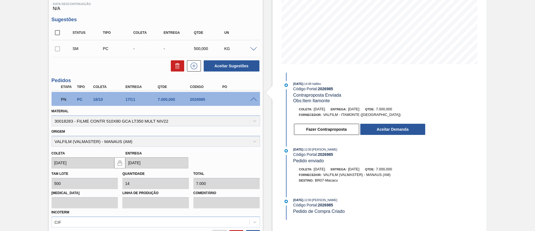
scroll to position [100, 0]
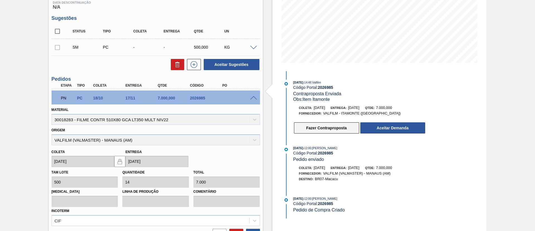
click at [336, 124] on button "Fazer Contraproposta" at bounding box center [326, 127] width 65 height 11
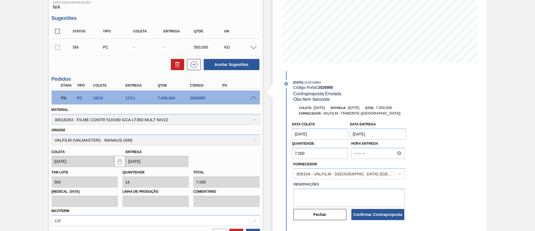
click at [336, 167] on div "Fornecedor 308104 - VALFILM - ITAMONTE (MG)" at bounding box center [350, 169] width 112 height 19
click at [338, 170] on div "308104 - VALFILM - ITAMONTE (MG)" at bounding box center [344, 174] width 101 height 8
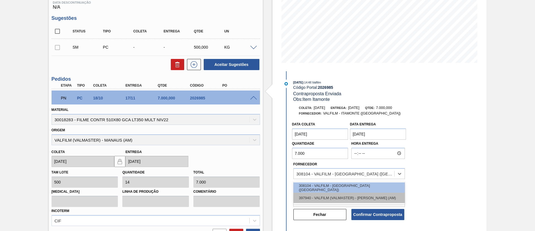
click at [349, 198] on div "397940 - VALFILM (VALMASTER) - MANAUS (AM)" at bounding box center [350, 197] width 112 height 10
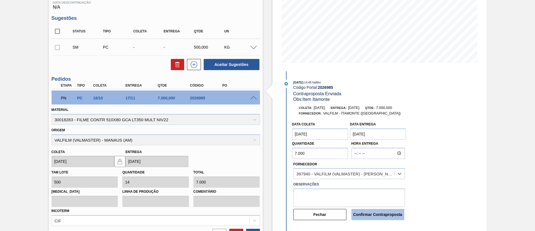
click at [380, 218] on button "Confirmar Contraproposta" at bounding box center [378, 214] width 53 height 11
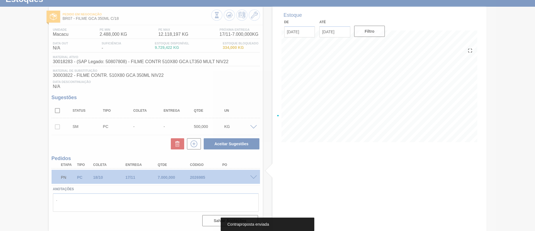
scroll to position [21, 0]
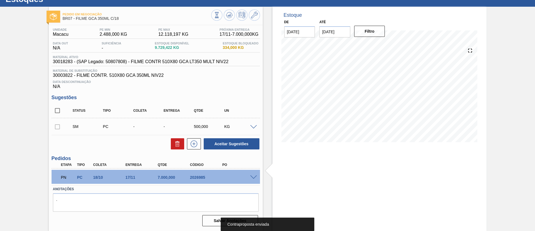
click at [254, 176] on span at bounding box center [253, 177] width 7 height 4
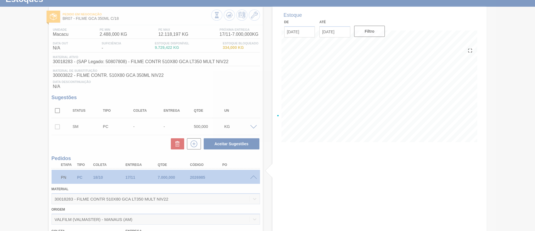
scroll to position [100, 0]
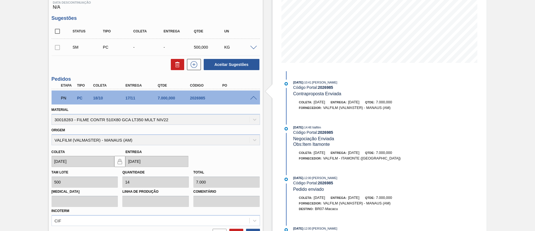
drag, startPoint x: 254, startPoint y: 98, endPoint x: 256, endPoint y: 107, distance: 8.7
click at [253, 98] on span at bounding box center [253, 98] width 7 height 4
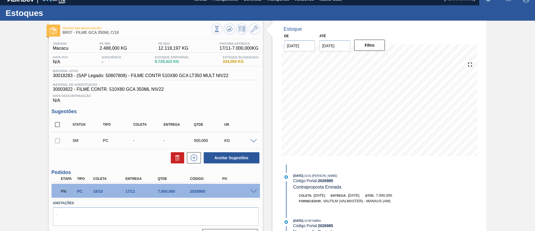
scroll to position [0, 0]
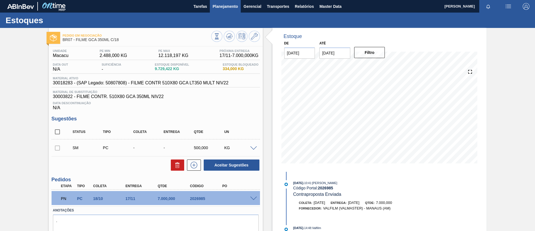
click at [223, 12] on button "Planejamento" at bounding box center [225, 6] width 31 height 13
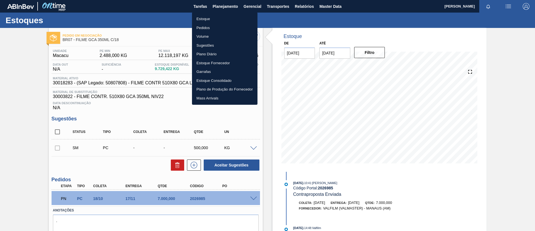
click at [217, 19] on li "Estoque" at bounding box center [225, 18] width 66 height 9
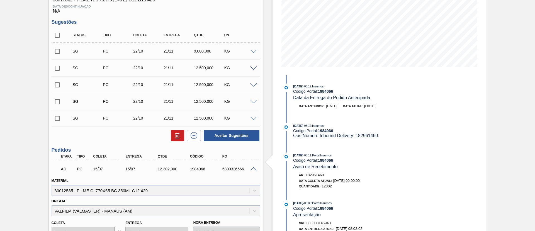
scroll to position [84, 0]
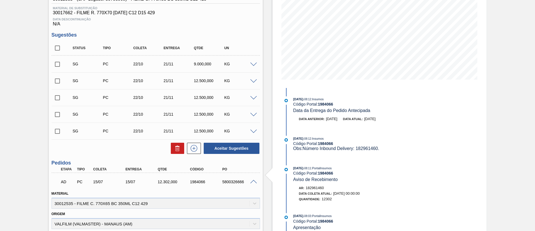
click at [254, 66] on div "SG PC 22/10 21/11 9.000,000 KG" at bounding box center [156, 64] width 209 height 14
click at [255, 74] on div "SG PC 22/10 21/11 12.500,000 KG" at bounding box center [156, 81] width 209 height 14
click at [256, 76] on div "SG PC 22/10 21/11 12.500,000 KG" at bounding box center [156, 81] width 209 height 14
click at [255, 79] on div "SG PC 22/10 21/11 12.500,000 KG" at bounding box center [156, 81] width 209 height 14
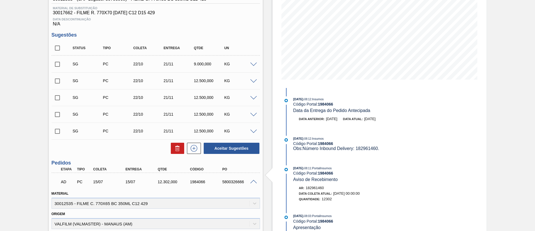
click at [255, 79] on span at bounding box center [253, 81] width 7 height 4
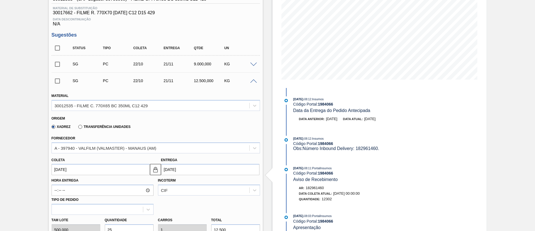
click at [255, 81] on span at bounding box center [253, 81] width 7 height 4
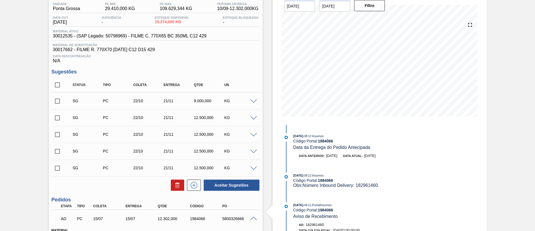
scroll to position [0, 0]
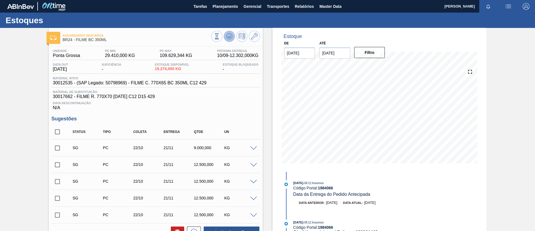
click at [228, 37] on icon at bounding box center [230, 36] width 4 height 3
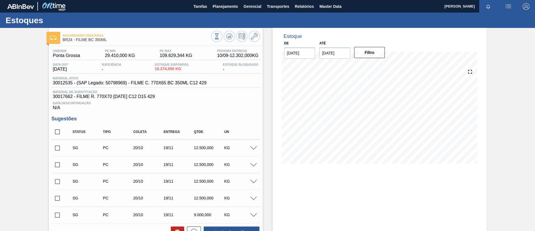
scroll to position [84, 0]
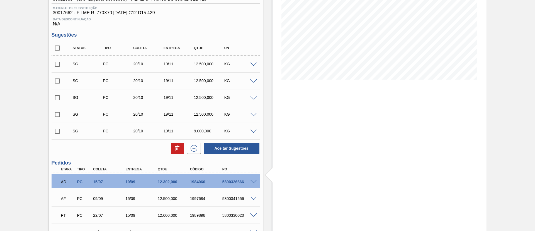
click at [0, 108] on div "Aguardando Descarga BR24 - FILME BC 350ML Unidade Ponta Grossa PE MIN 29.410,00…" at bounding box center [267, 123] width 535 height 358
